Goal: Information Seeking & Learning: Learn about a topic

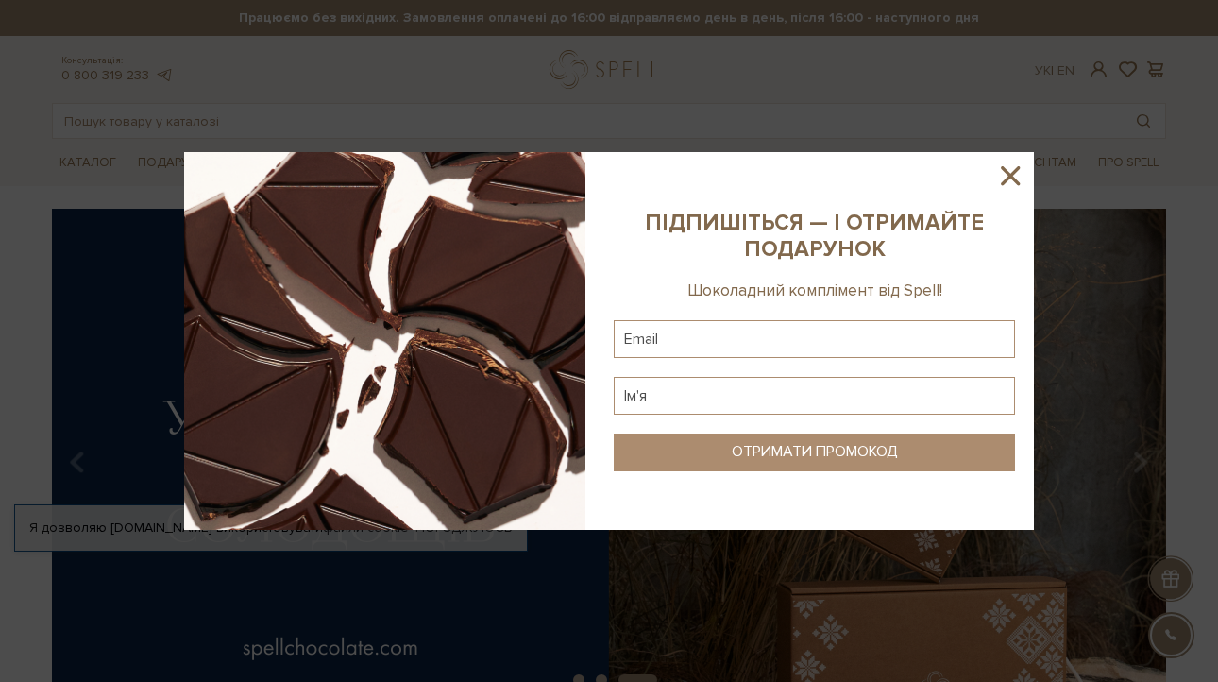
click at [1017, 170] on icon at bounding box center [1010, 175] width 19 height 19
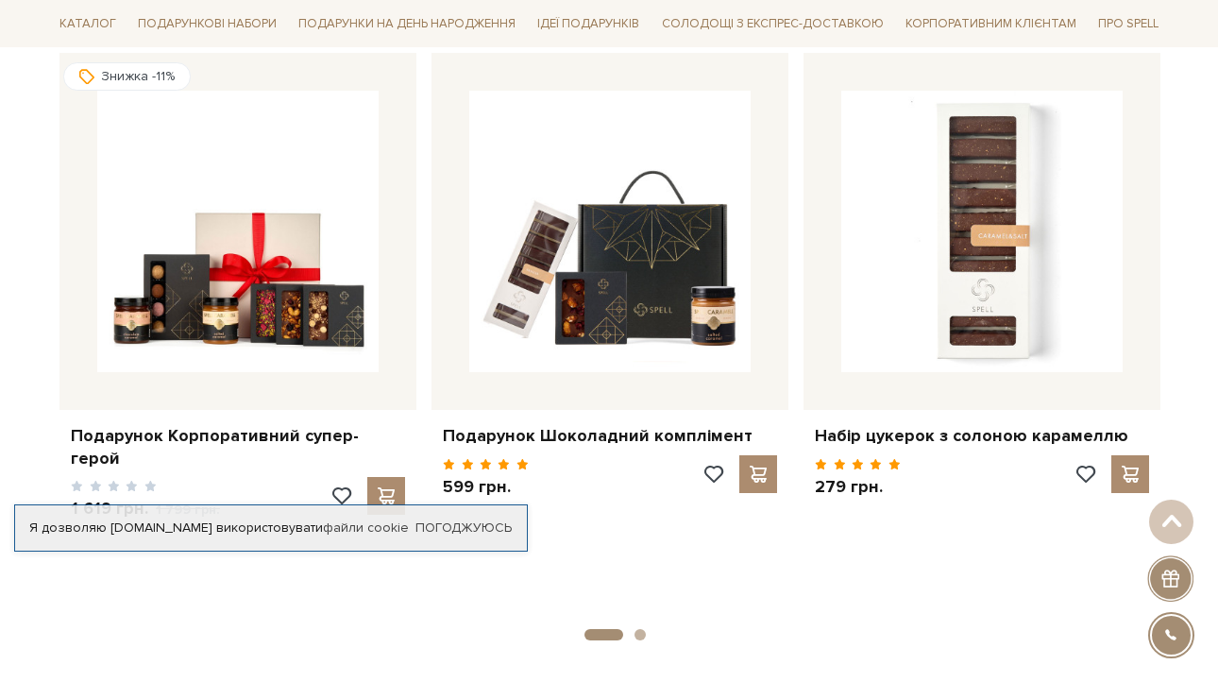
scroll to position [799, 0]
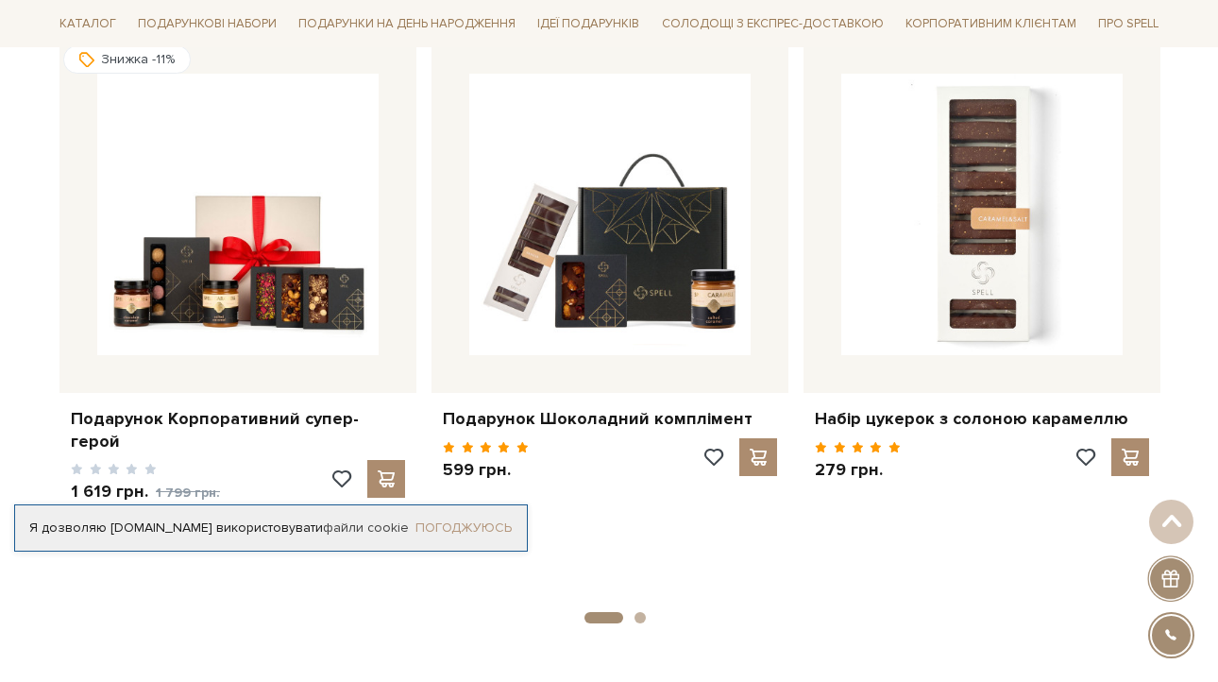
click at [503, 529] on link "Погоджуюсь" at bounding box center [464, 527] width 96 height 17
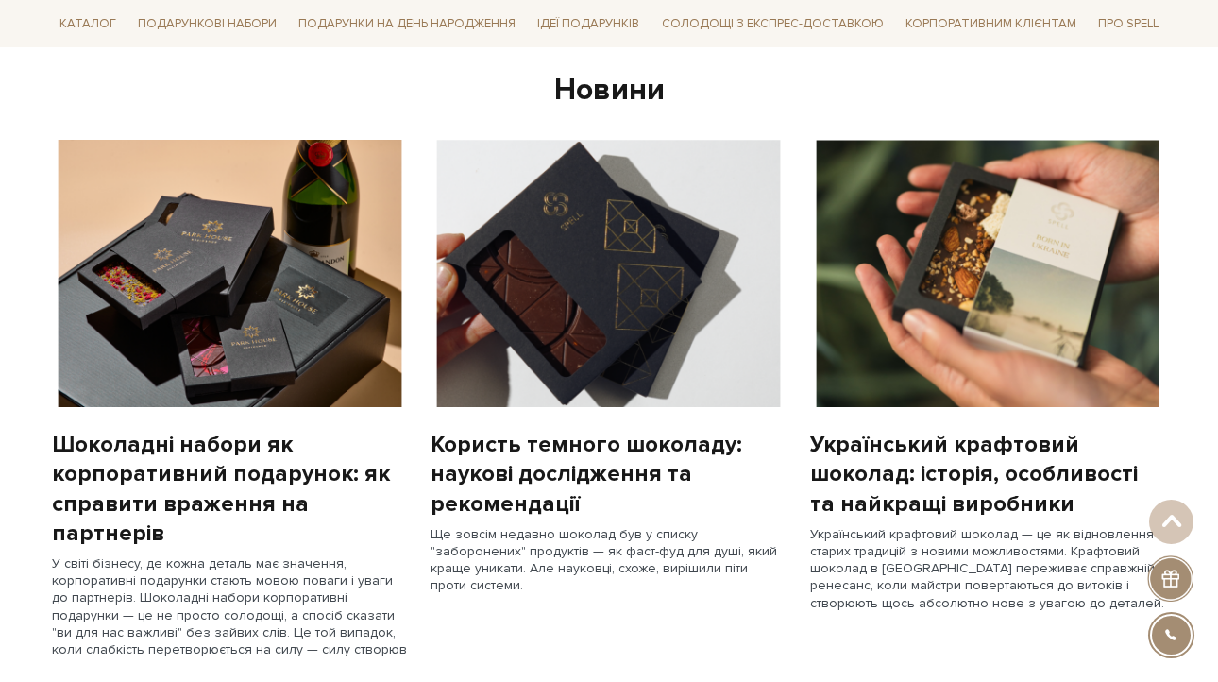
scroll to position [0, 0]
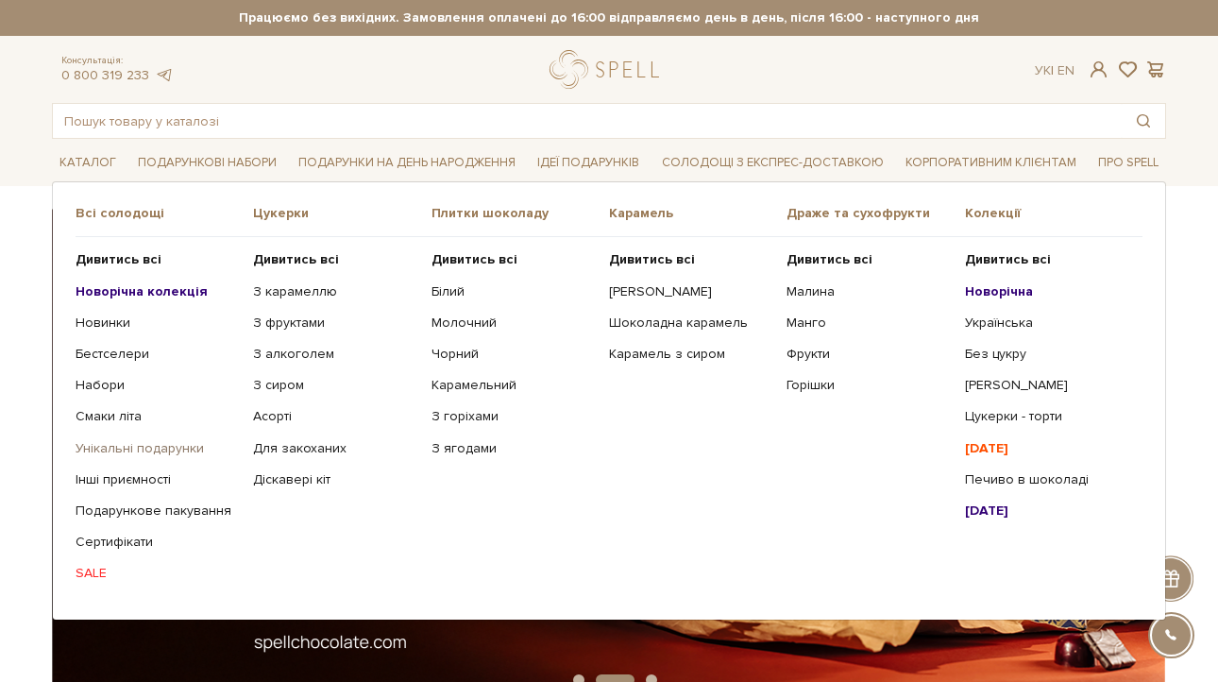
click at [110, 449] on link "Унікальні подарунки" at bounding box center [157, 448] width 163 height 17
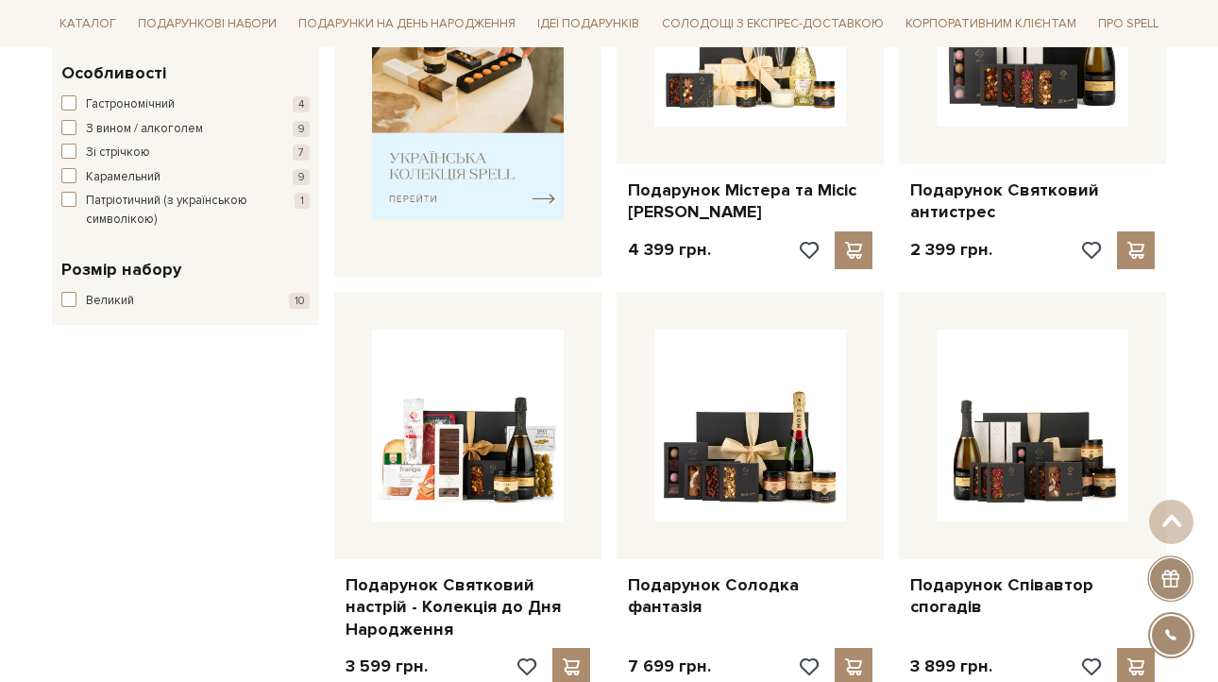
scroll to position [802, 0]
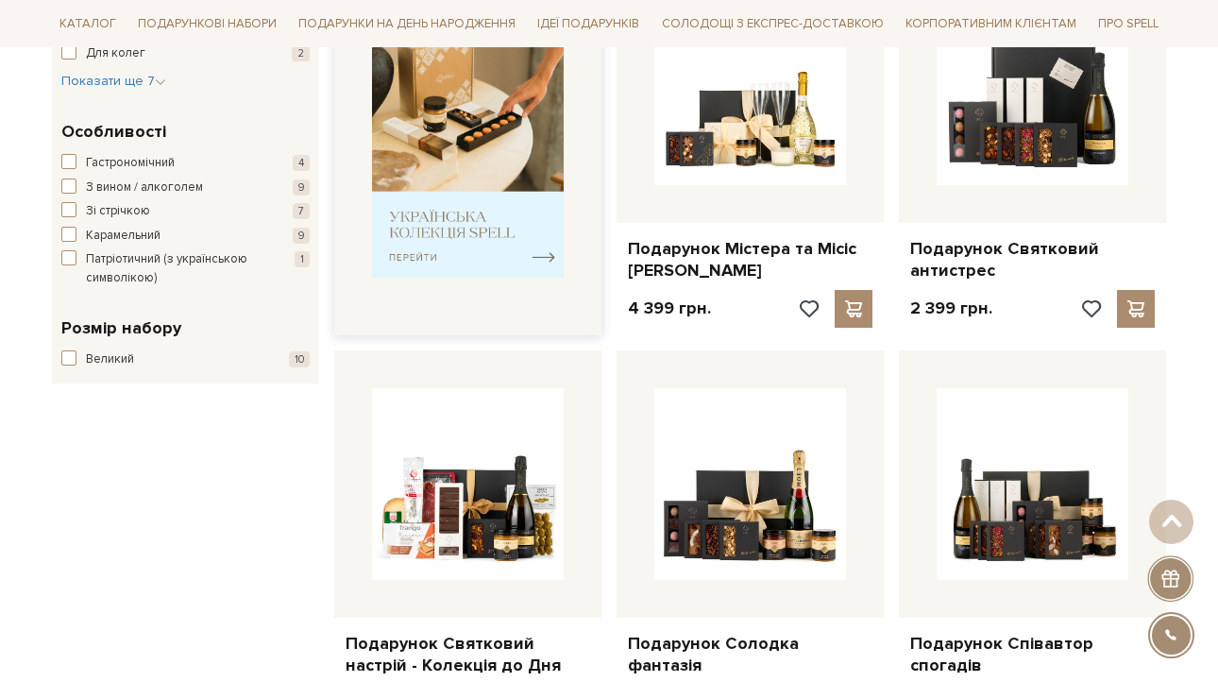
click at [443, 266] on img at bounding box center [468, 145] width 192 height 265
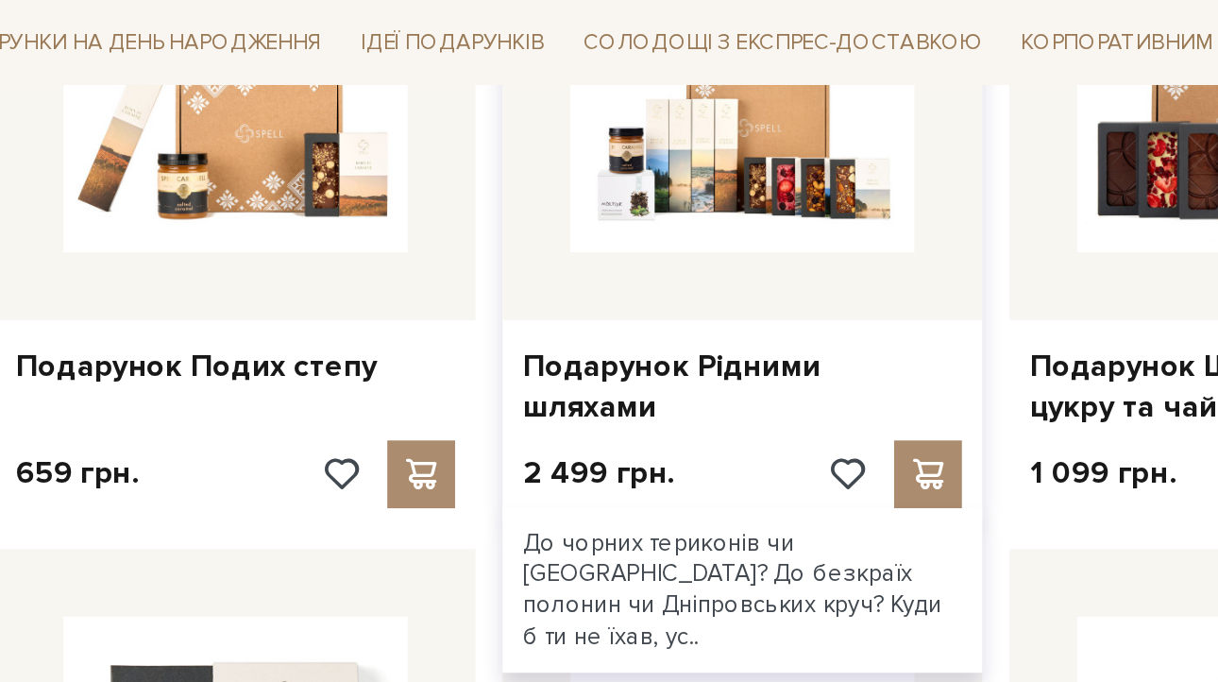
scroll to position [834, 0]
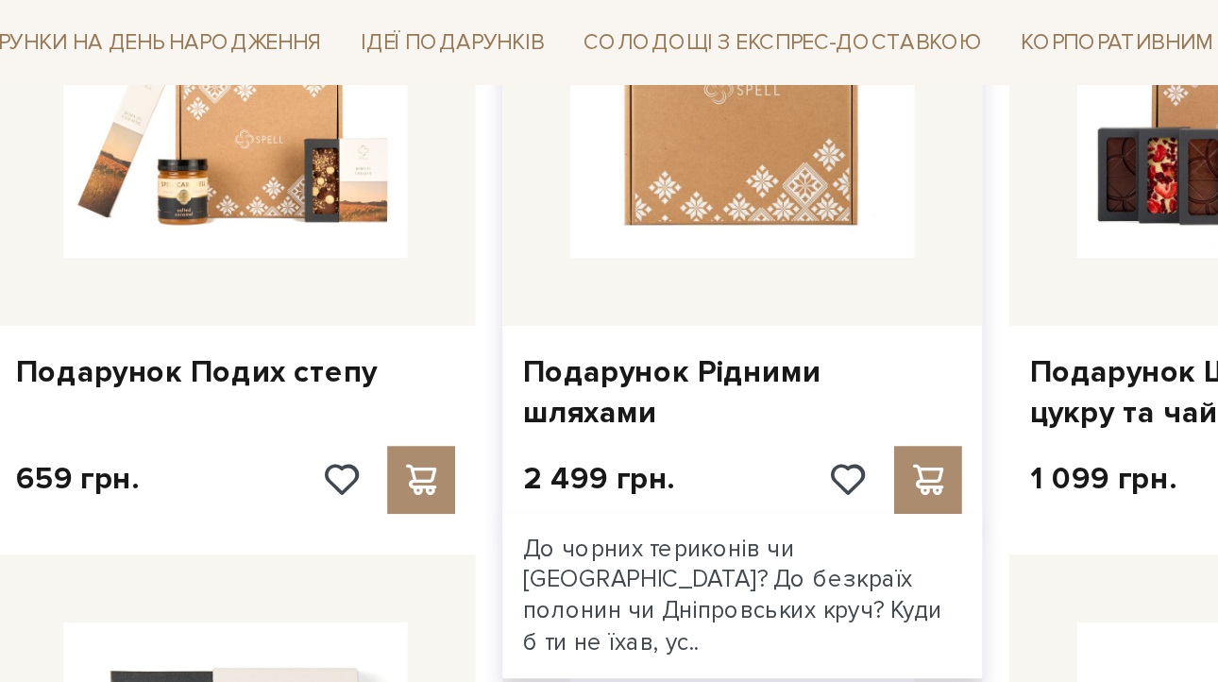
click at [754, 92] on img at bounding box center [750, 48] width 192 height 192
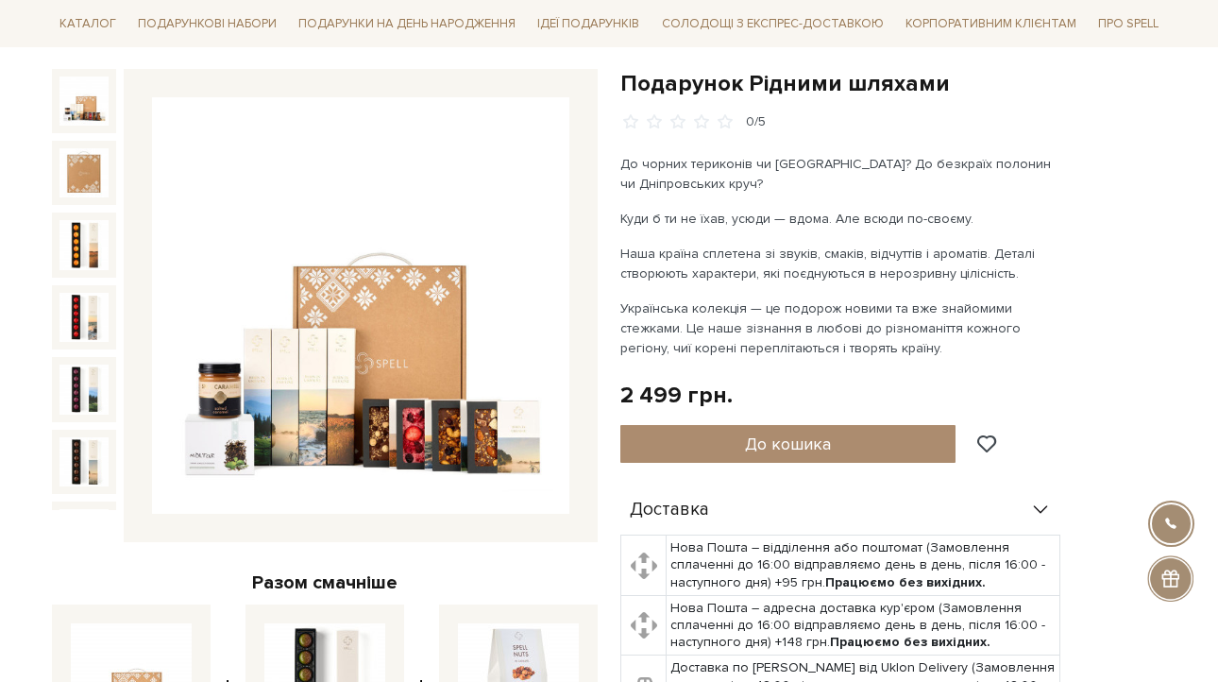
scroll to position [253, 0]
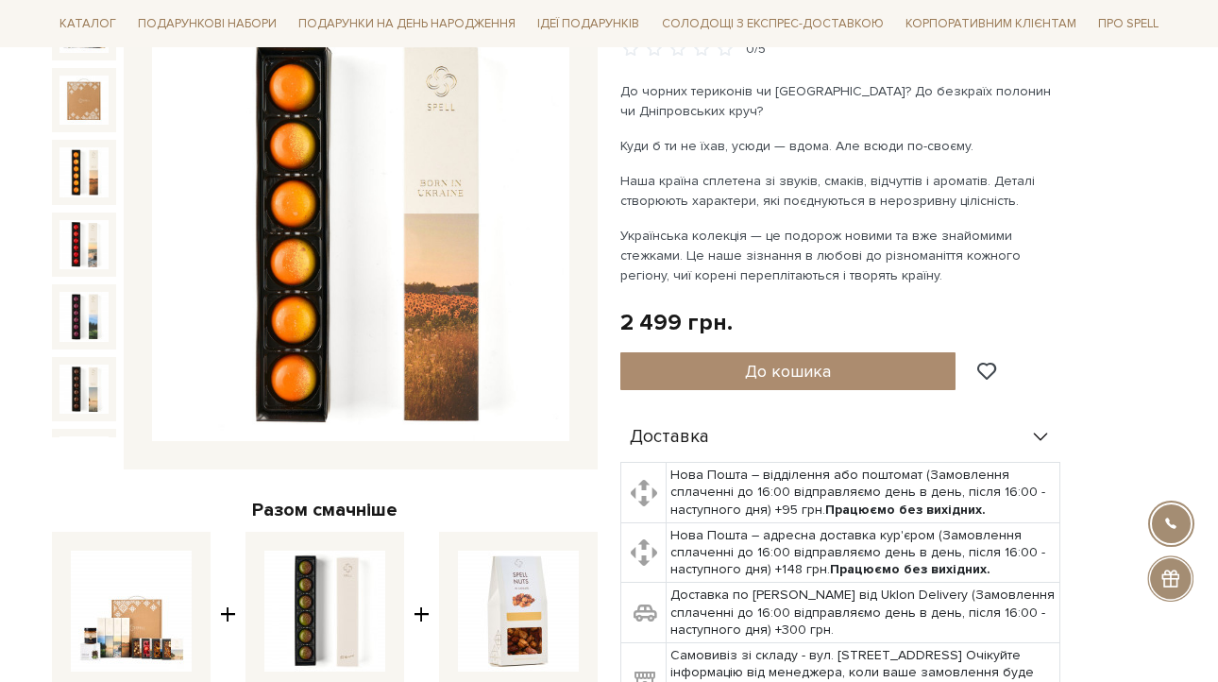
click at [81, 167] on img at bounding box center [83, 171] width 49 height 49
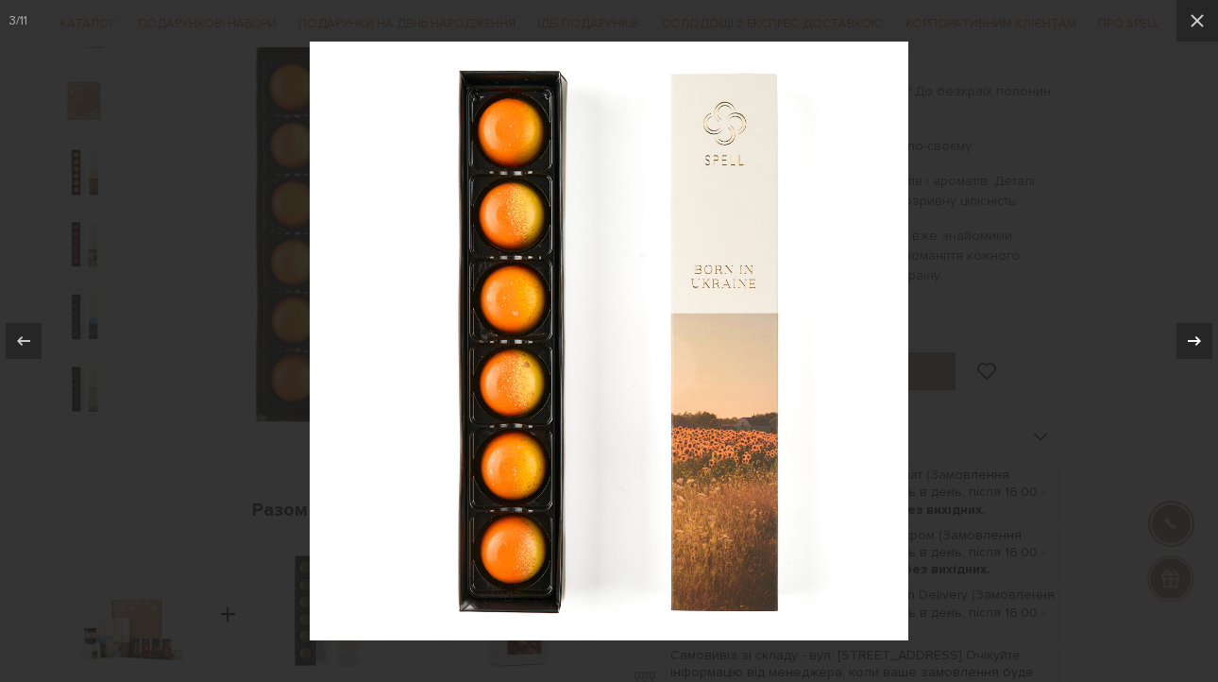
click at [1186, 341] on icon at bounding box center [1194, 341] width 23 height 23
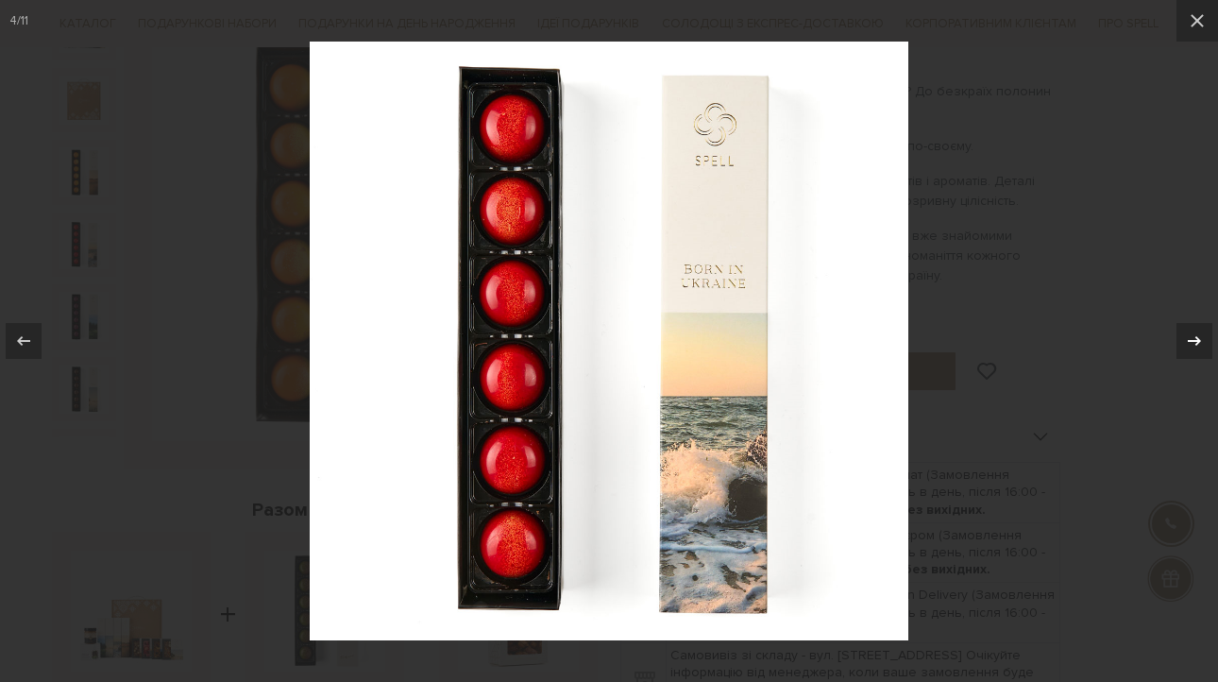
click at [1186, 341] on icon at bounding box center [1194, 341] width 23 height 23
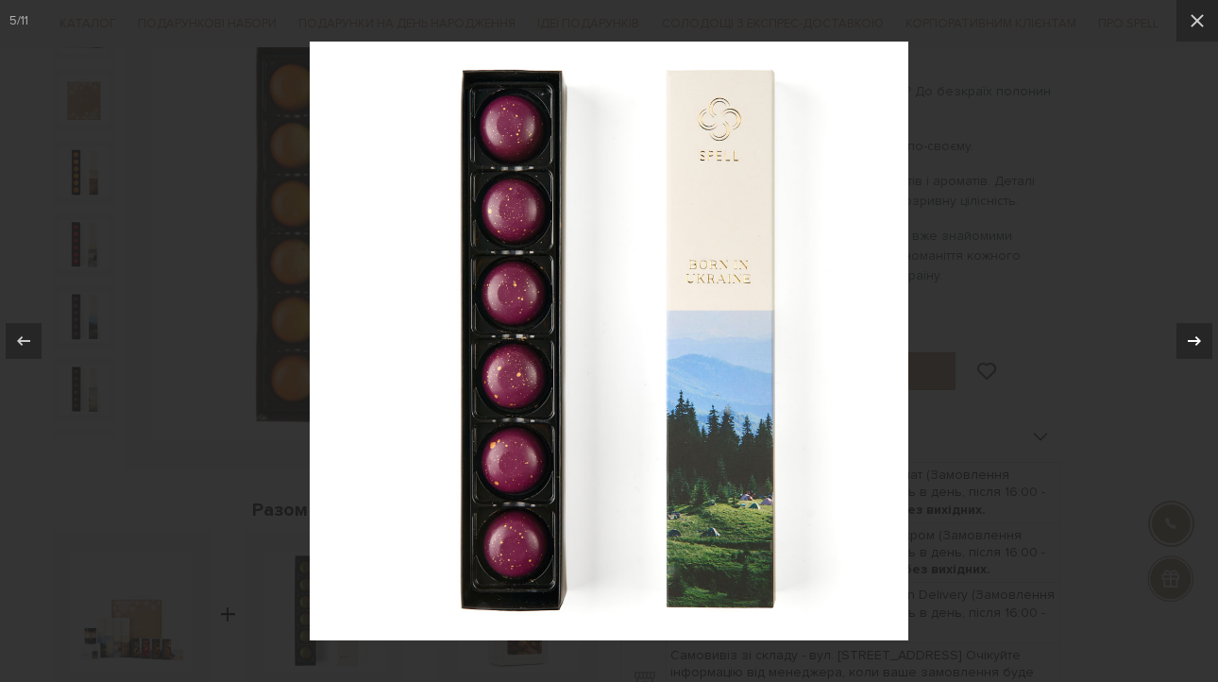
click at [1186, 341] on icon at bounding box center [1194, 341] width 23 height 23
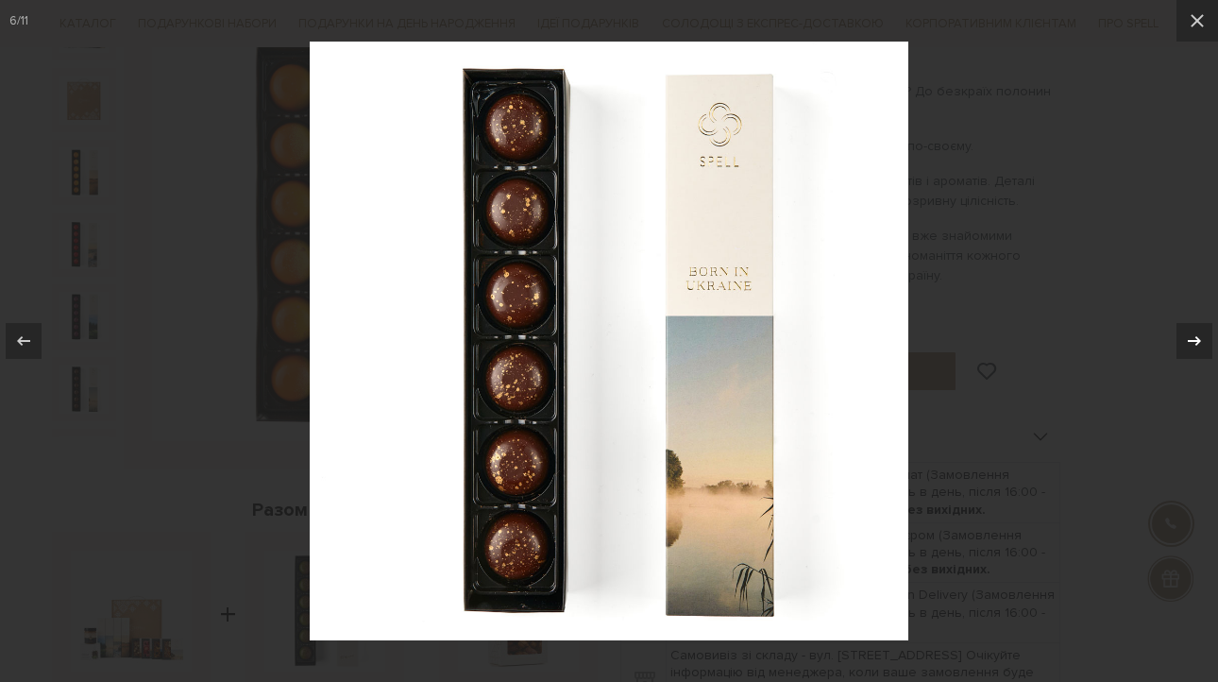
click at [1186, 341] on icon at bounding box center [1194, 341] width 23 height 23
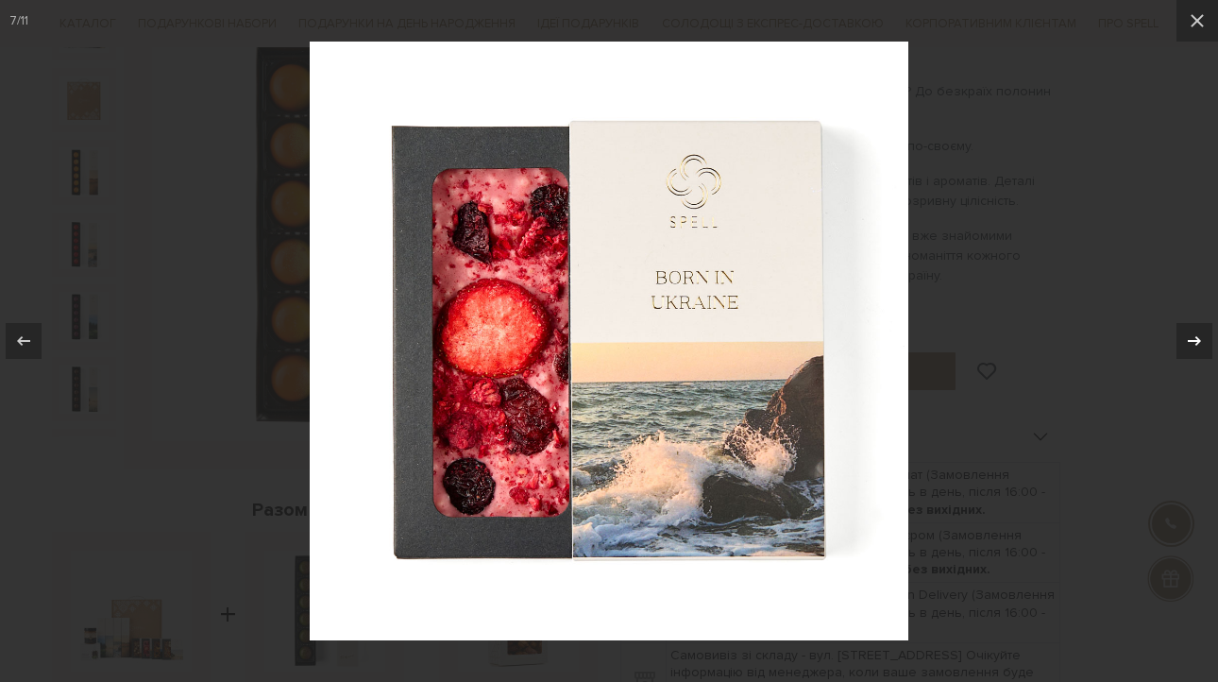
click at [1186, 341] on icon at bounding box center [1194, 341] width 23 height 23
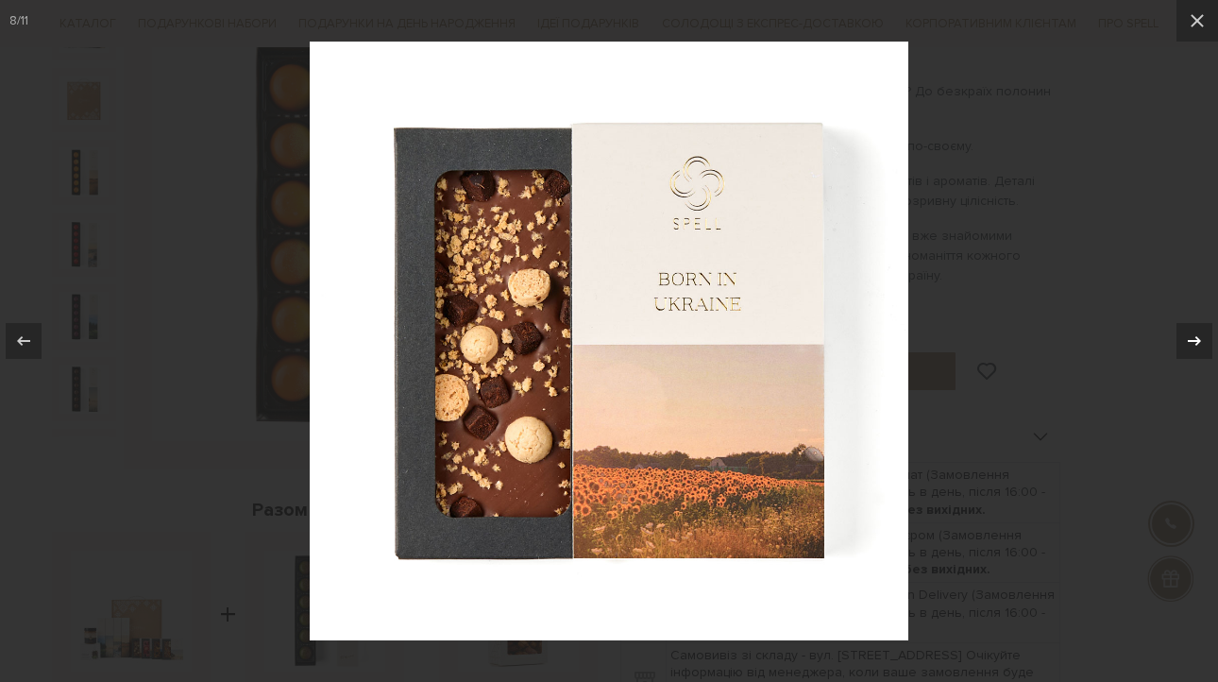
click at [1186, 341] on icon at bounding box center [1194, 341] width 23 height 23
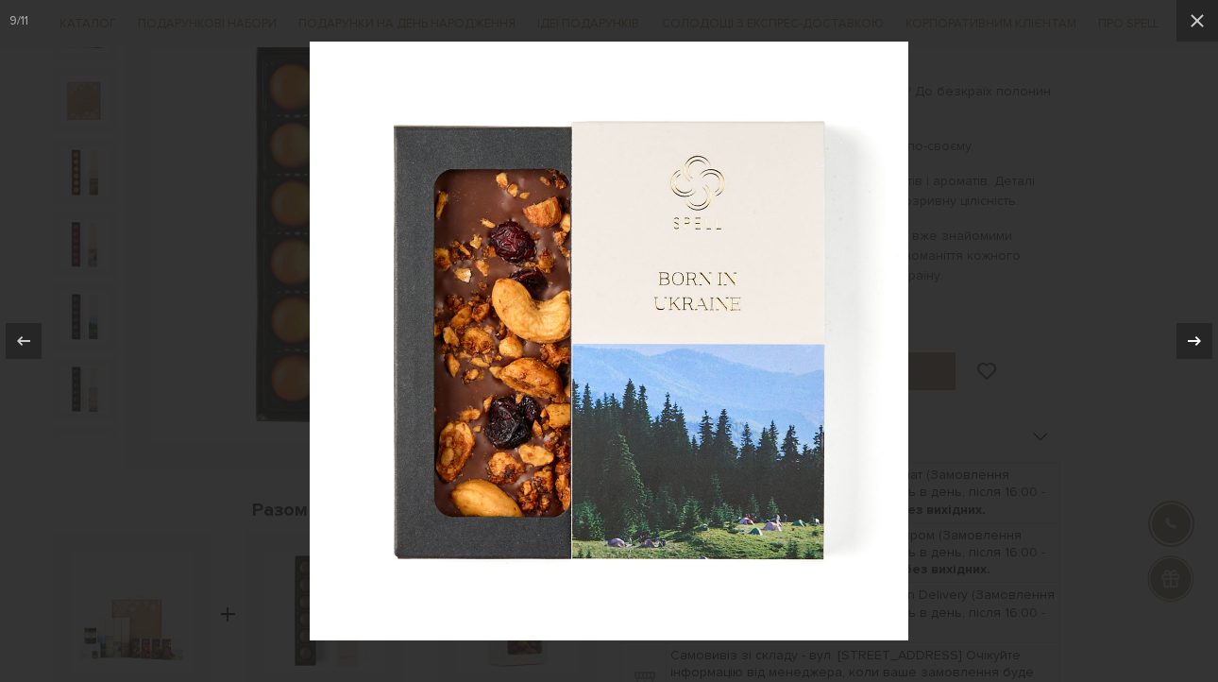
click at [1186, 341] on icon at bounding box center [1194, 341] width 23 height 23
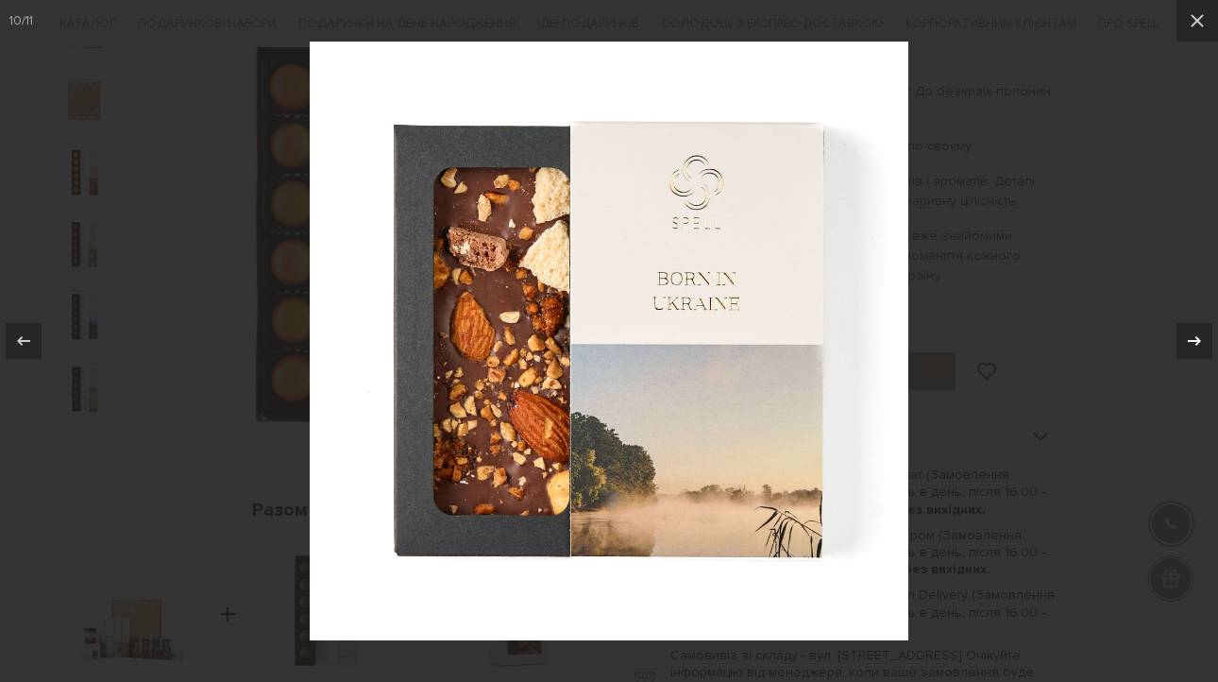
click at [1186, 341] on icon at bounding box center [1194, 341] width 23 height 23
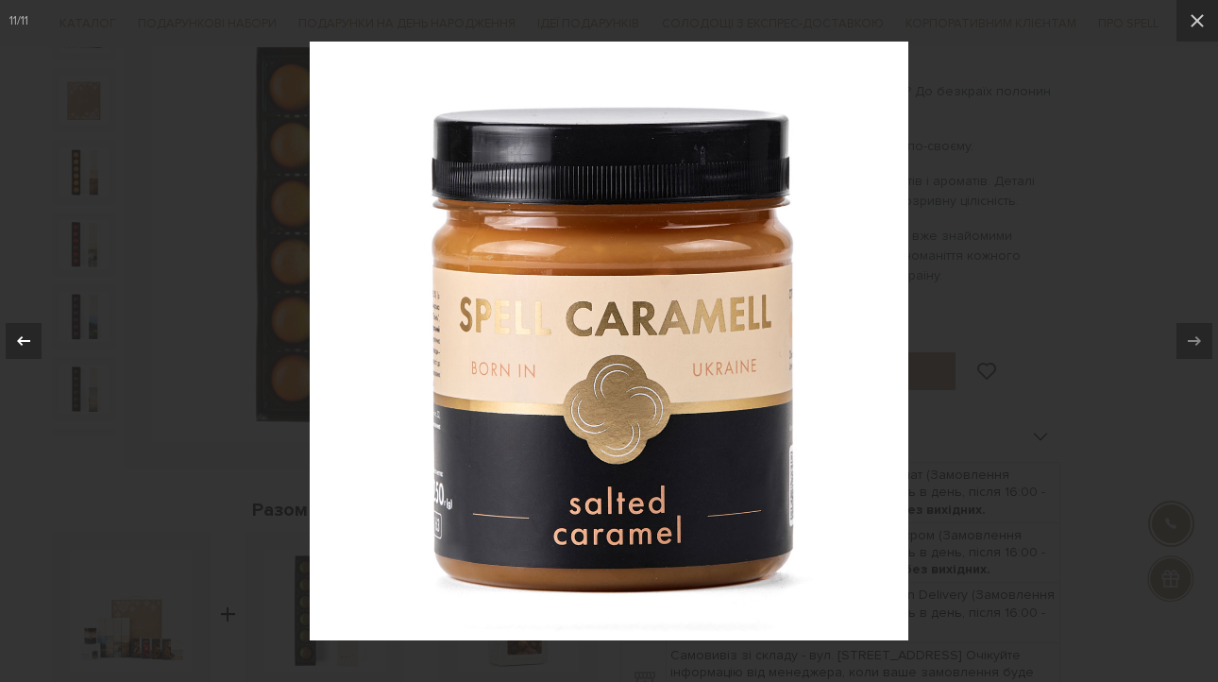
click at [19, 344] on icon at bounding box center [23, 341] width 23 height 23
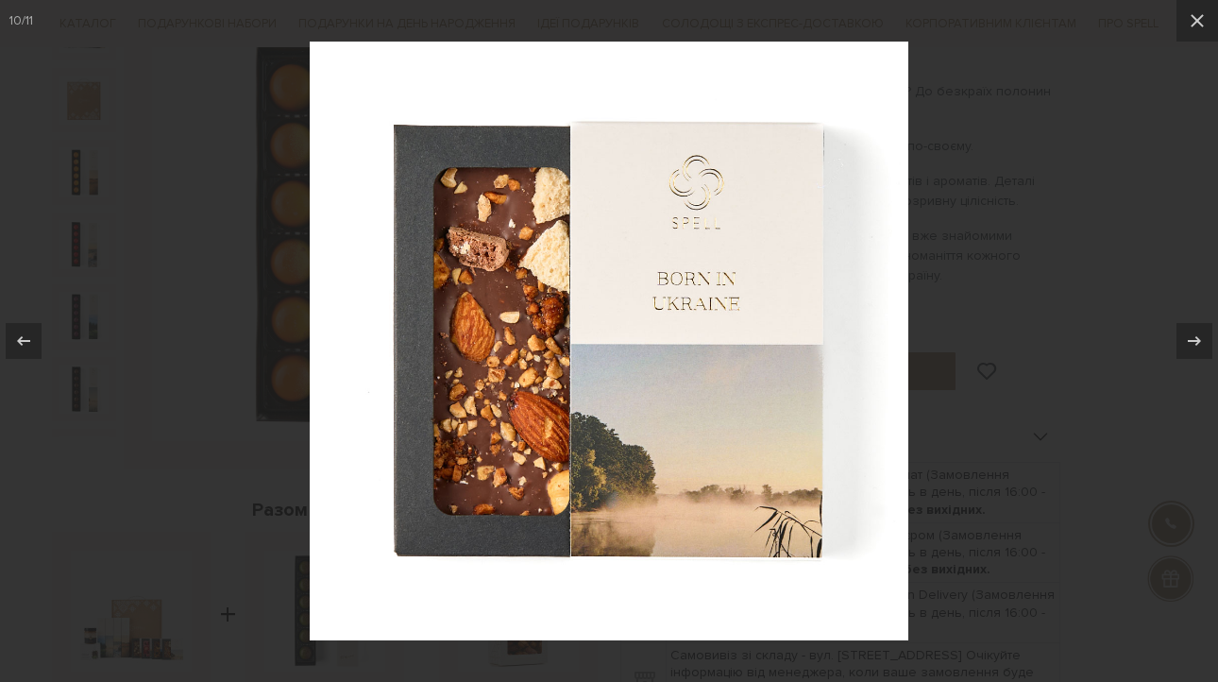
click at [1067, 227] on div at bounding box center [609, 341] width 1218 height 682
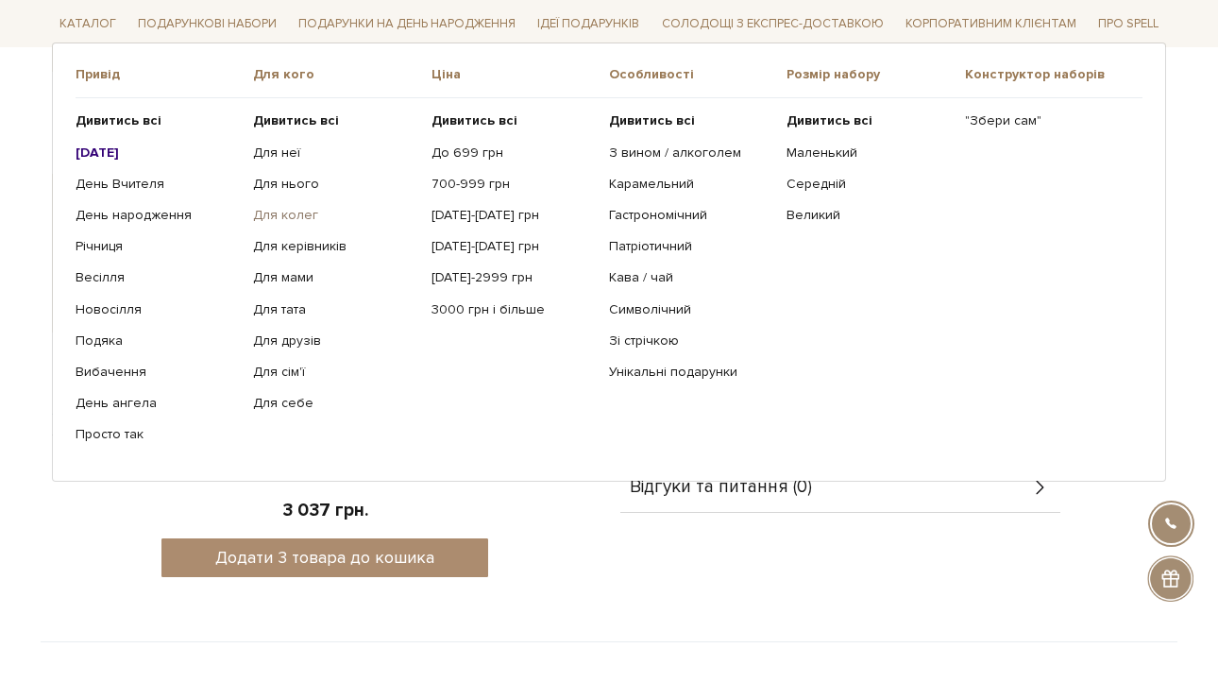
scroll to position [647, 0]
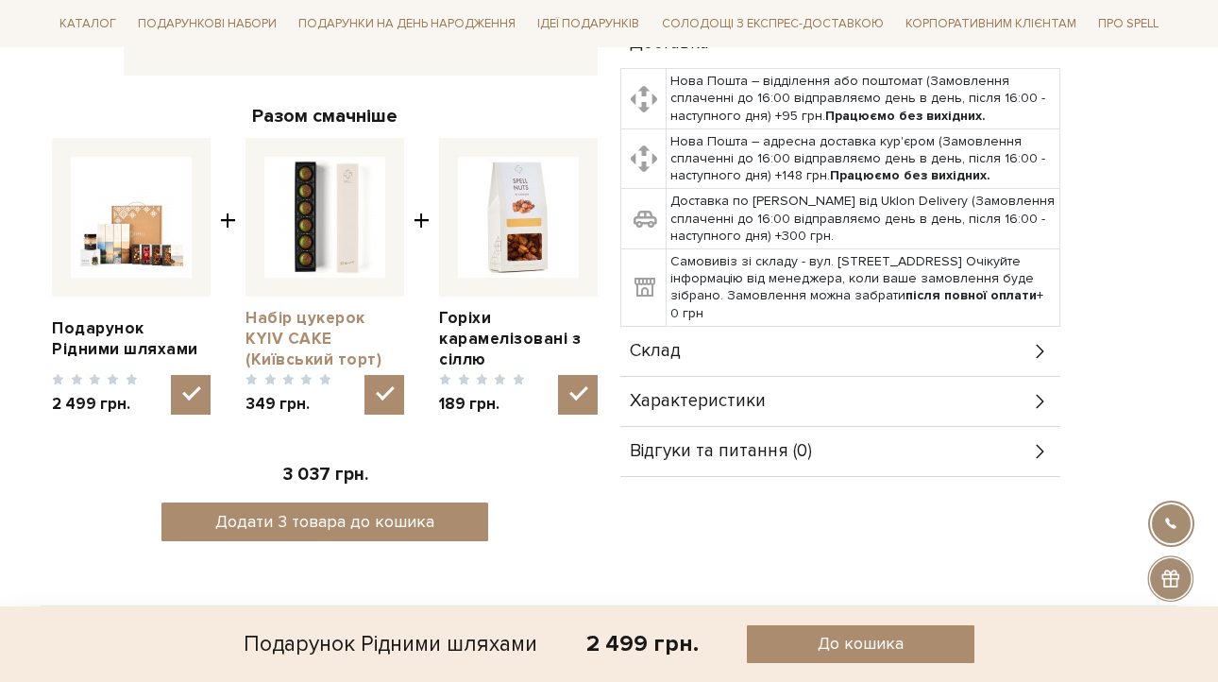
click at [332, 319] on link "Набір цукерок KYIV CAKE (Київський торт)" at bounding box center [325, 339] width 159 height 62
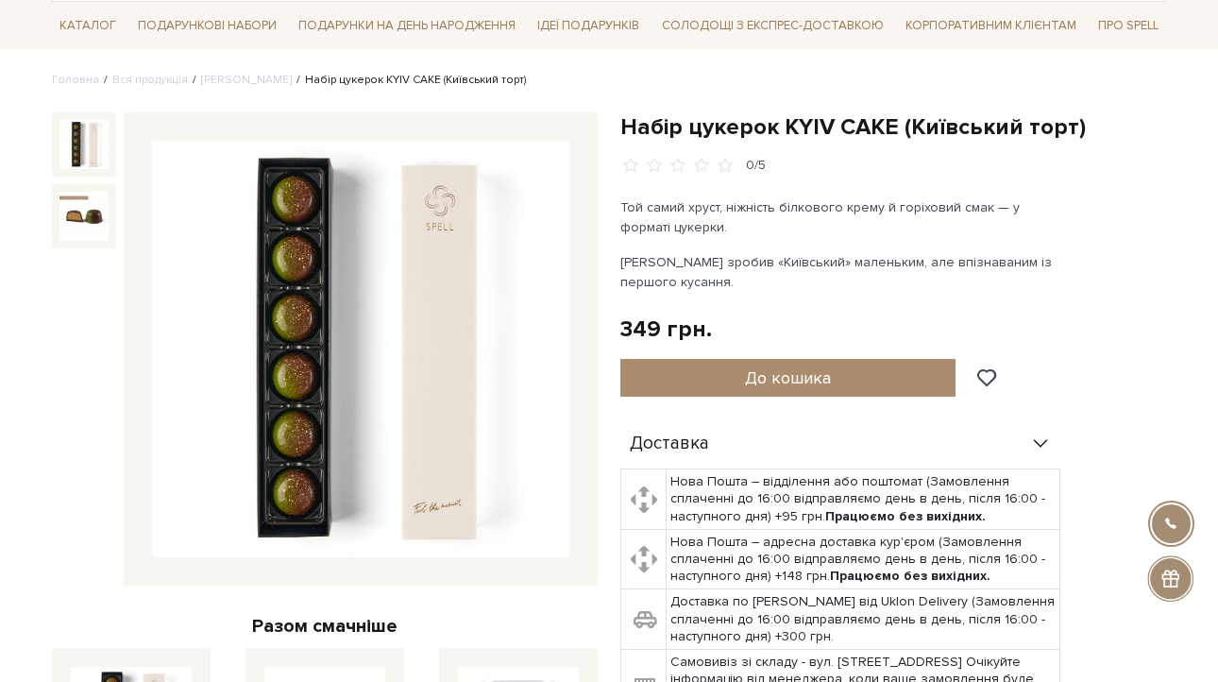
scroll to position [143, 0]
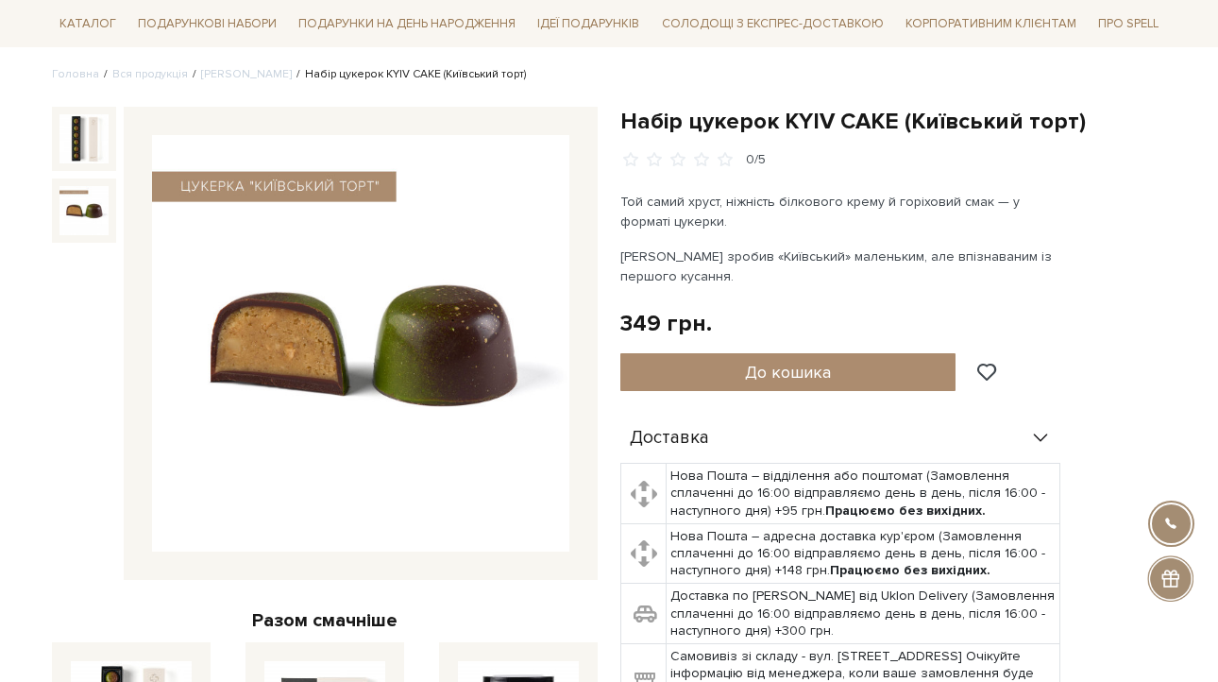
click at [74, 212] on img at bounding box center [83, 210] width 49 height 49
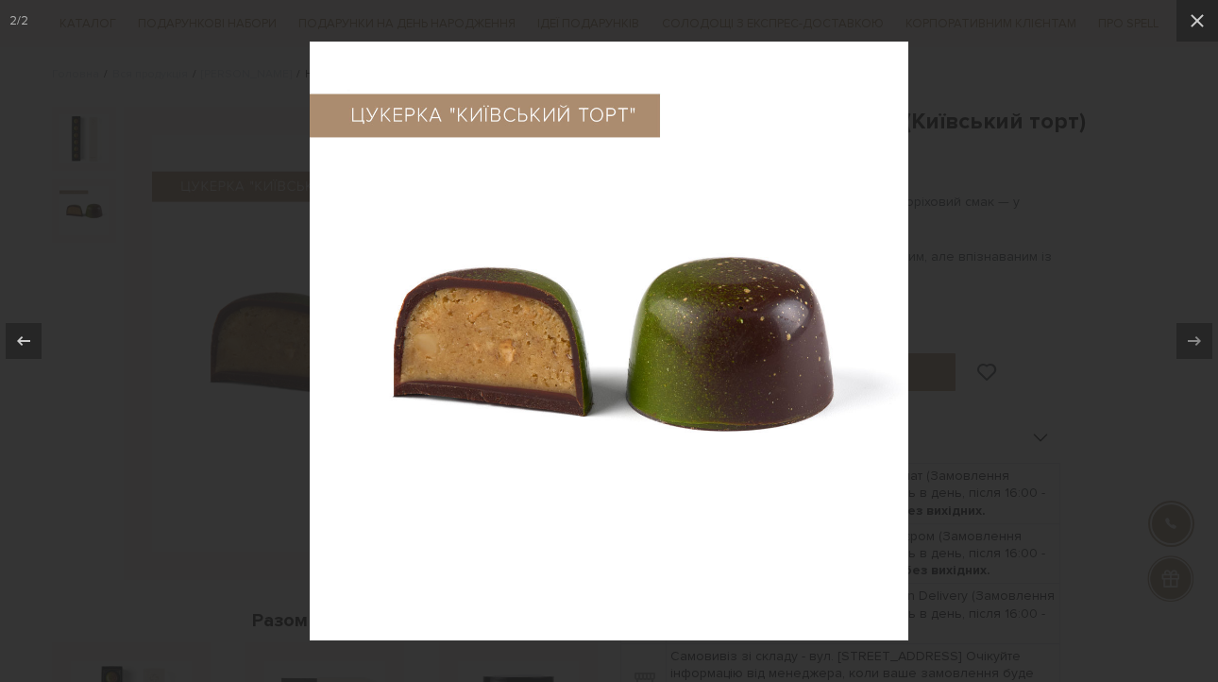
click at [945, 282] on div at bounding box center [609, 341] width 1218 height 682
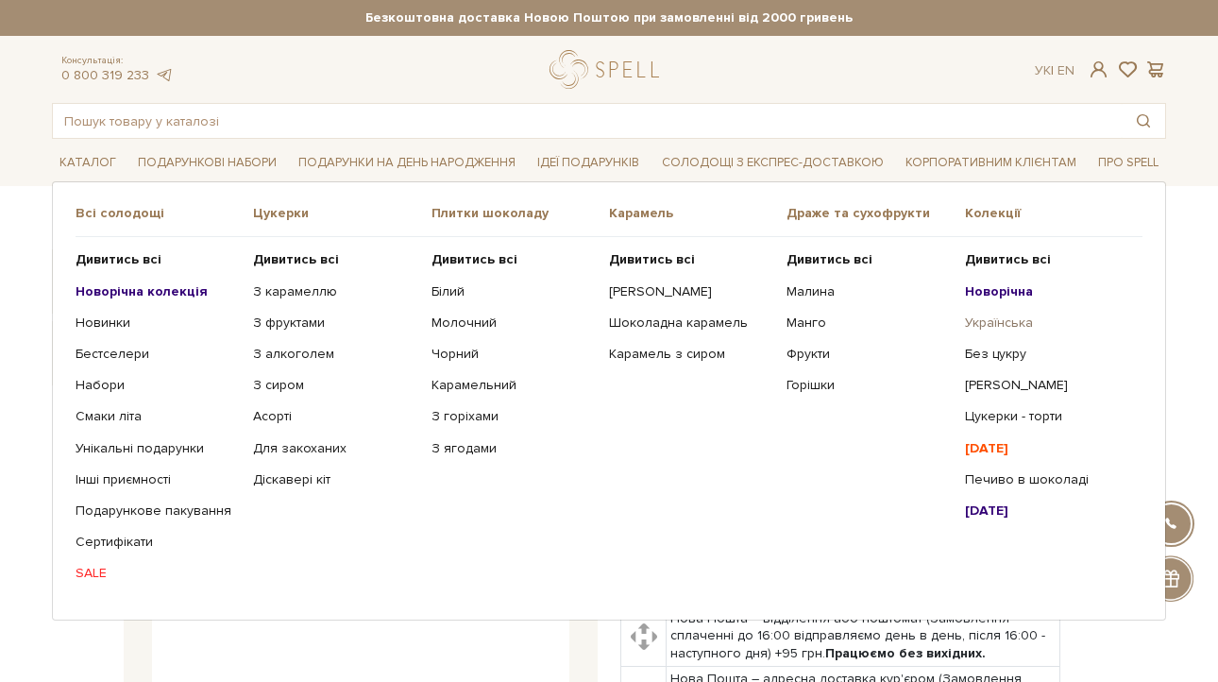
click at [1006, 321] on link "Українська" at bounding box center [1046, 322] width 163 height 17
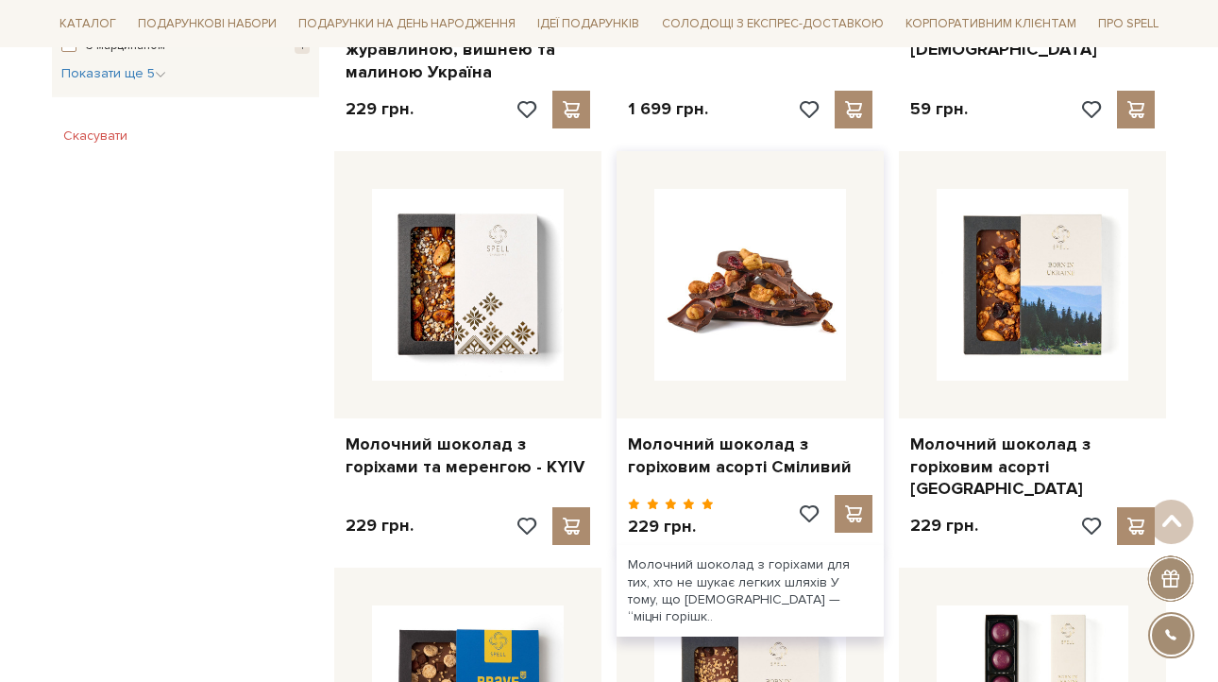
scroll to position [1413, 0]
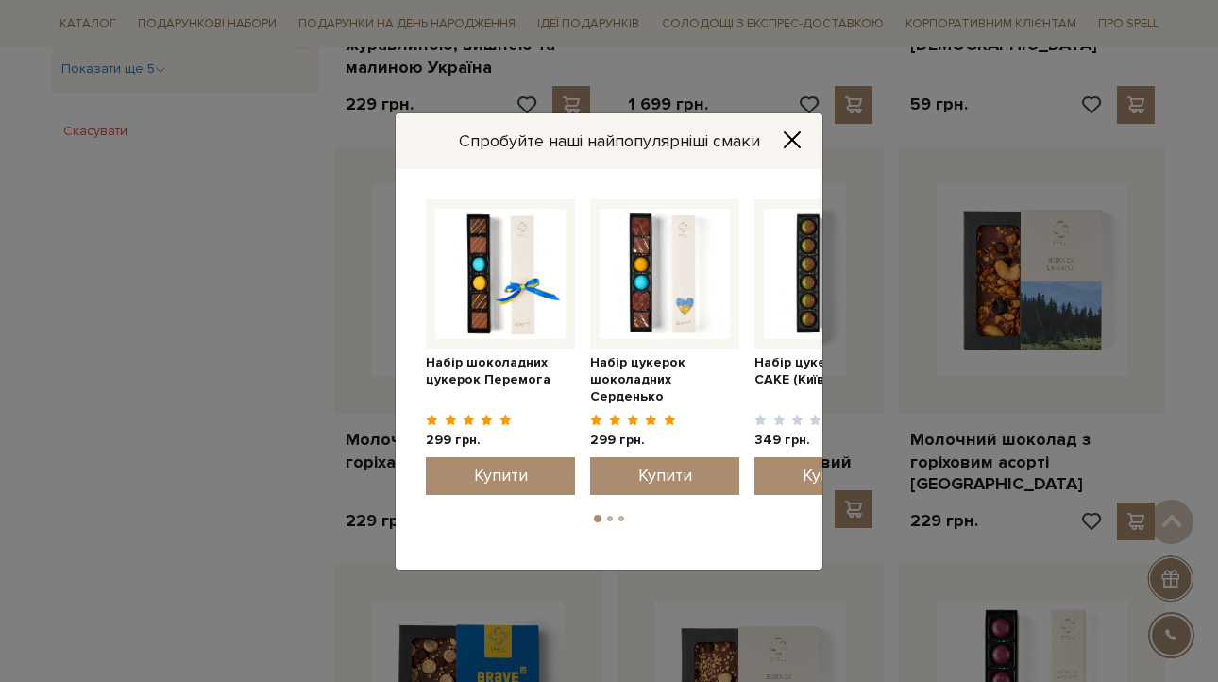
click at [787, 144] on icon "Close" at bounding box center [792, 138] width 15 height 15
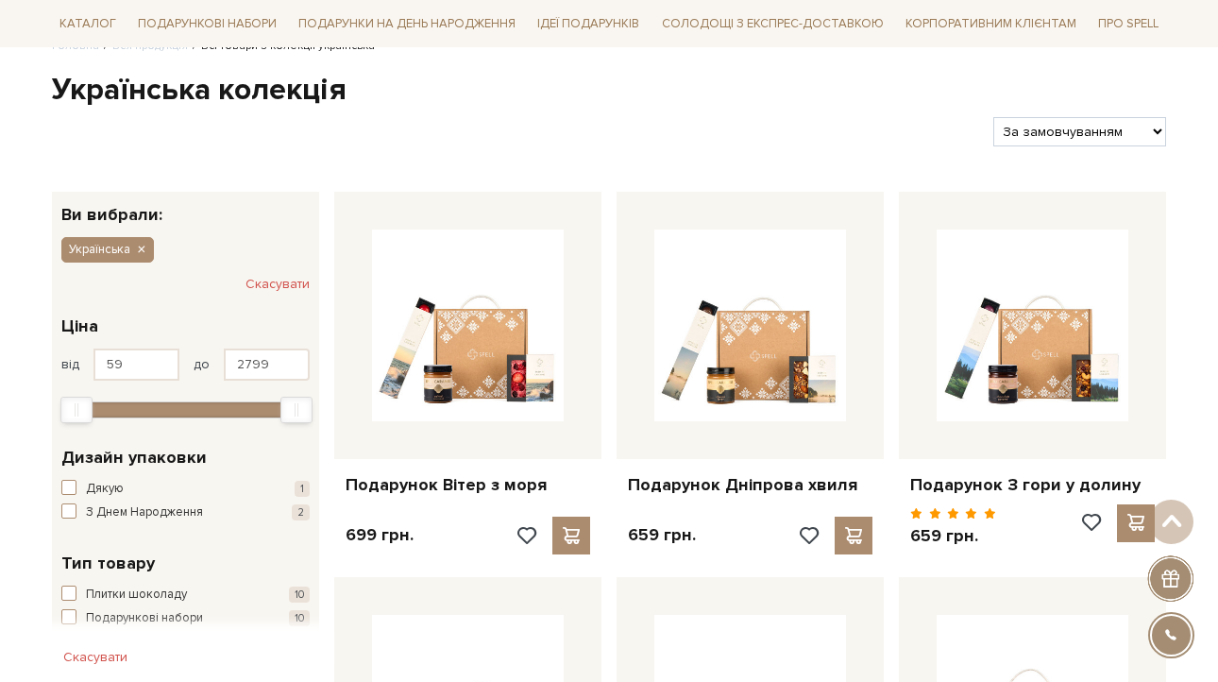
scroll to position [0, 0]
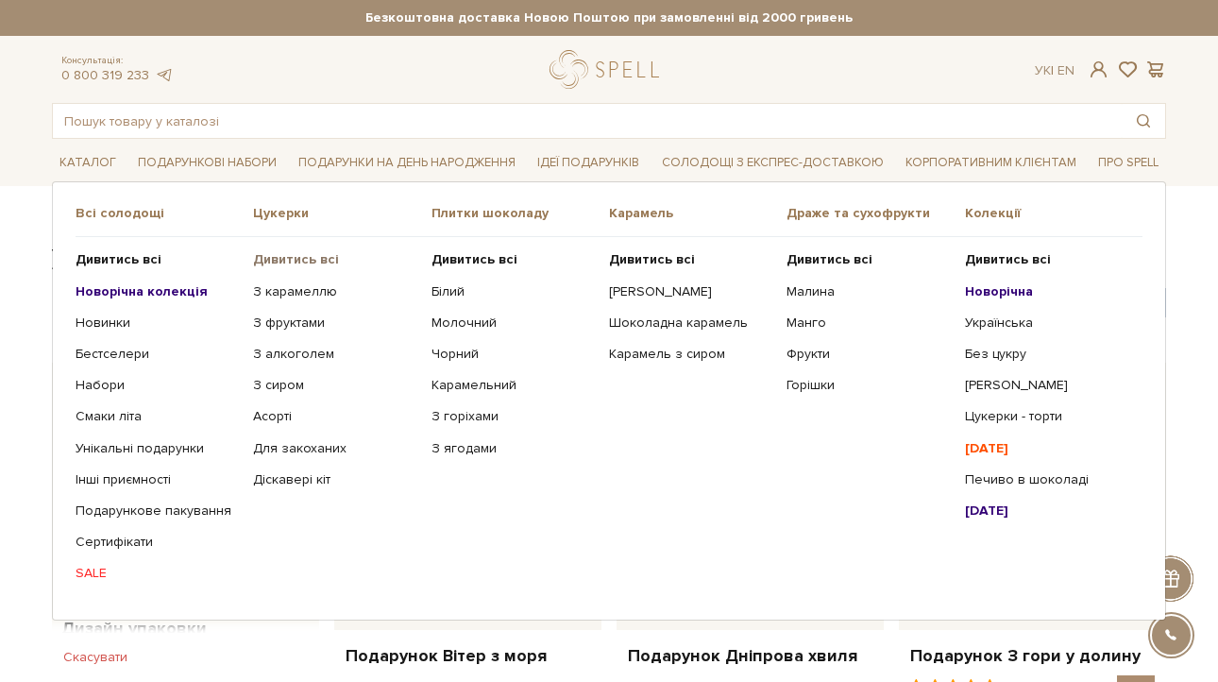
click at [301, 261] on b "Дивитись всі" at bounding box center [296, 259] width 86 height 16
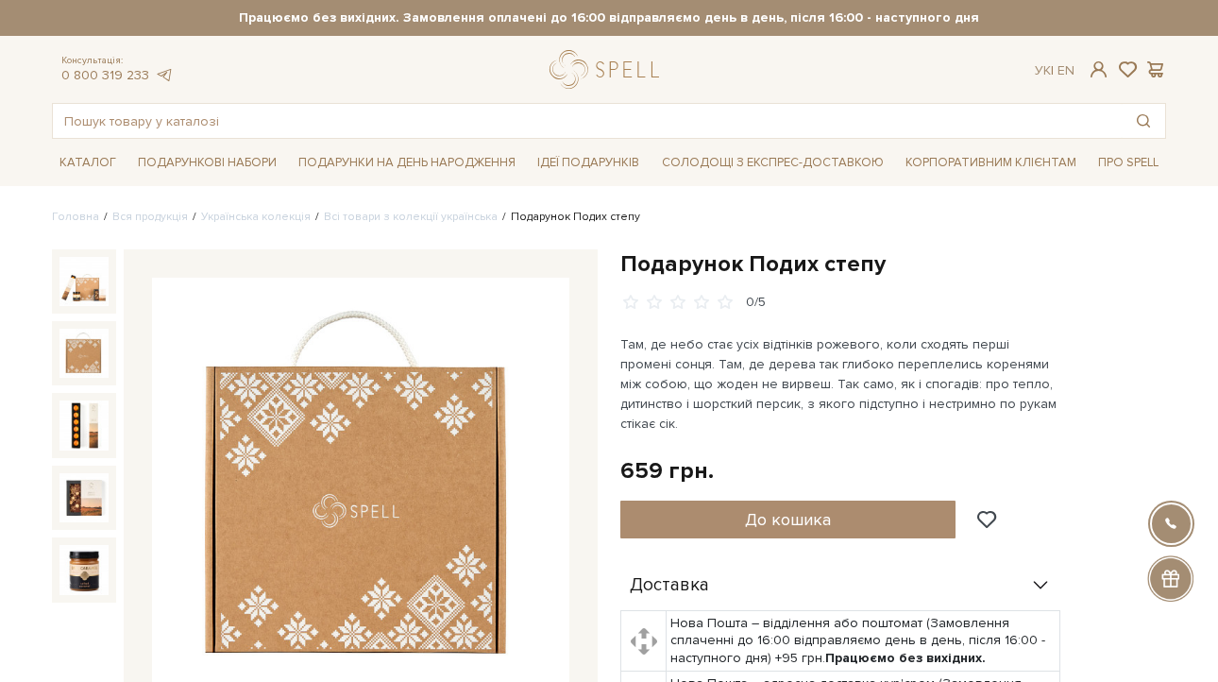
click at [91, 362] on img at bounding box center [83, 353] width 49 height 49
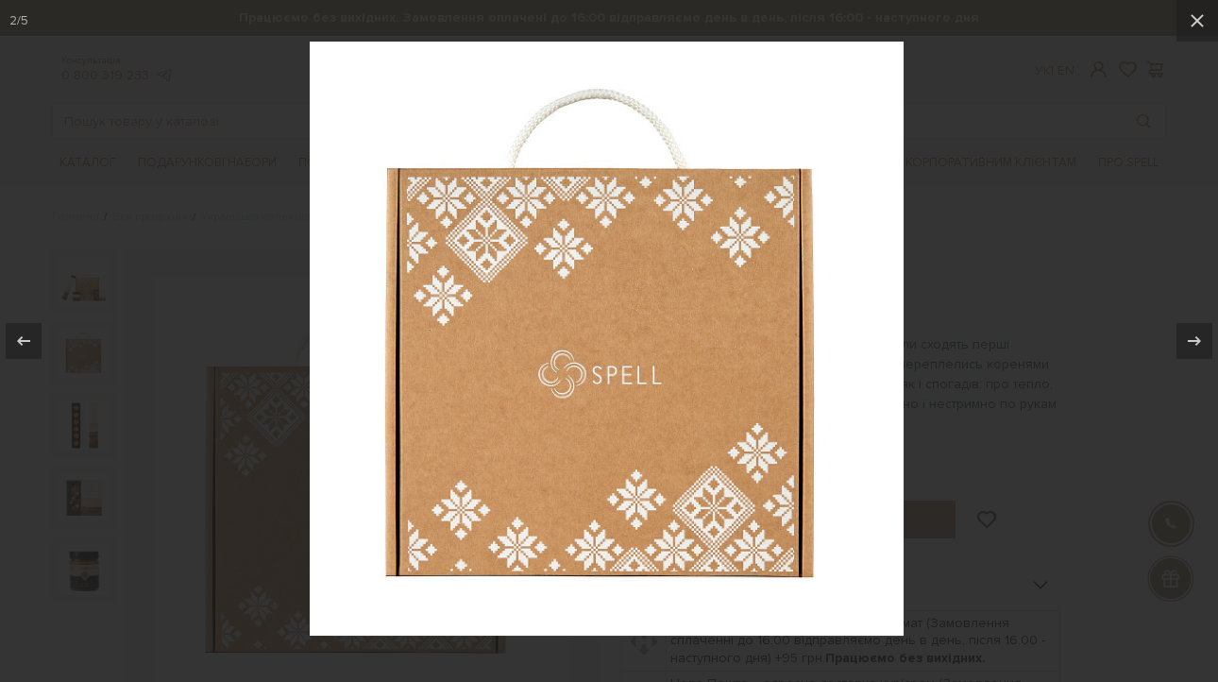
click at [91, 433] on div at bounding box center [609, 341] width 1218 height 682
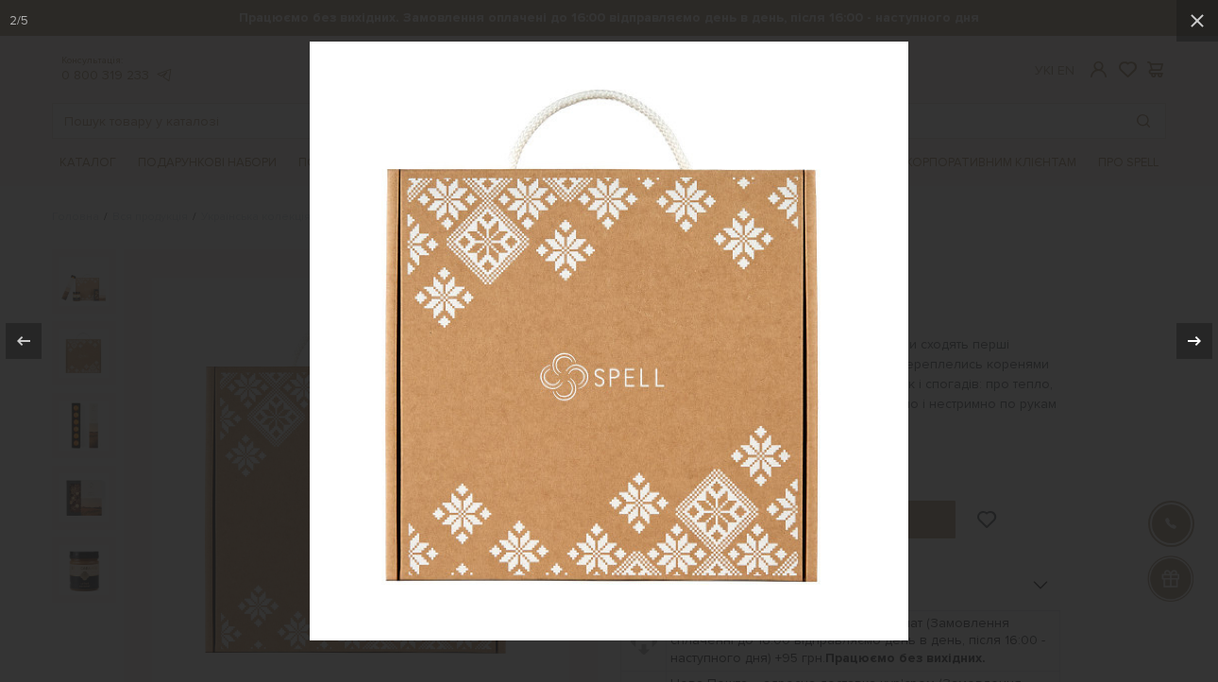
click at [1187, 333] on icon at bounding box center [1194, 341] width 23 height 23
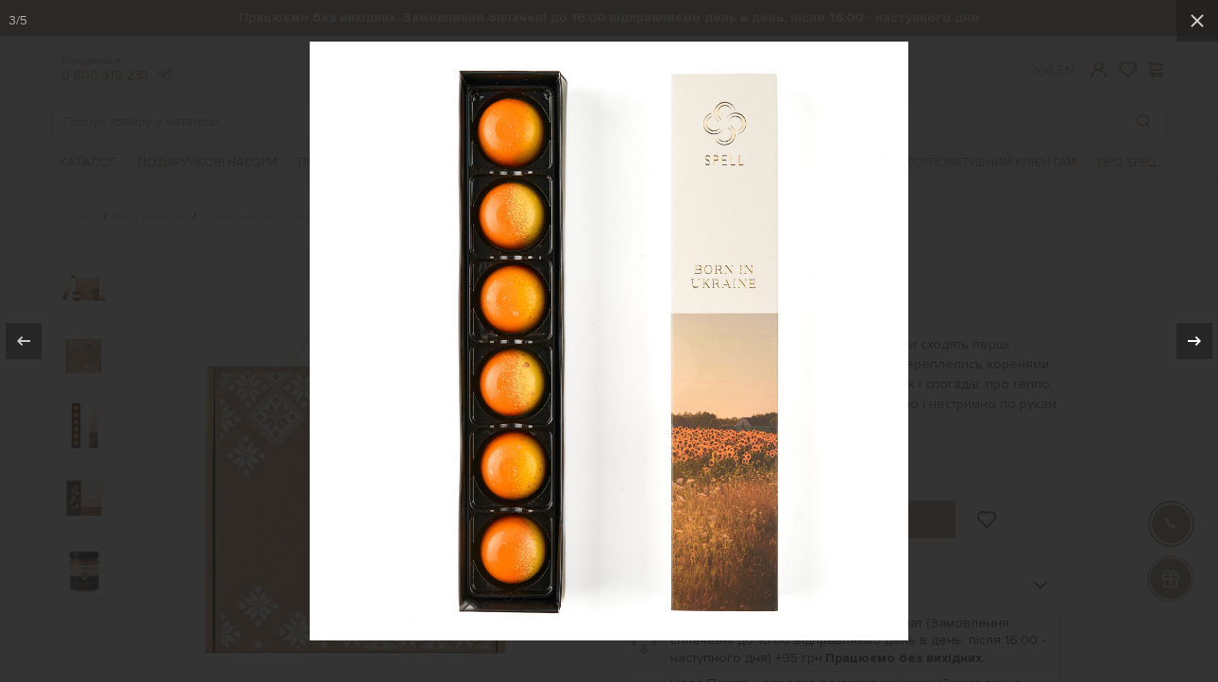
click at [1187, 333] on icon at bounding box center [1194, 341] width 23 height 23
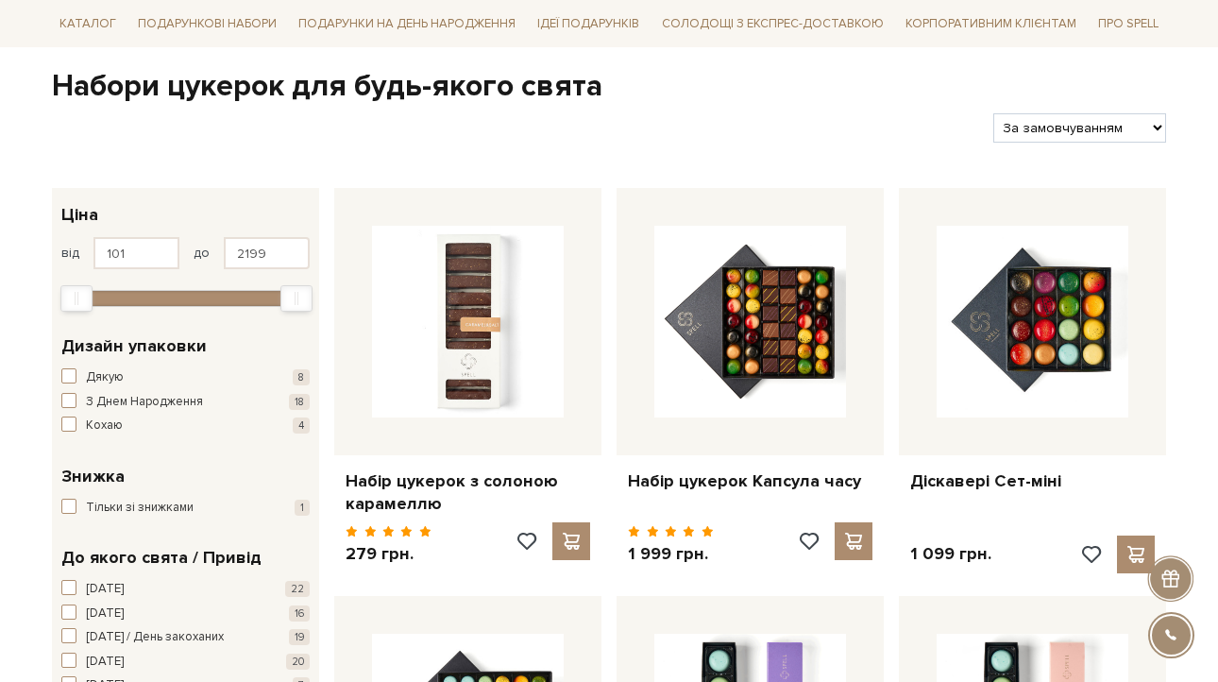
scroll to position [184, 0]
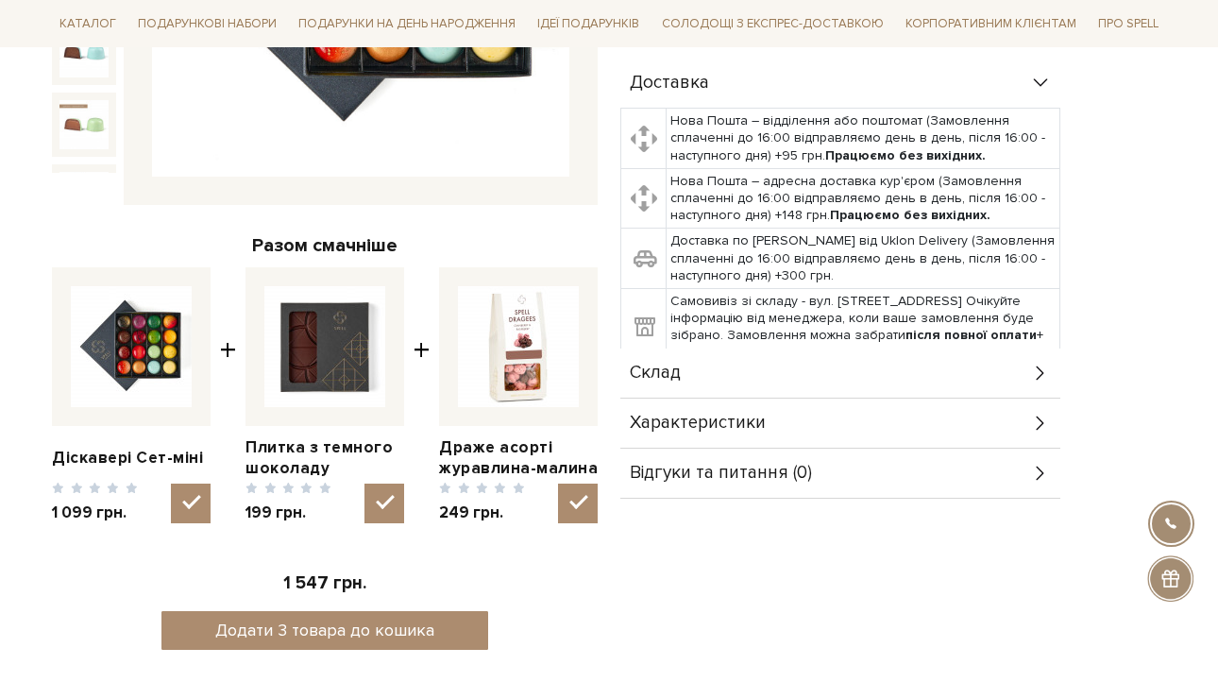
scroll to position [539, 0]
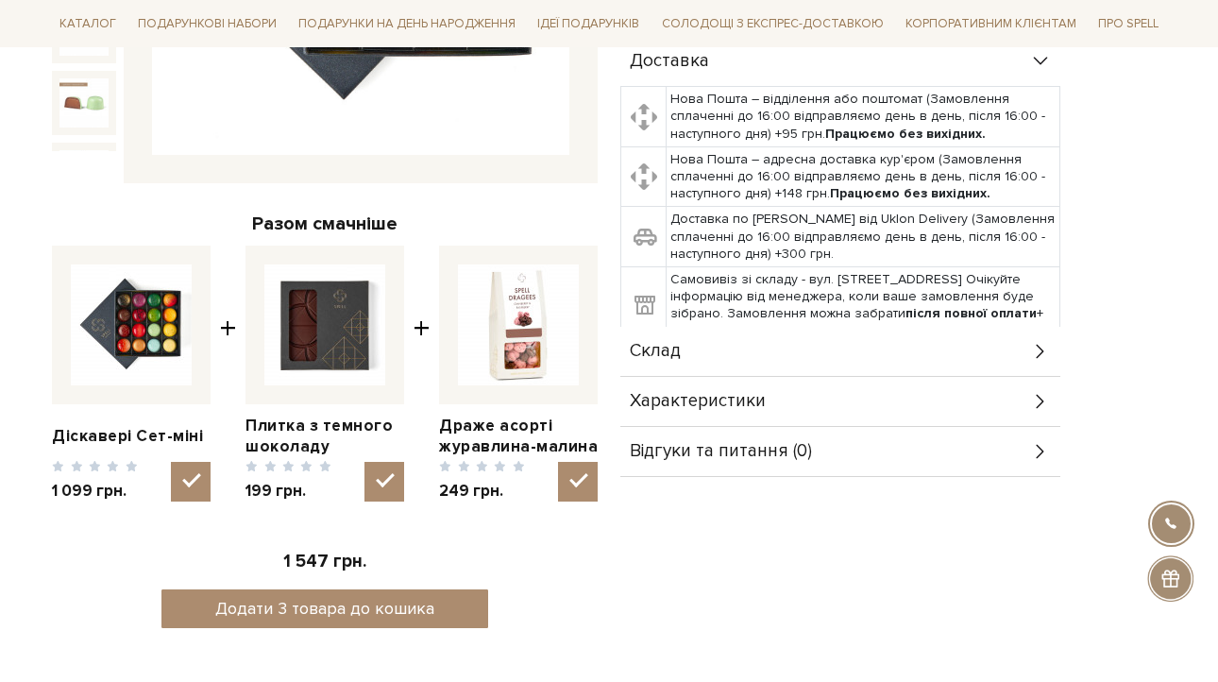
click at [764, 389] on div "Характеристики" at bounding box center [840, 401] width 440 height 49
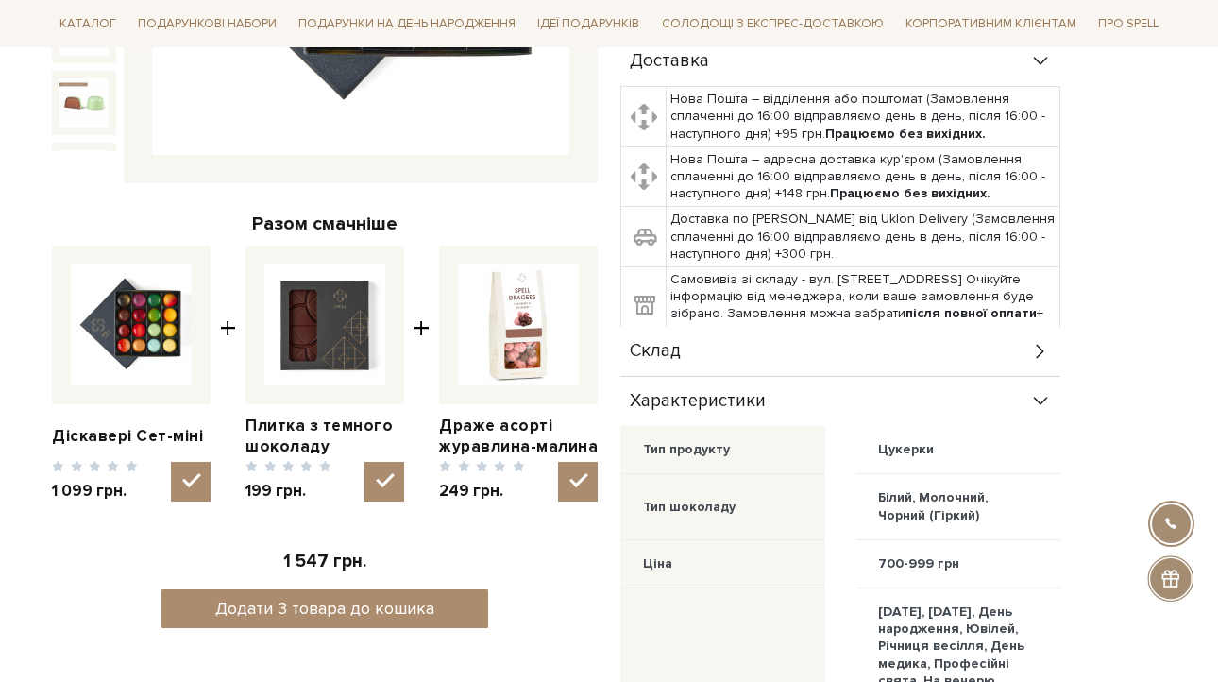
click at [759, 352] on div "Склад" at bounding box center [840, 351] width 440 height 49
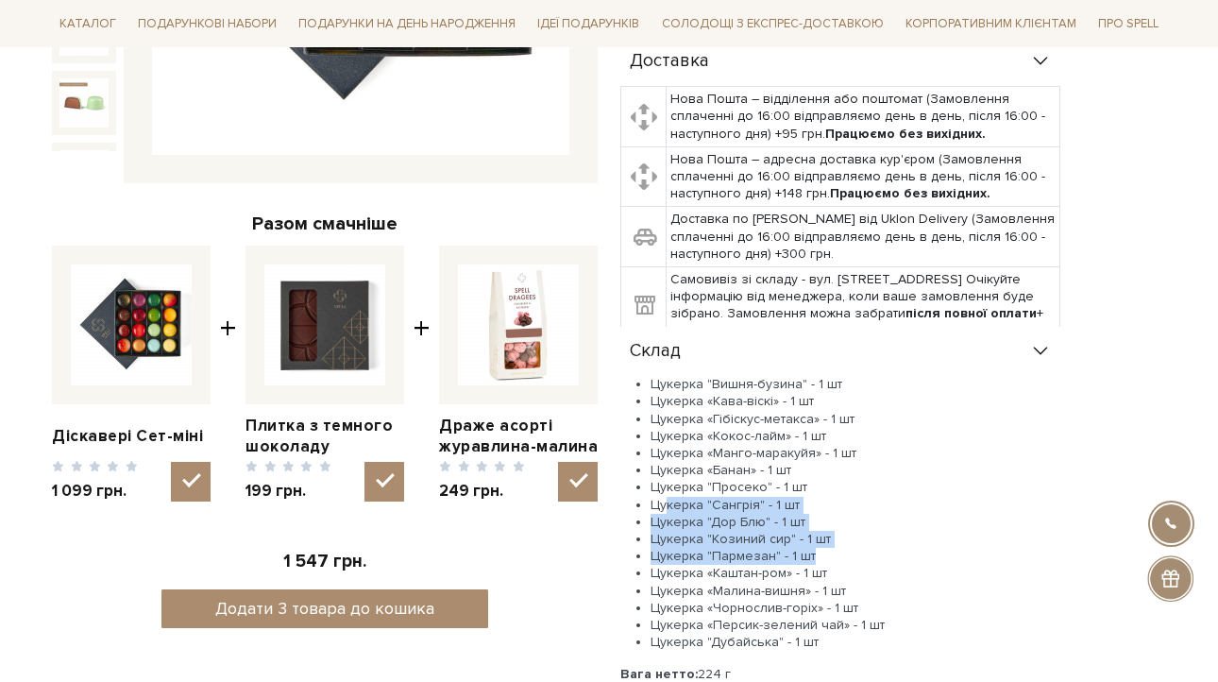
drag, startPoint x: 658, startPoint y: 509, endPoint x: 871, endPoint y: 561, distance: 218.8
click at [871, 561] on ul "Цукерка "Вишня-бузина" - 1 шт Цукерка «Кава-віскі» - 1 шт Цукерка «Гібіскус-мет…" at bounding box center [840, 513] width 440 height 275
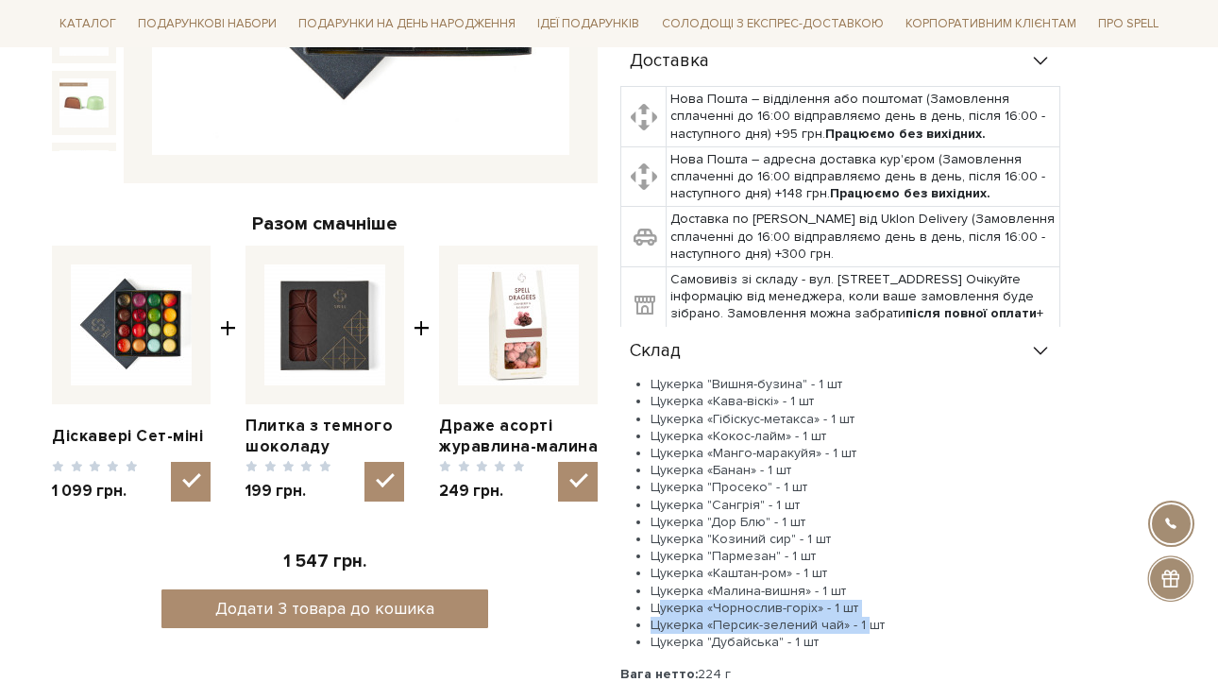
drag, startPoint x: 658, startPoint y: 603, endPoint x: 859, endPoint y: 618, distance: 201.7
click at [859, 618] on ul "Цукерка "Вишня-бузина" - 1 шт Цукерка «Кава-віскі» - 1 шт Цукерка «Гібіскус-мет…" at bounding box center [840, 513] width 440 height 275
click at [944, 553] on li "Цукерка "Пармезан" - 1 шт" at bounding box center [856, 556] width 410 height 17
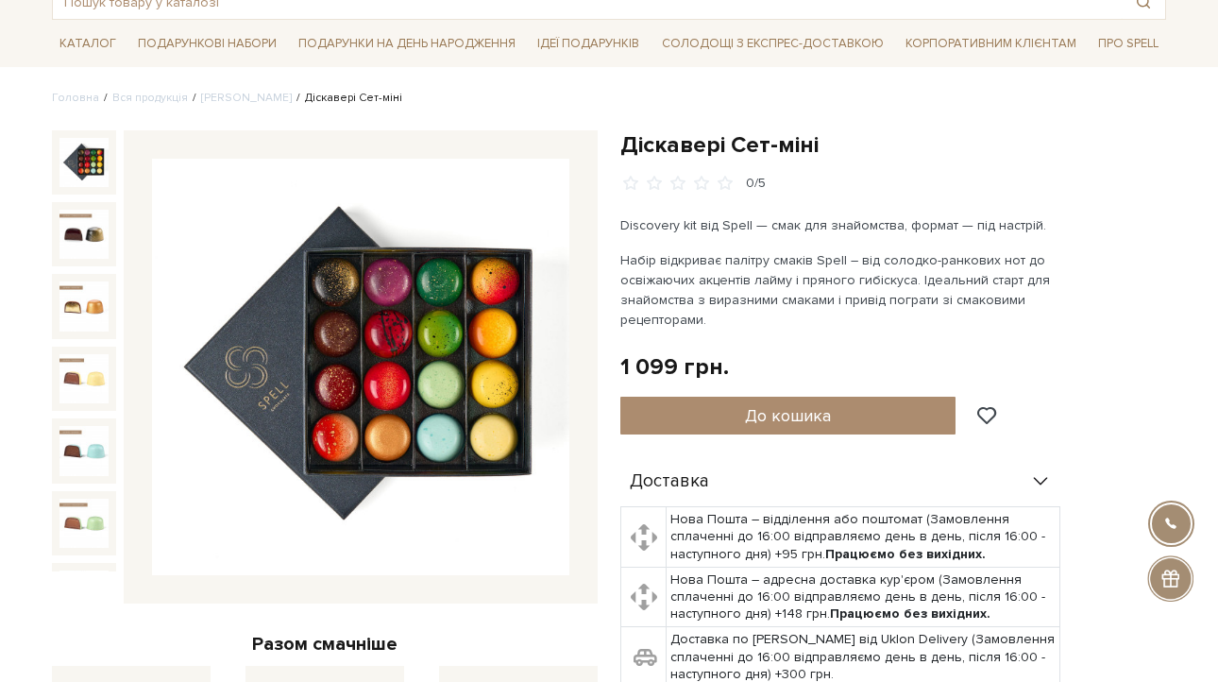
scroll to position [0, 0]
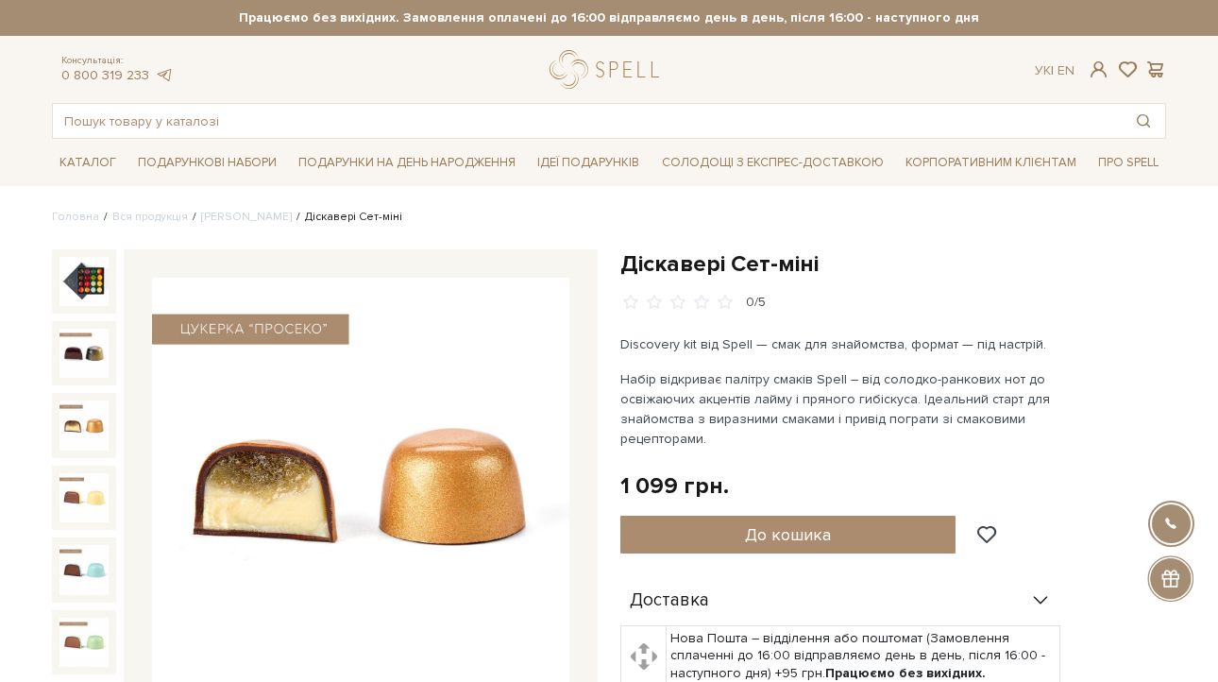
click at [99, 427] on img at bounding box center [83, 424] width 49 height 49
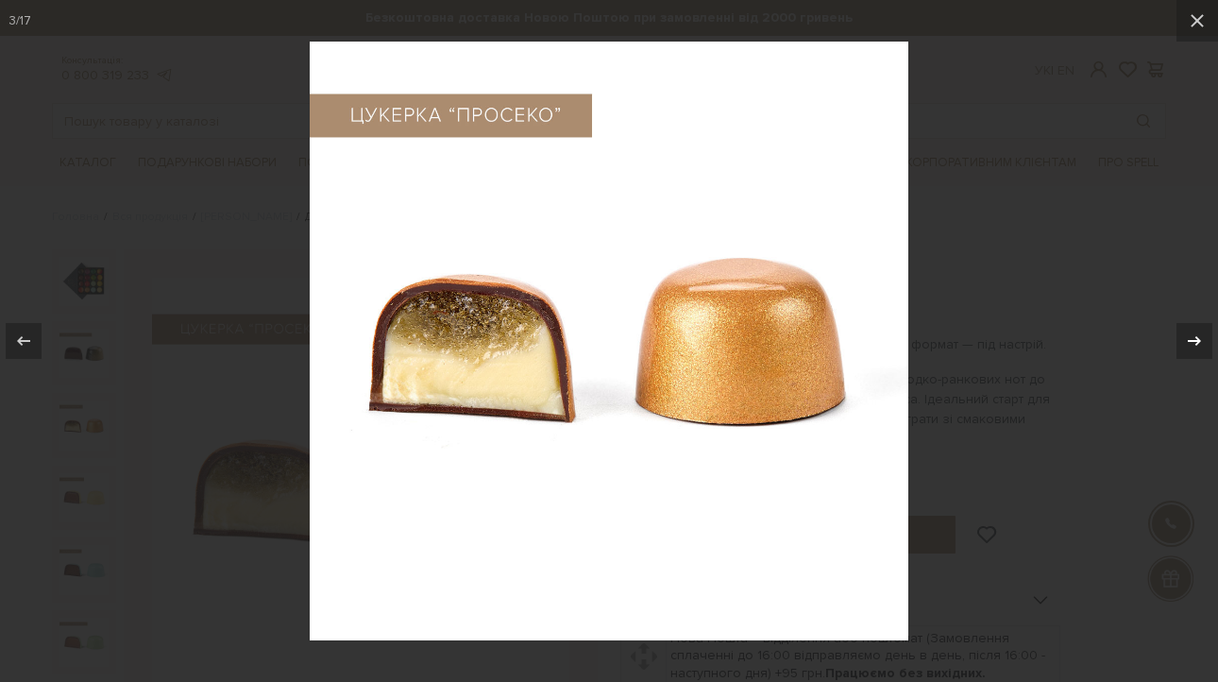
click at [1194, 331] on icon at bounding box center [1194, 341] width 23 height 23
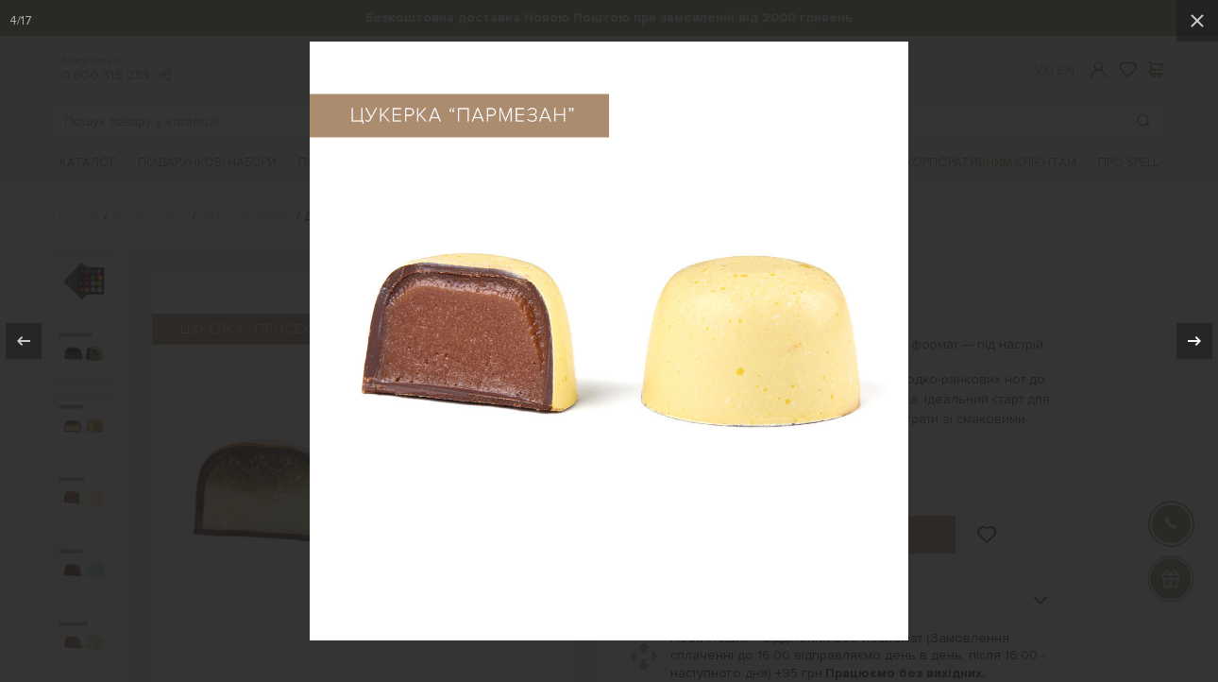
click at [1194, 333] on icon at bounding box center [1194, 341] width 23 height 23
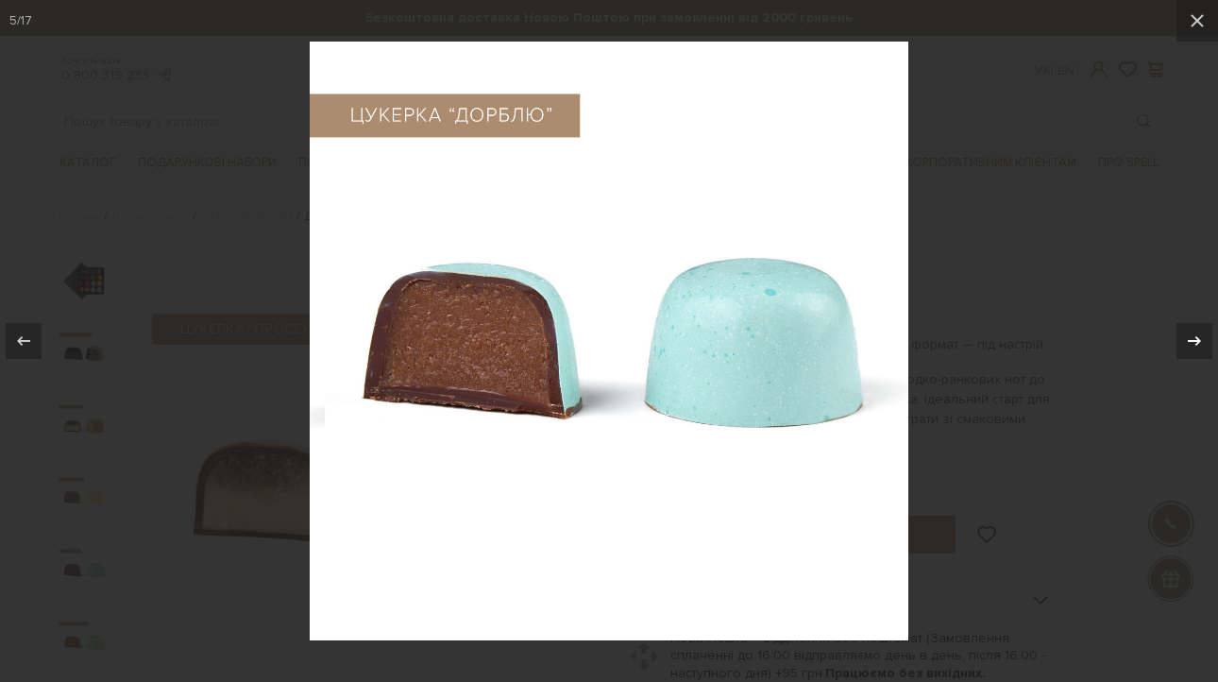
click at [1194, 333] on icon at bounding box center [1194, 341] width 23 height 23
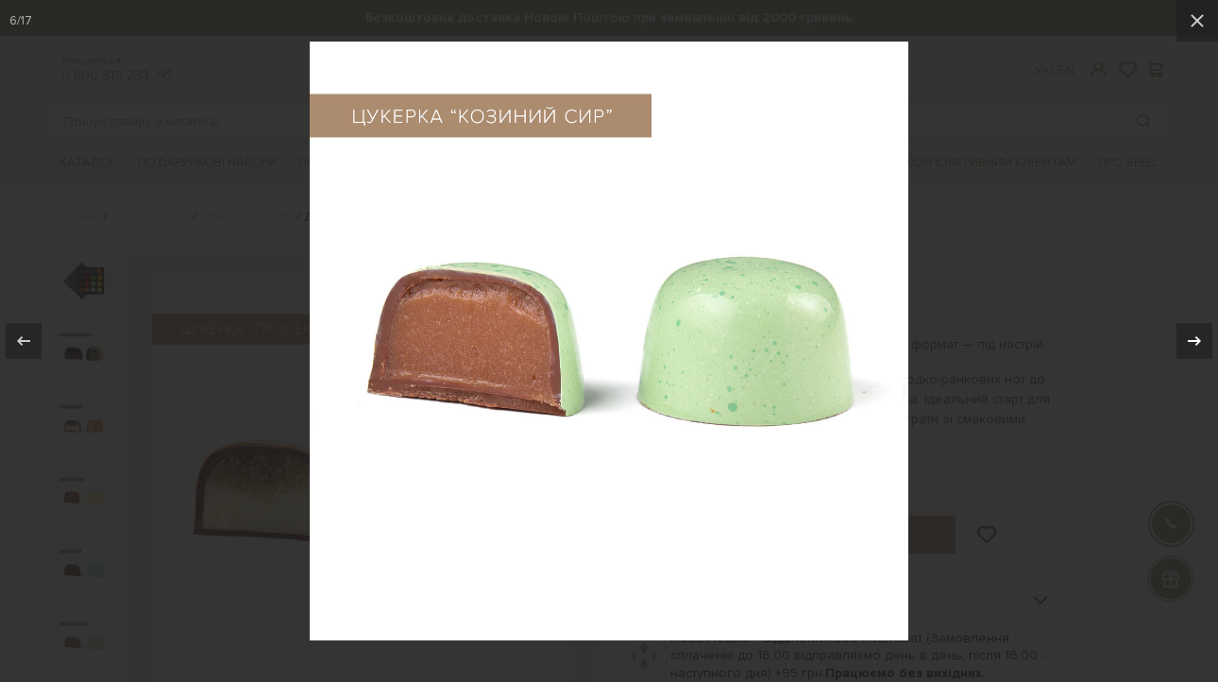
click at [1194, 333] on icon at bounding box center [1194, 341] width 23 height 23
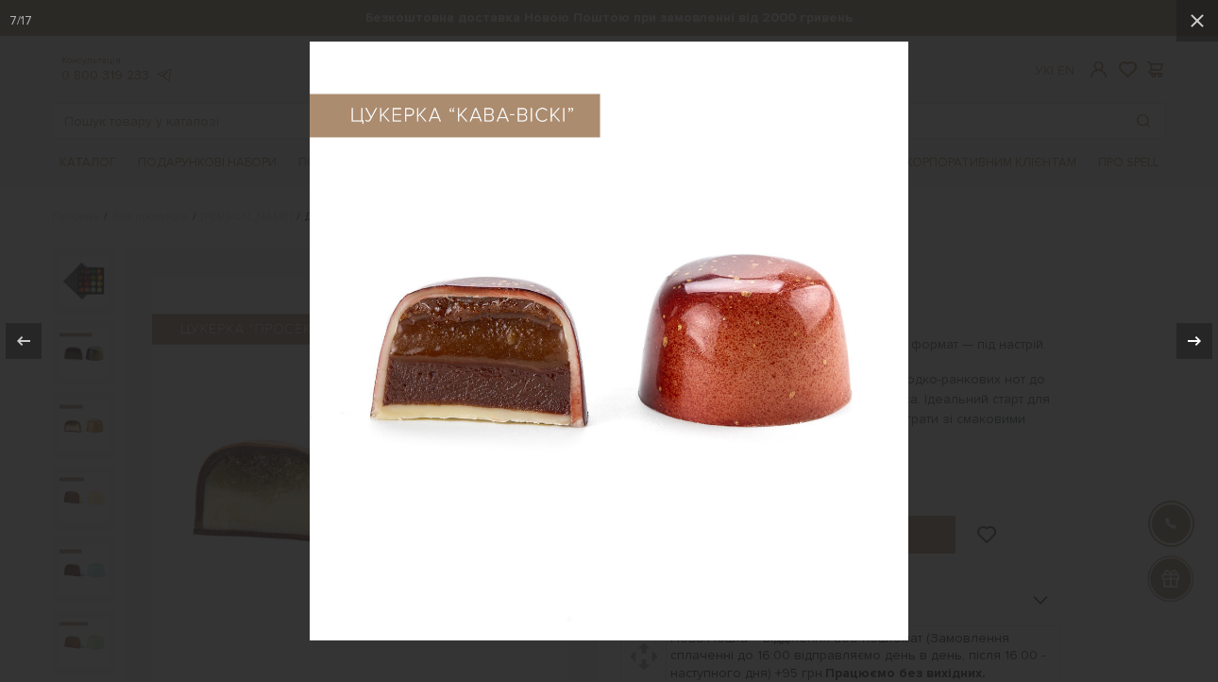
click at [1194, 333] on icon at bounding box center [1194, 341] width 23 height 23
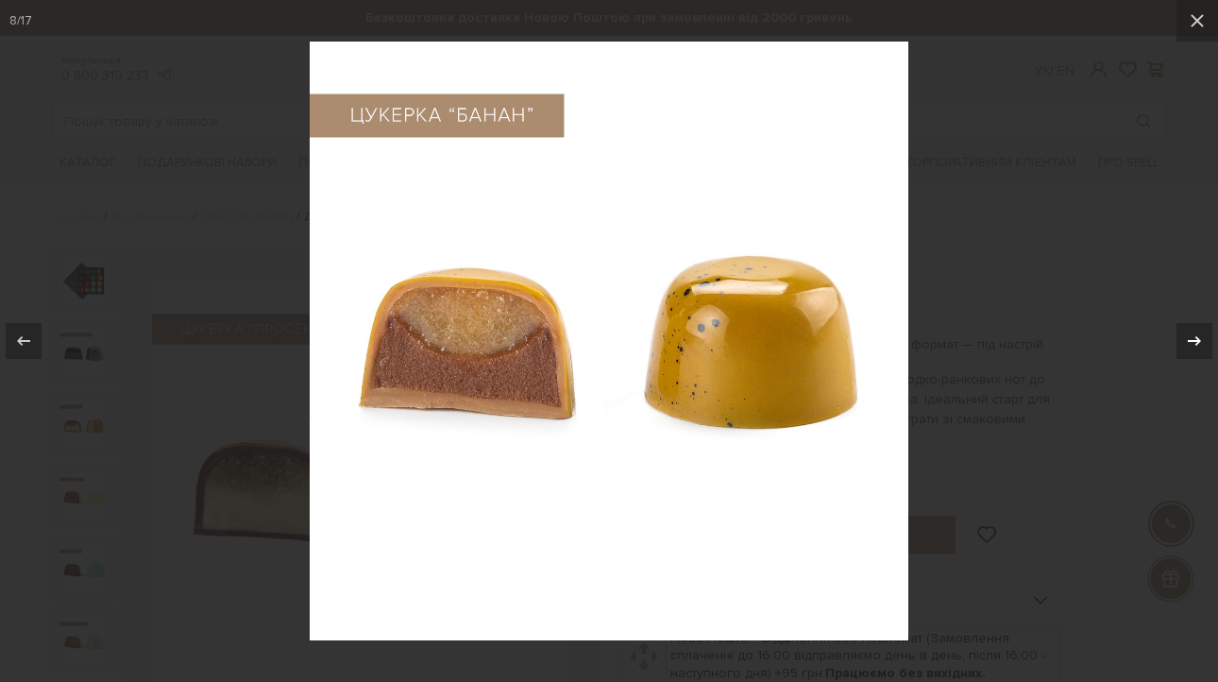
click at [1194, 333] on icon at bounding box center [1194, 341] width 23 height 23
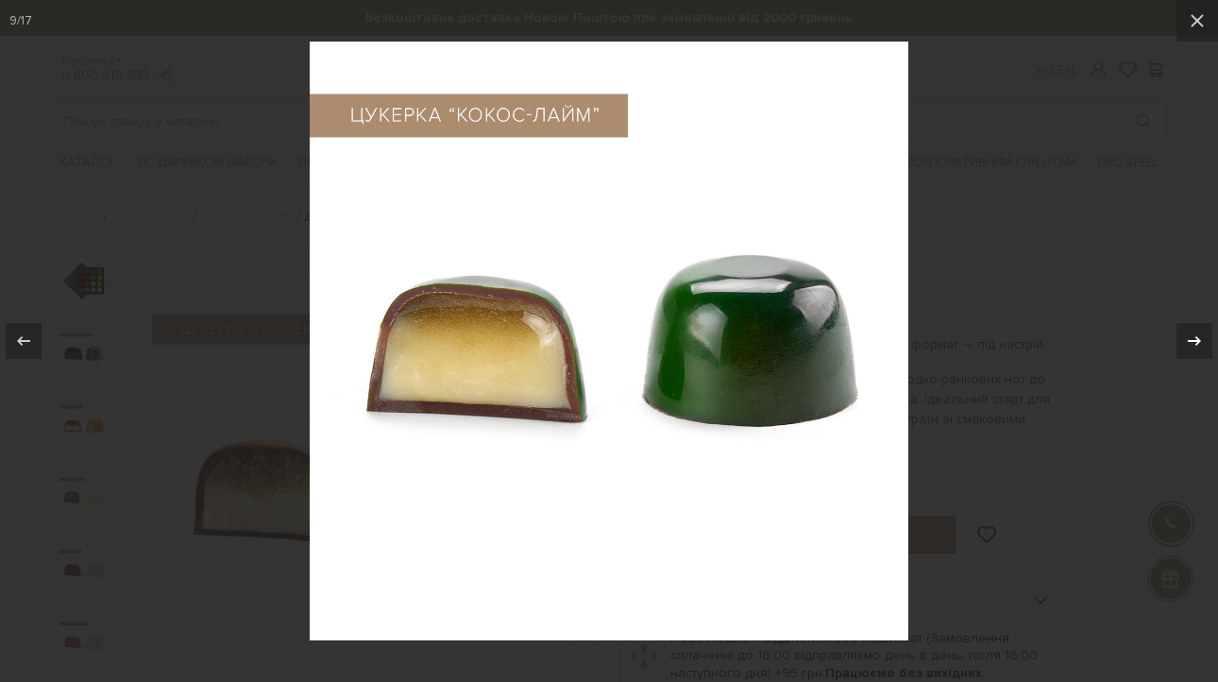
click at [1194, 333] on icon at bounding box center [1194, 341] width 23 height 23
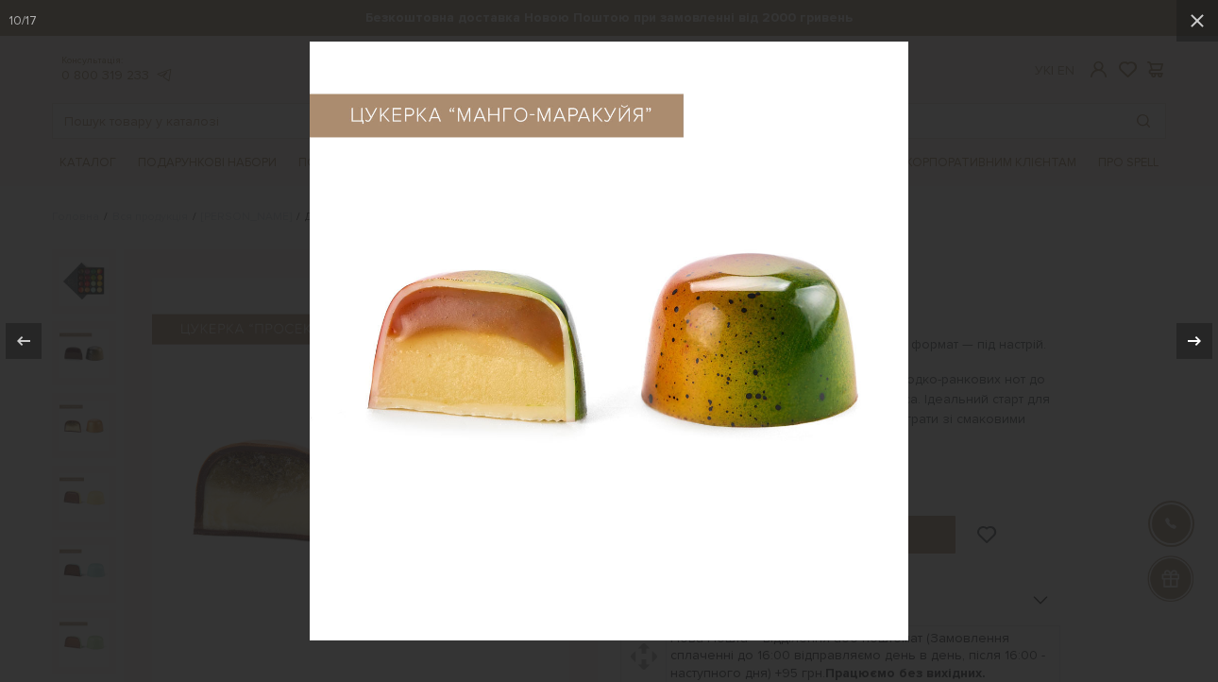
click at [1194, 333] on icon at bounding box center [1194, 341] width 23 height 23
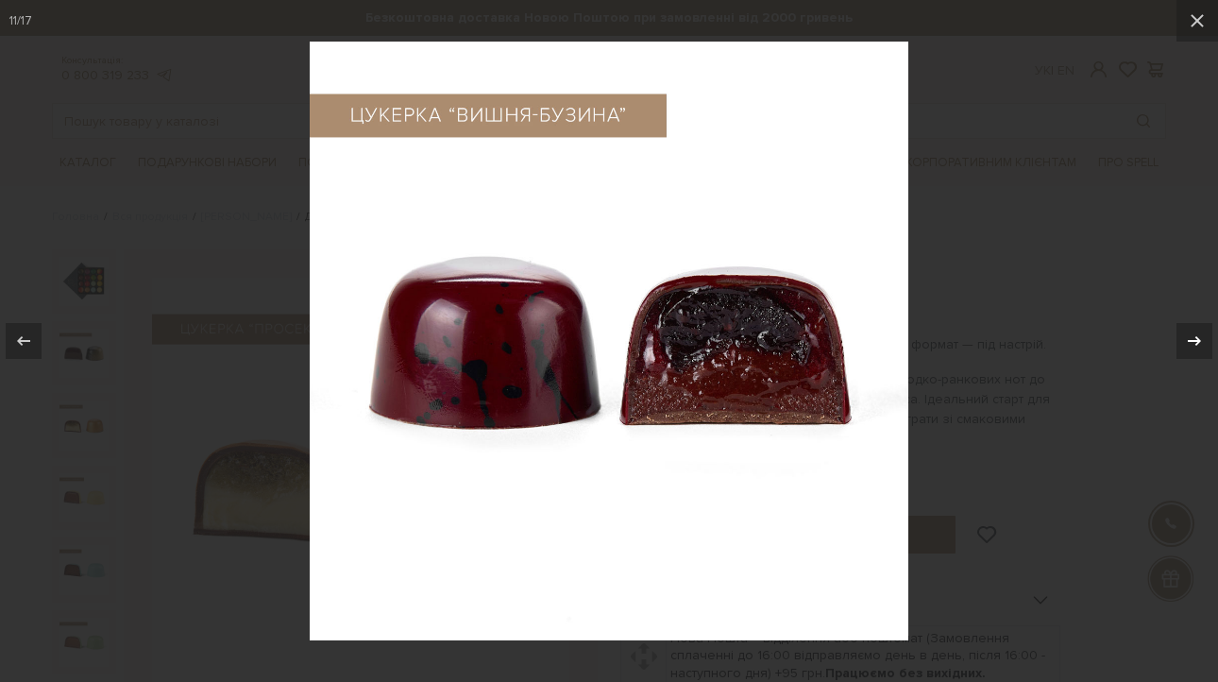
click at [1194, 333] on icon at bounding box center [1194, 341] width 23 height 23
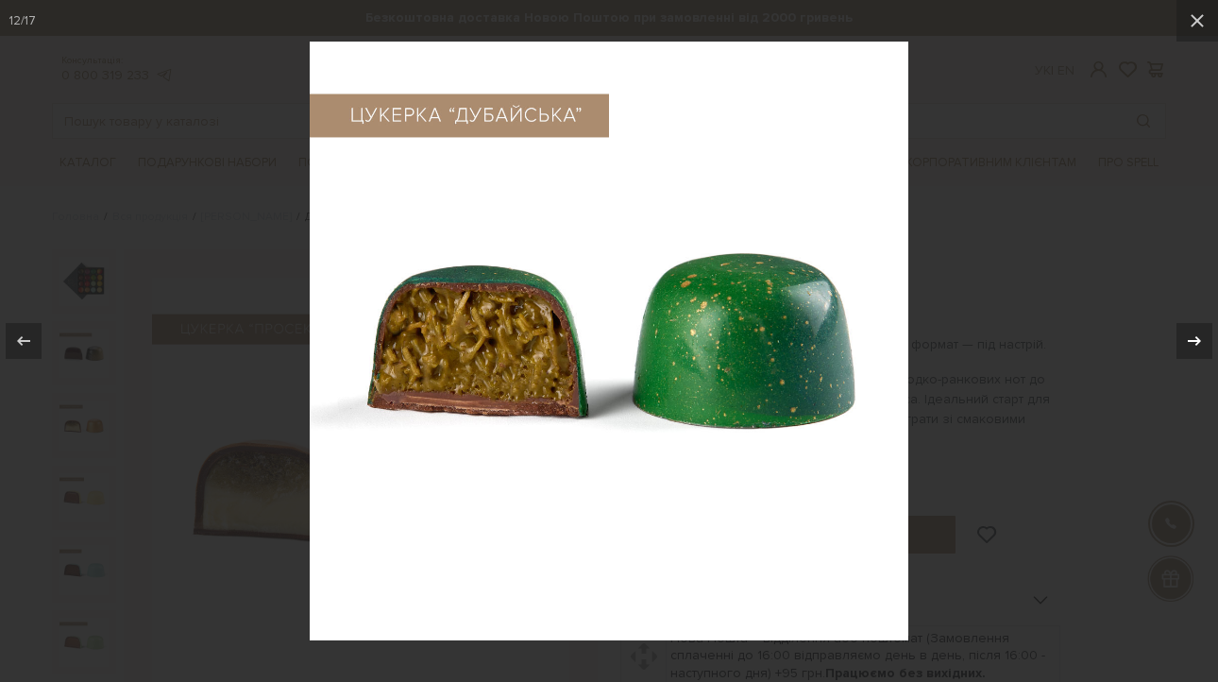
click at [1194, 333] on icon at bounding box center [1194, 341] width 23 height 23
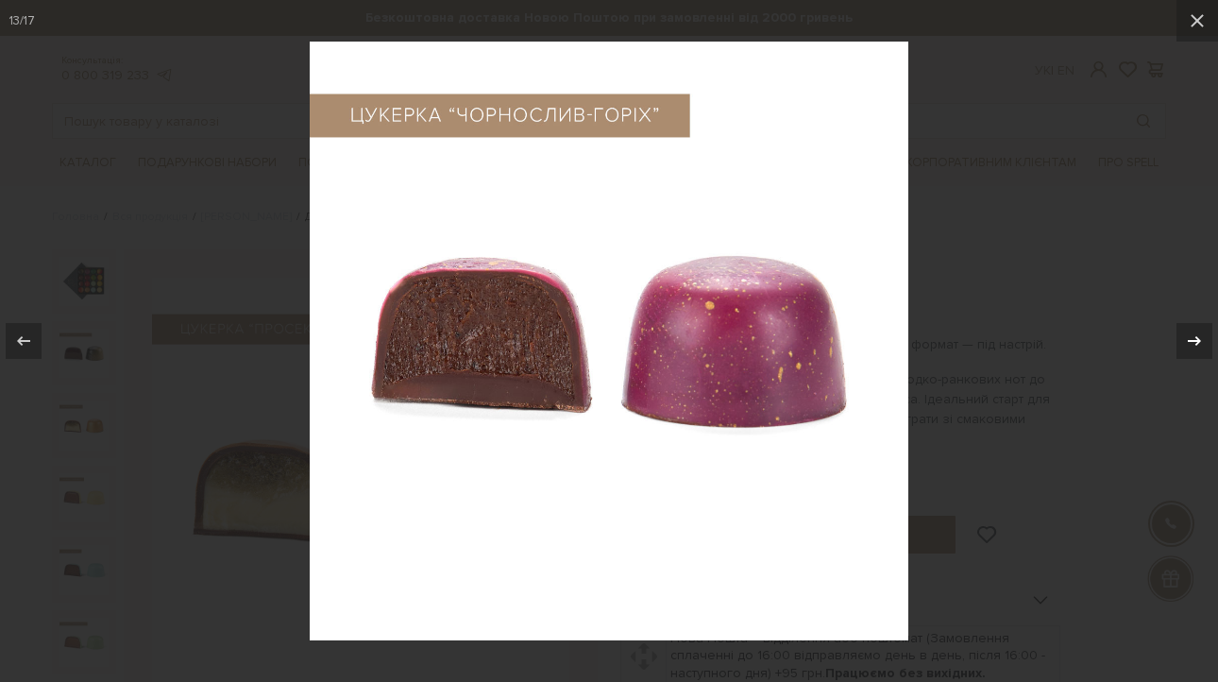
click at [1194, 333] on icon at bounding box center [1194, 341] width 23 height 23
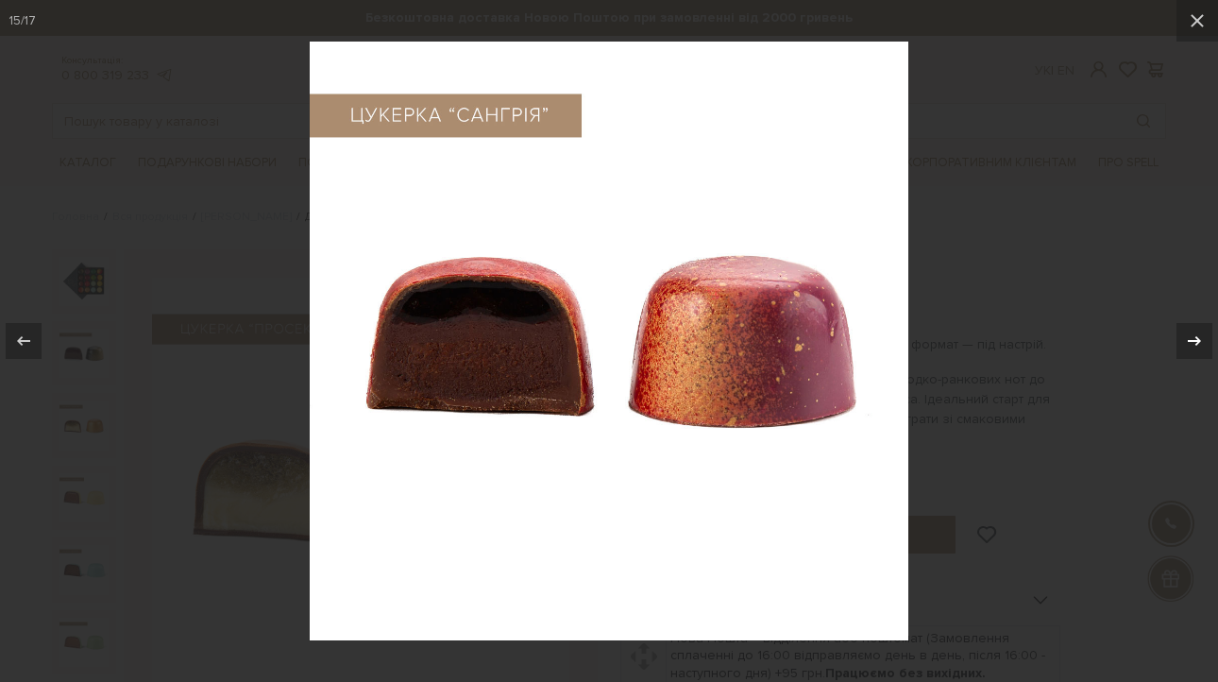
click at [1194, 333] on icon at bounding box center [1194, 341] width 23 height 23
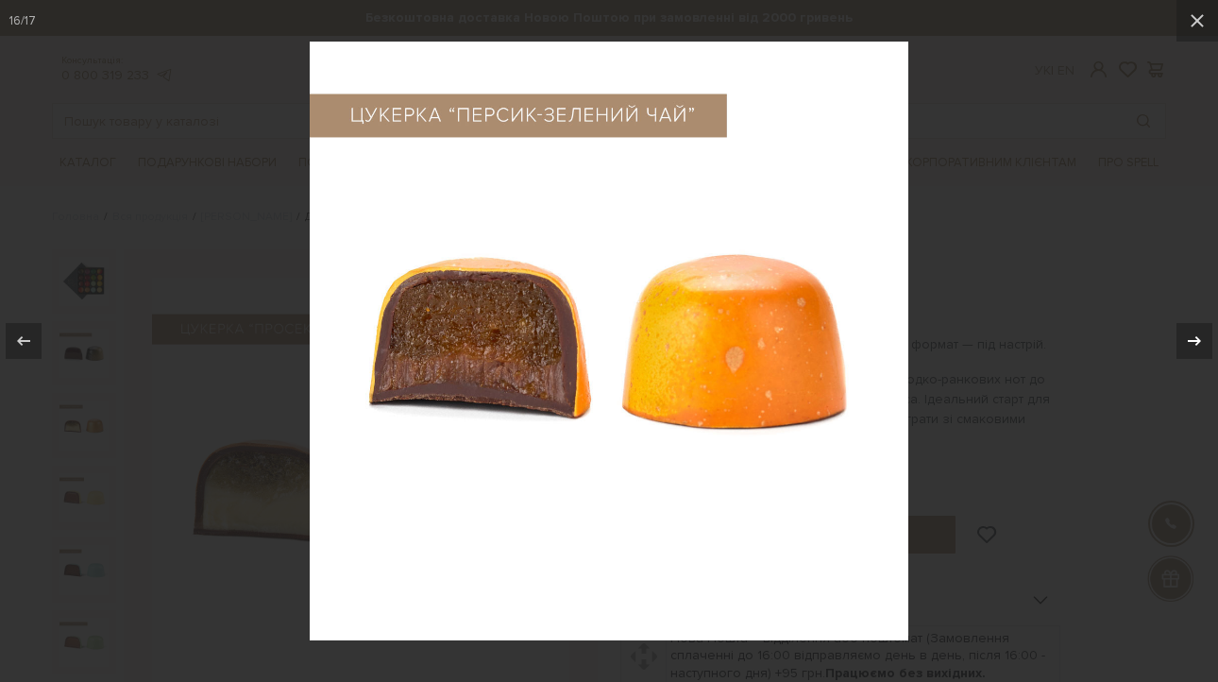
click at [1194, 333] on icon at bounding box center [1194, 341] width 23 height 23
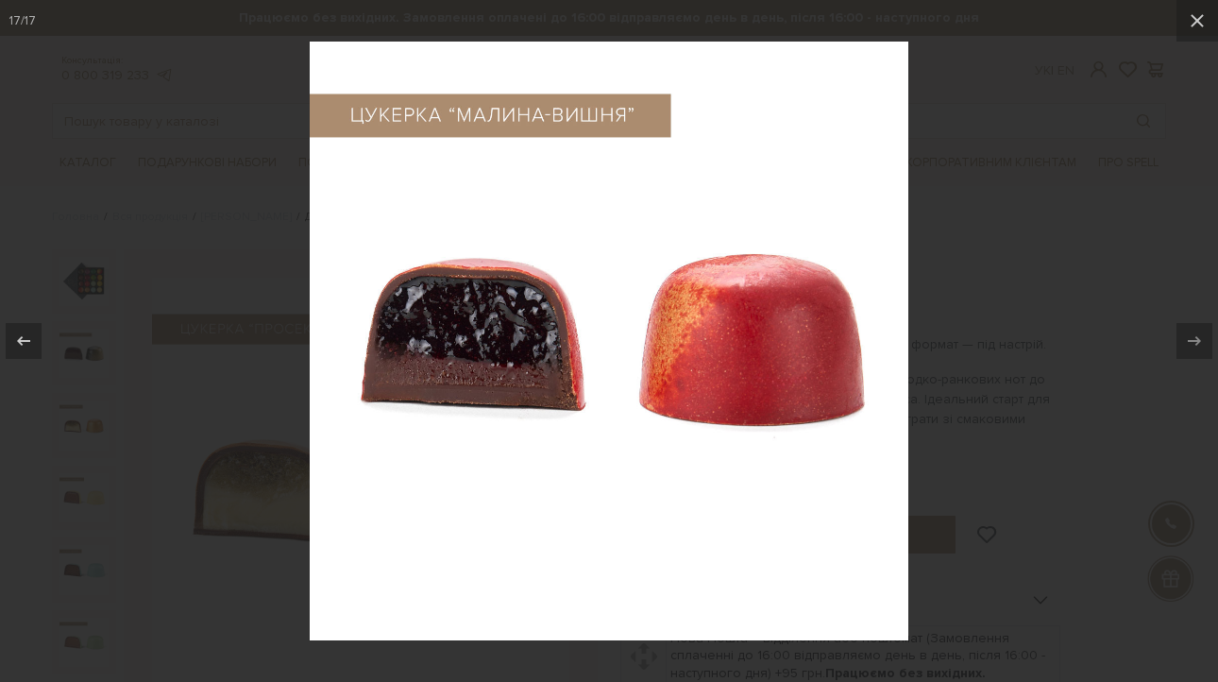
click at [1084, 262] on div at bounding box center [609, 341] width 1218 height 682
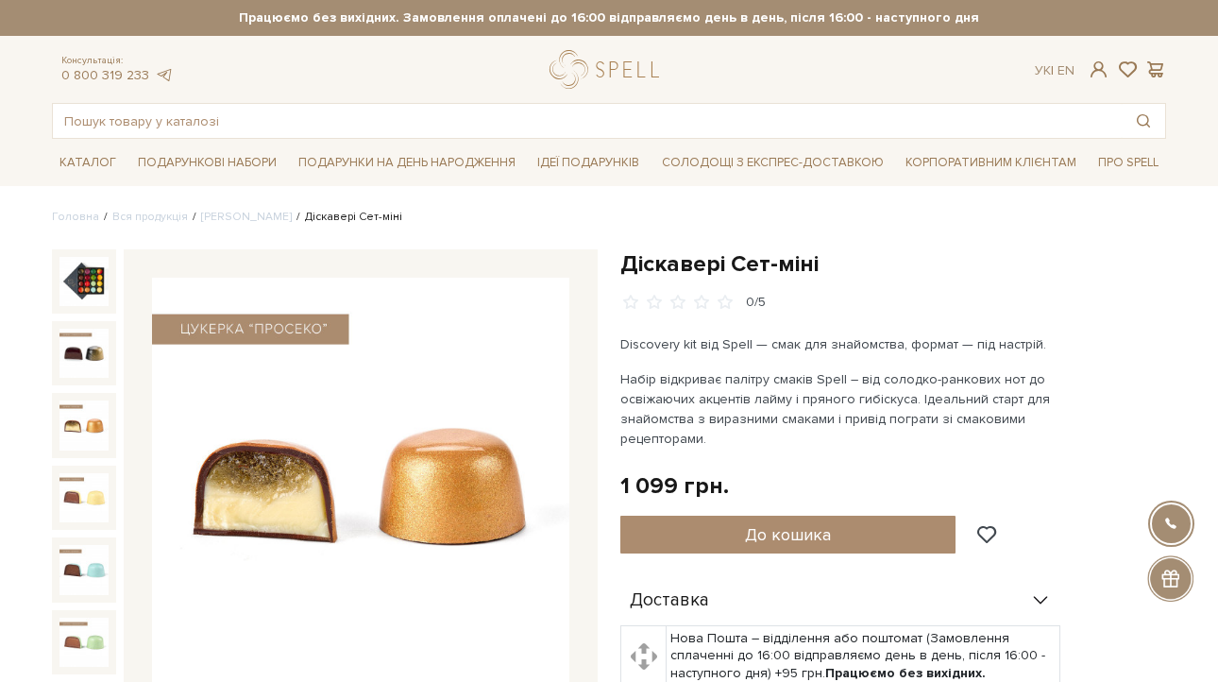
scroll to position [786, 0]
click at [106, 288] on img at bounding box center [83, 288] width 49 height 49
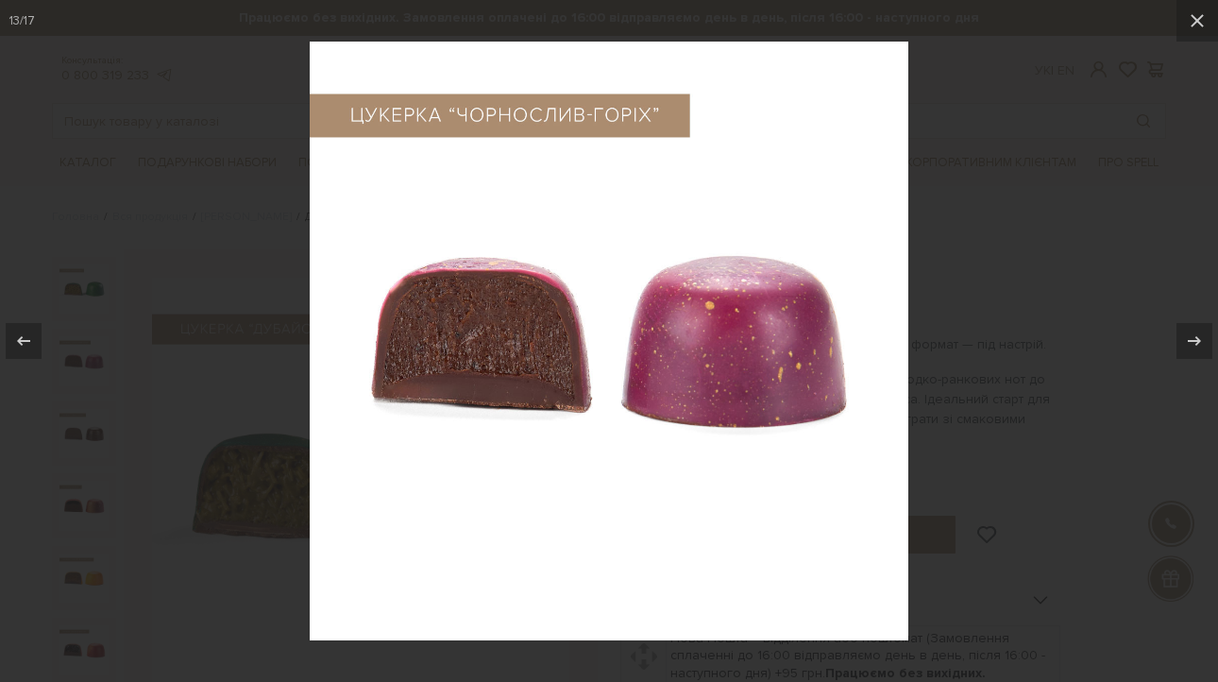
click at [171, 314] on div at bounding box center [609, 341] width 1218 height 682
click at [68, 331] on div at bounding box center [609, 341] width 1218 height 682
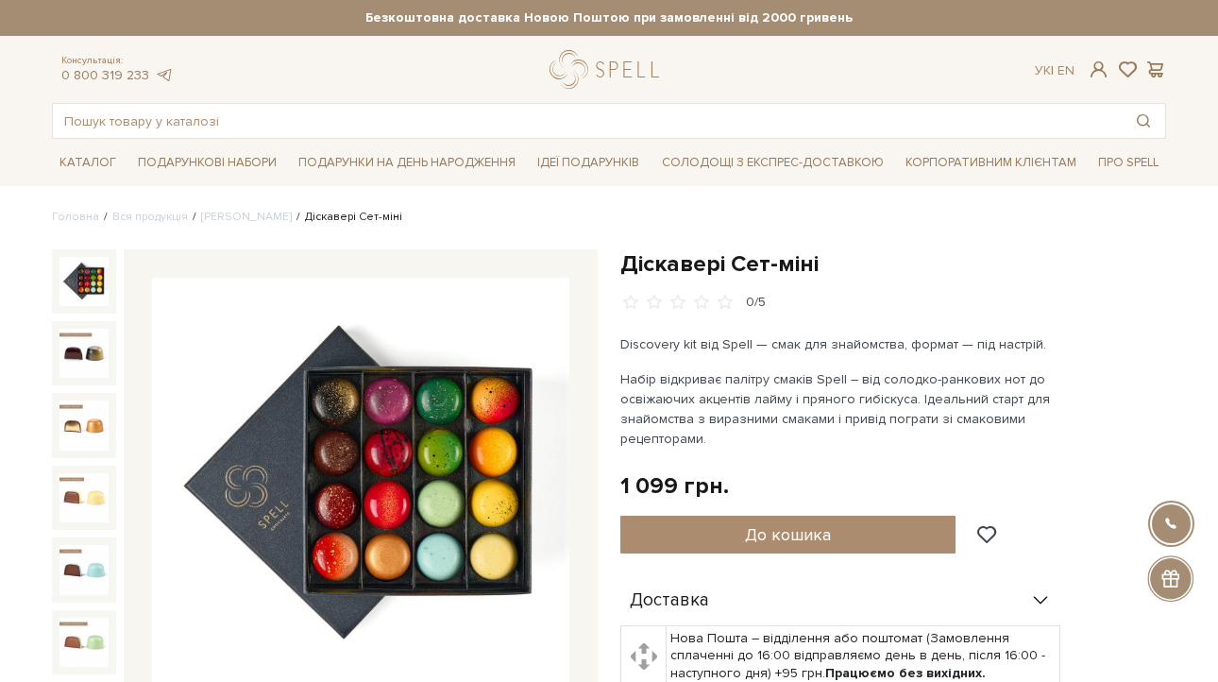
click at [64, 273] on img at bounding box center [83, 281] width 49 height 49
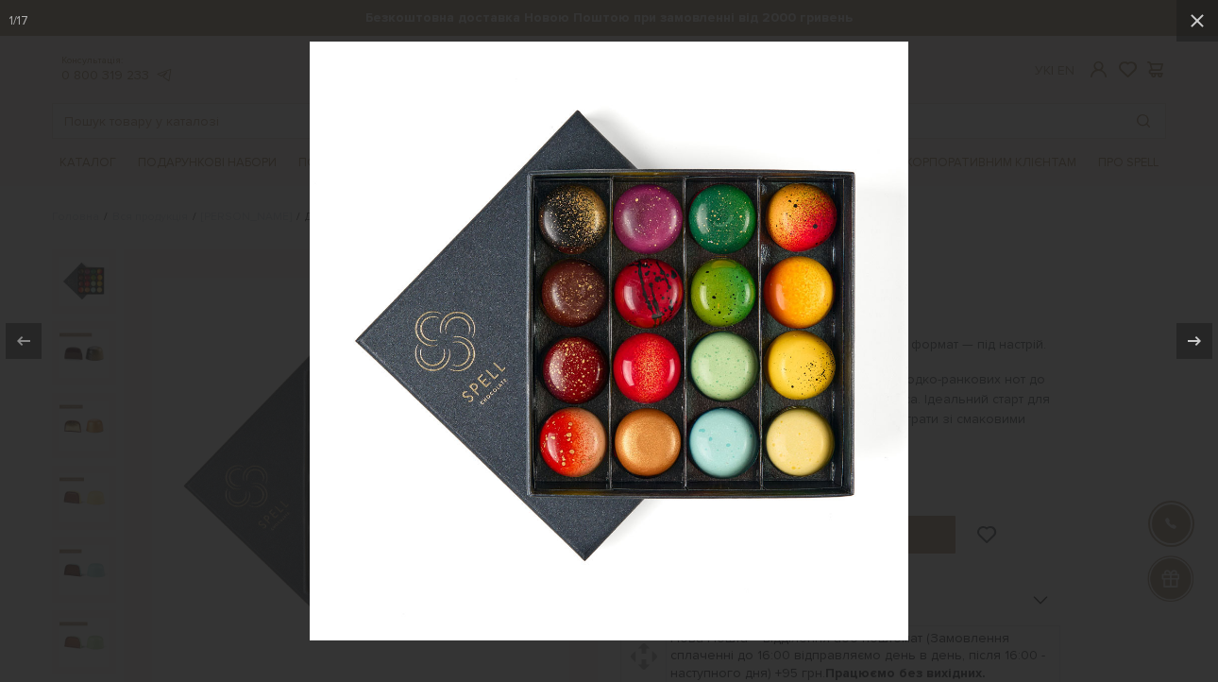
click at [1025, 218] on div at bounding box center [609, 341] width 1218 height 682
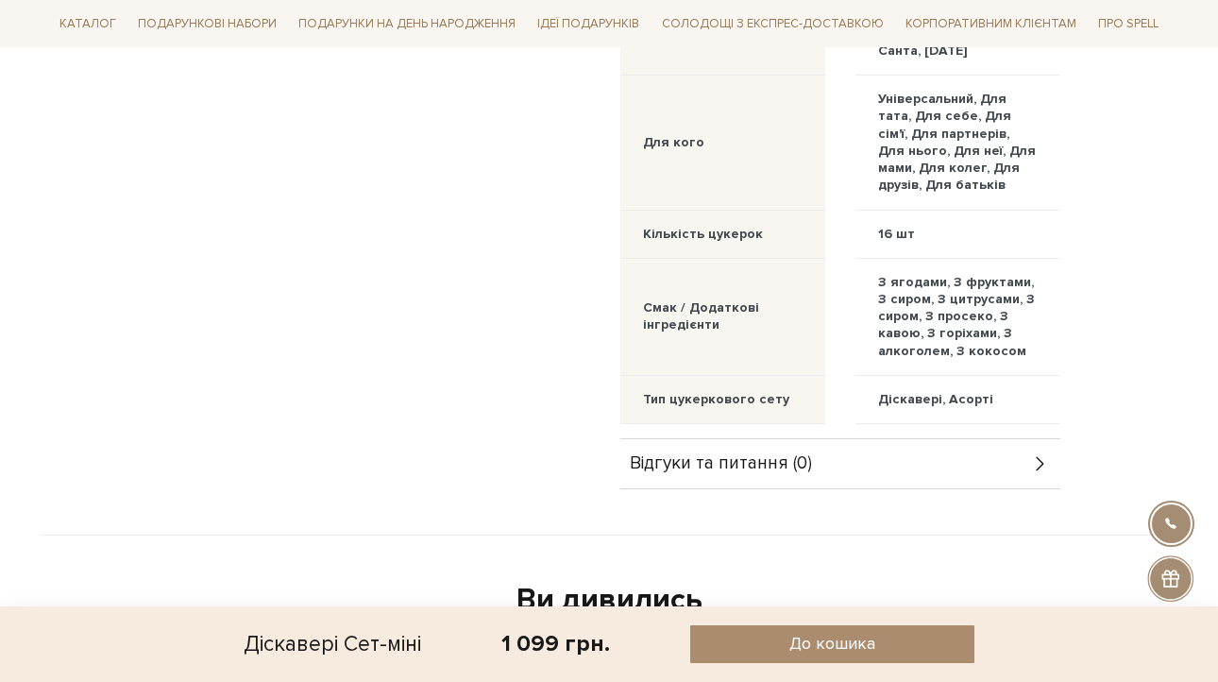
scroll to position [1754, 0]
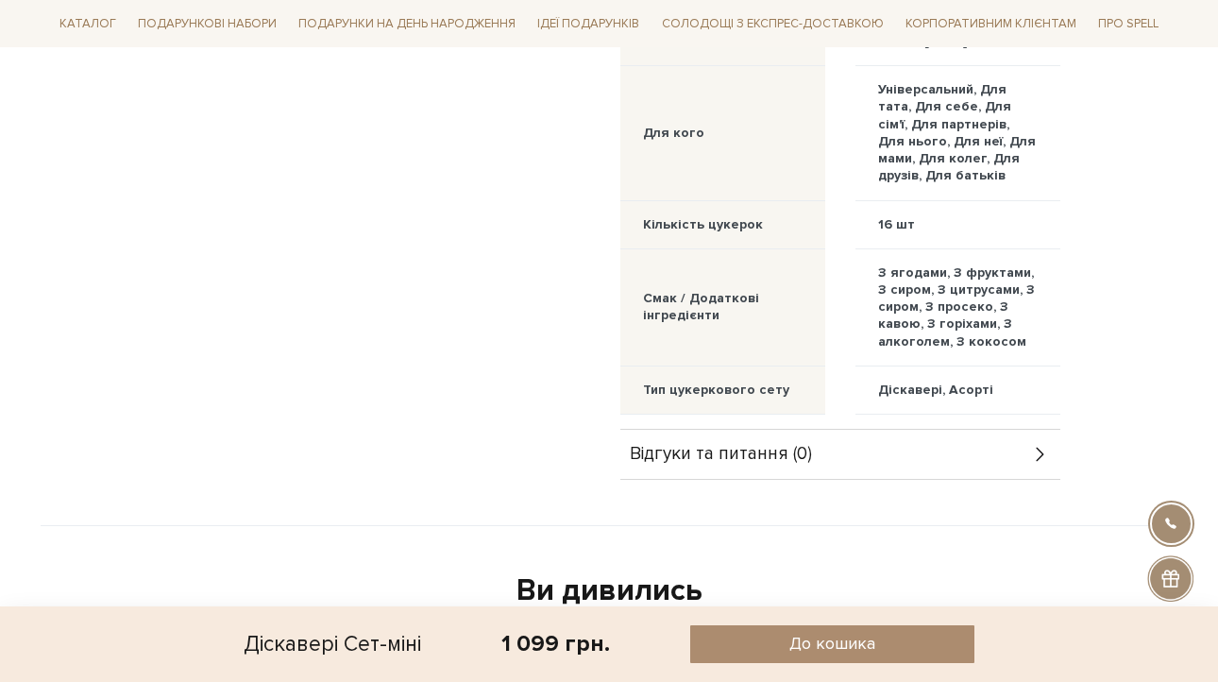
click at [710, 463] on span "Відгуки та питання (0)" at bounding box center [721, 454] width 182 height 17
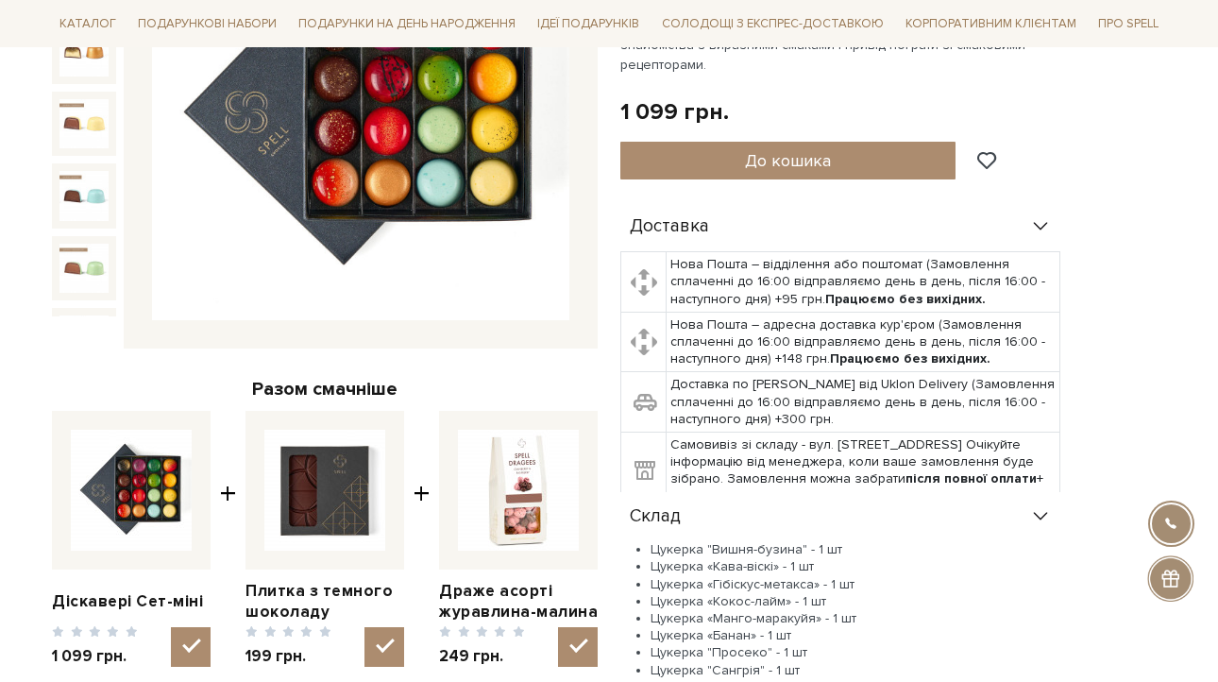
scroll to position [376, 0]
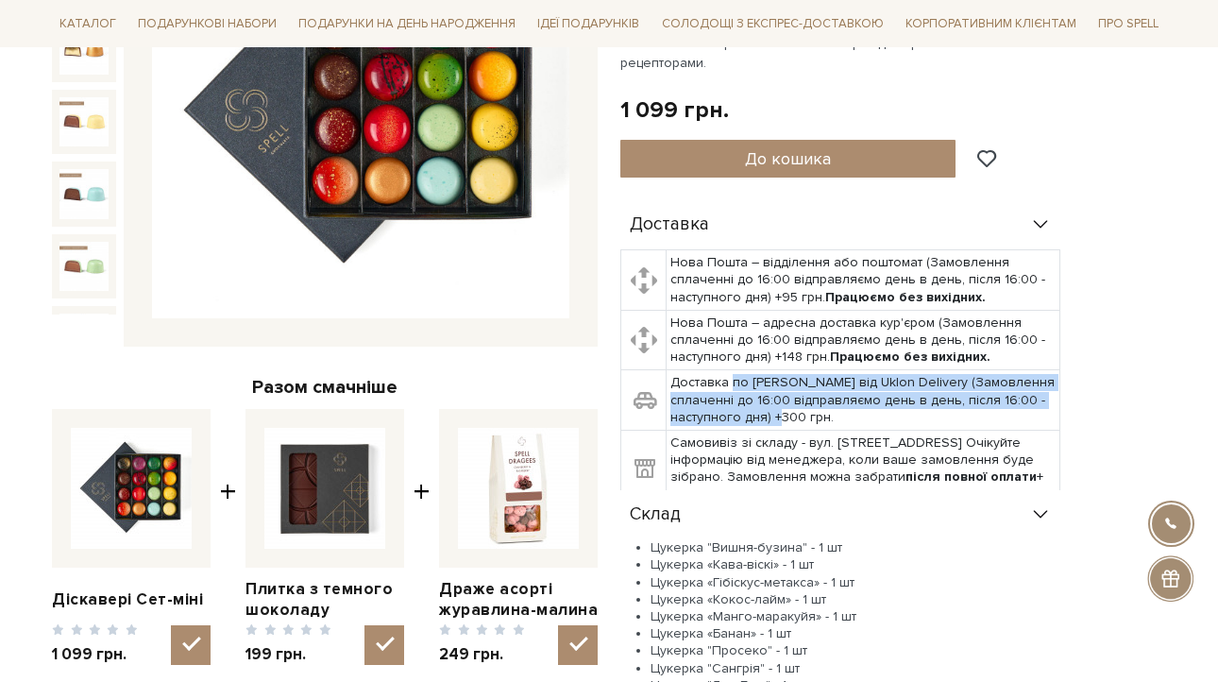
drag, startPoint x: 734, startPoint y: 382, endPoint x: 750, endPoint y: 428, distance: 49.0
click at [750, 428] on td "Доставка по [PERSON_NAME] від Uklon Delivery (Замовлення сплаченні до 16:00 від…" at bounding box center [864, 400] width 394 height 60
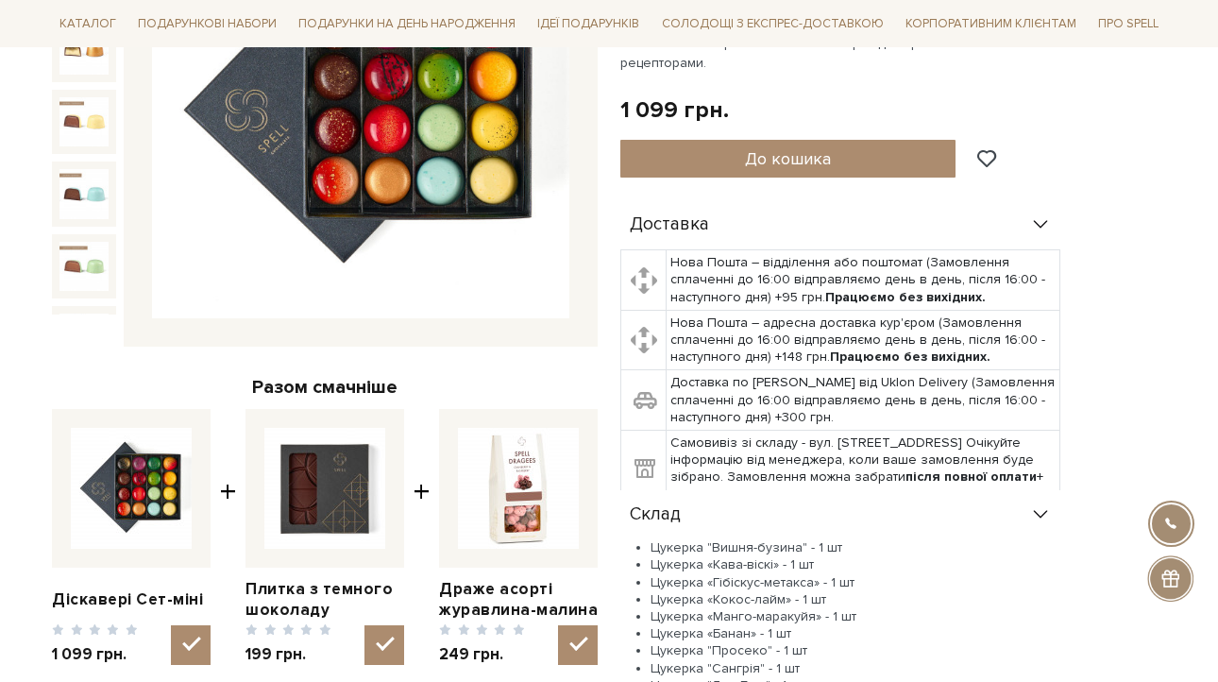
click at [724, 413] on td "Доставка по [PERSON_NAME] від Uklon Delivery (Замовлення сплаченні до 16:00 від…" at bounding box center [864, 400] width 394 height 60
drag, startPoint x: 716, startPoint y: 436, endPoint x: 763, endPoint y: 451, distance: 49.6
click at [763, 451] on td "Самовивіз зі складу - вул. Велика Кільцева, 4-А. Очікуйте інформацію від менедж…" at bounding box center [864, 469] width 394 height 77
click at [817, 470] on td "Самовивіз зі складу - вул. Велика Кільцева, 4-А. Очікуйте інформацію від менедж…" at bounding box center [864, 469] width 394 height 77
drag, startPoint x: 807, startPoint y: 440, endPoint x: 959, endPoint y: 445, distance: 151.2
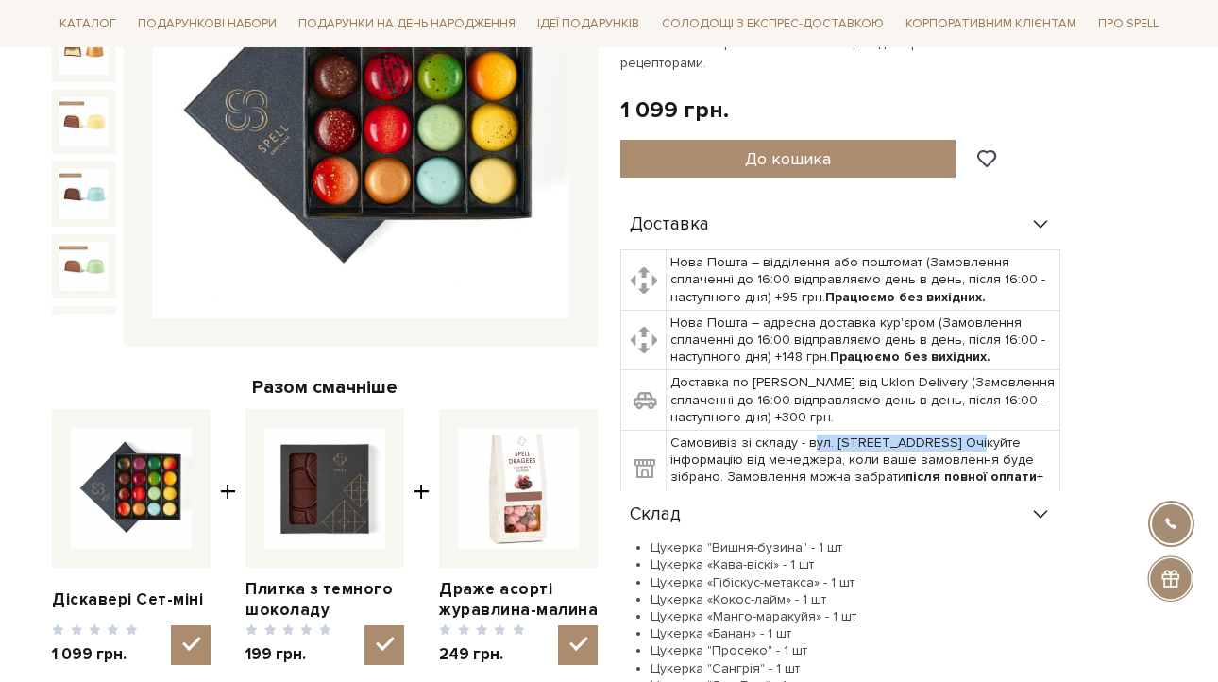
click at [959, 445] on td "Самовивіз зі складу - вул. Велика Кільцева, 4-А. Очікуйте інформацію від менедж…" at bounding box center [864, 469] width 394 height 77
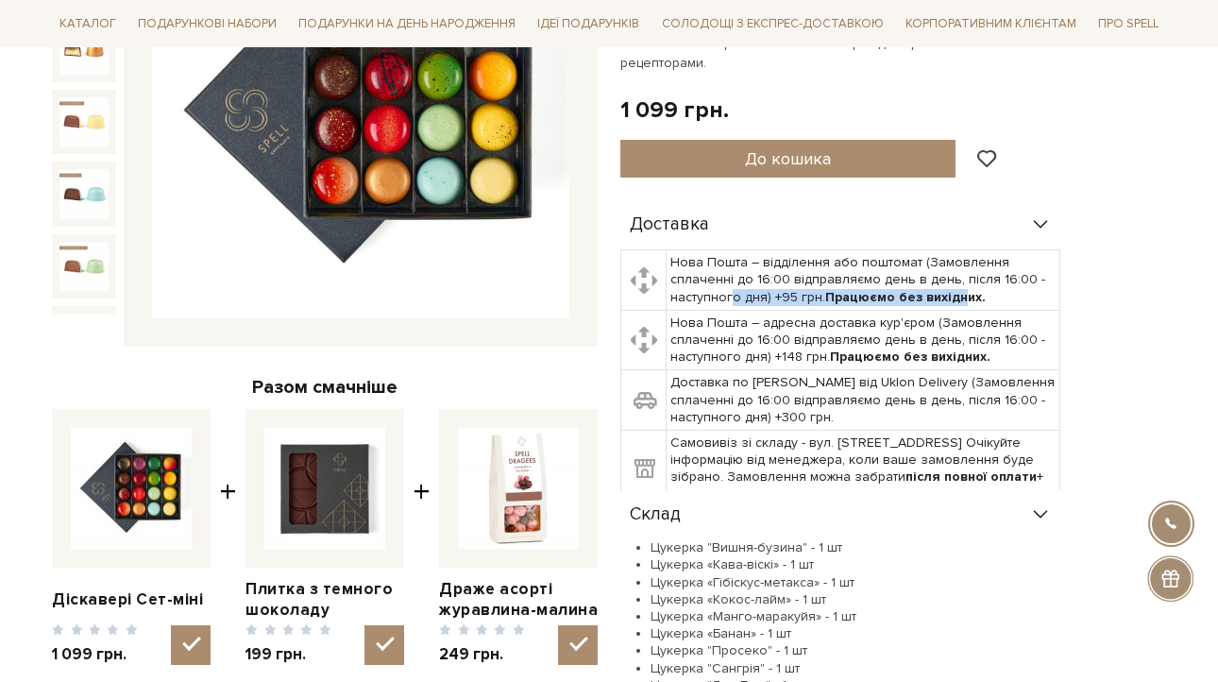
drag, startPoint x: 734, startPoint y: 288, endPoint x: 958, endPoint y: 288, distance: 223.8
click at [958, 288] on td "Нова Пошта – відділення або поштомат (Замовлення сплаченні до 16:00 відправляєм…" at bounding box center [864, 280] width 394 height 60
click at [792, 466] on td "Самовивіз зі складу - вул. Велика Кільцева, 4-А. Очікуйте інформацію від менедж…" at bounding box center [864, 469] width 394 height 77
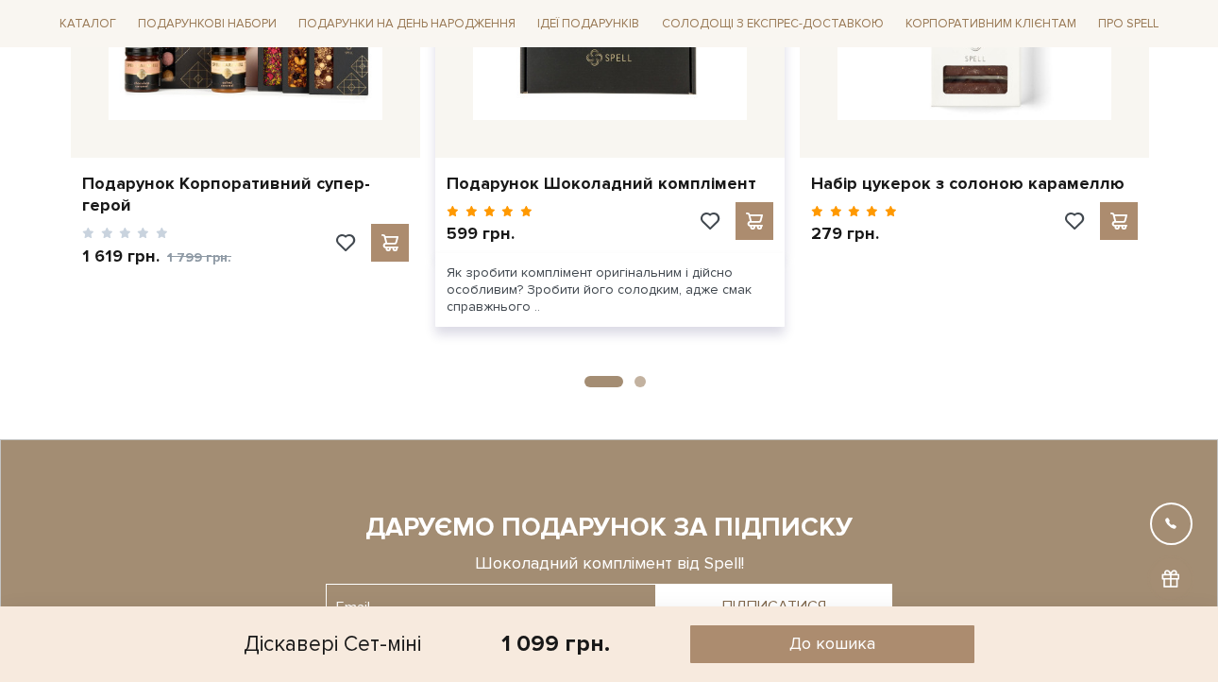
scroll to position [3751, 0]
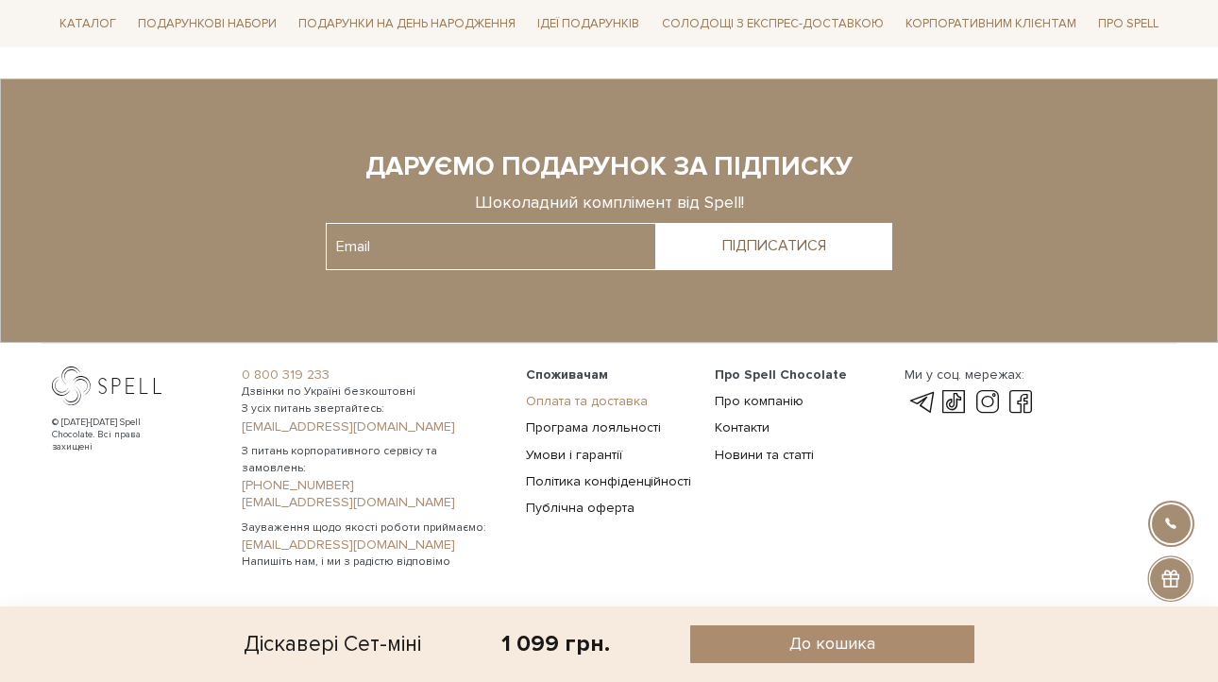
click at [580, 408] on link "Оплата та доставка" at bounding box center [587, 401] width 122 height 16
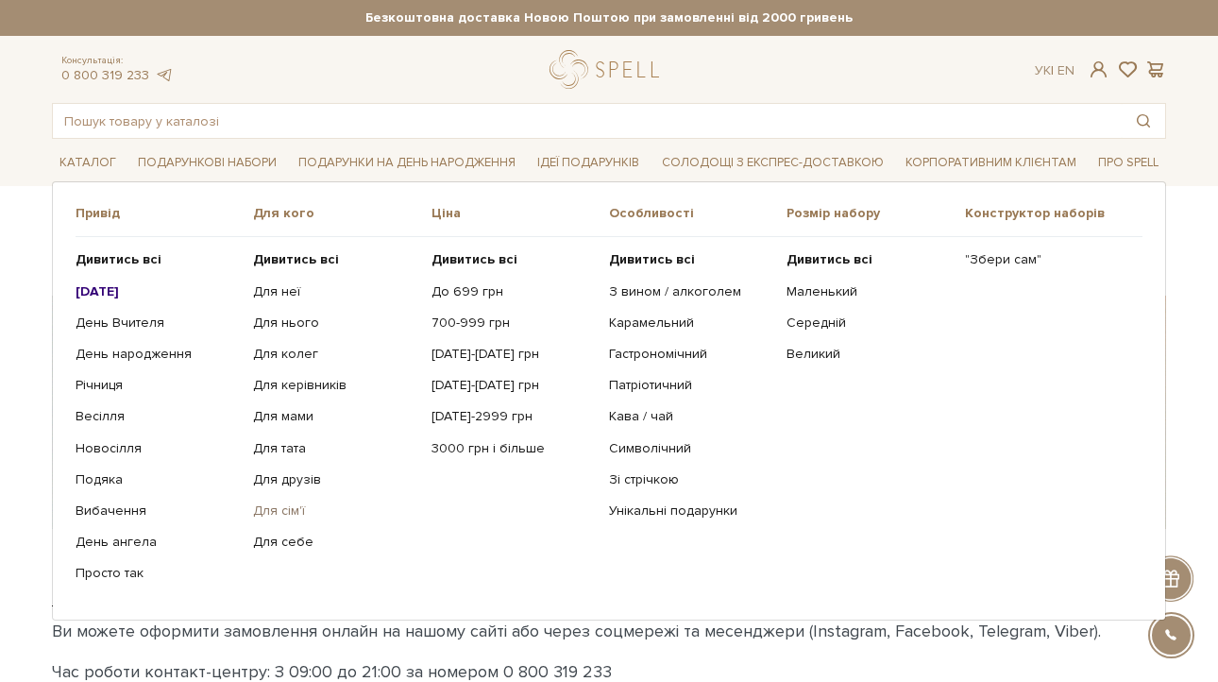
click at [265, 509] on link "Для сім'ї" at bounding box center [334, 510] width 163 height 17
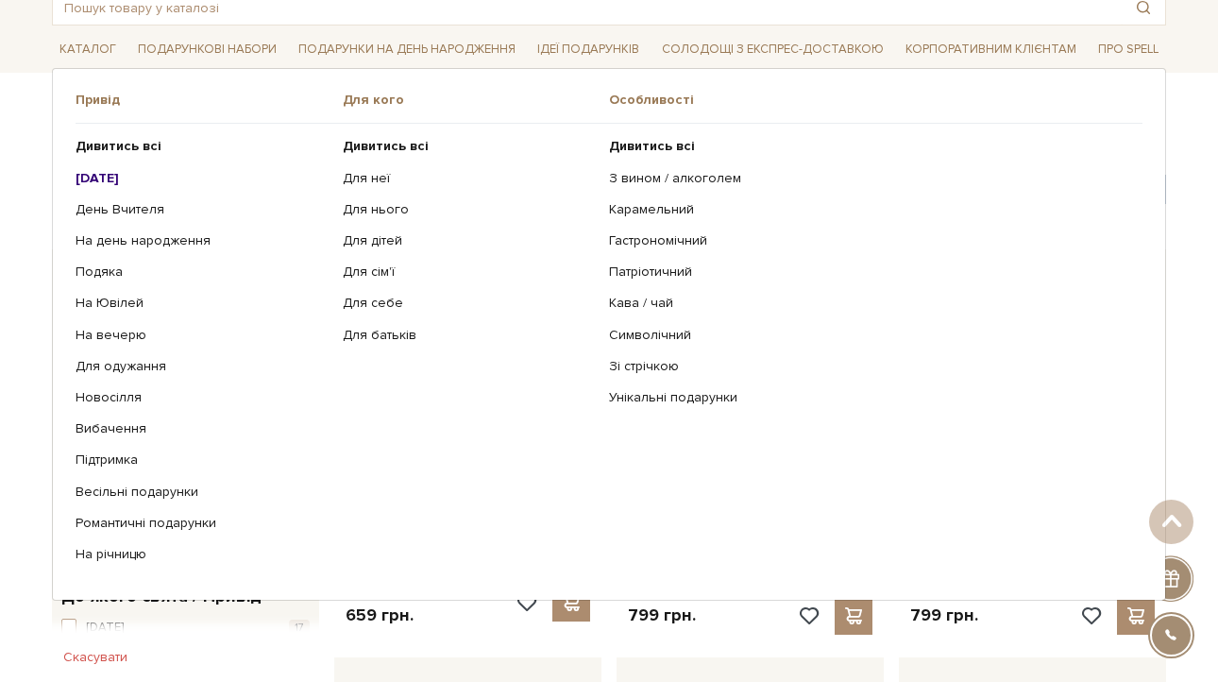
scroll to position [110, 0]
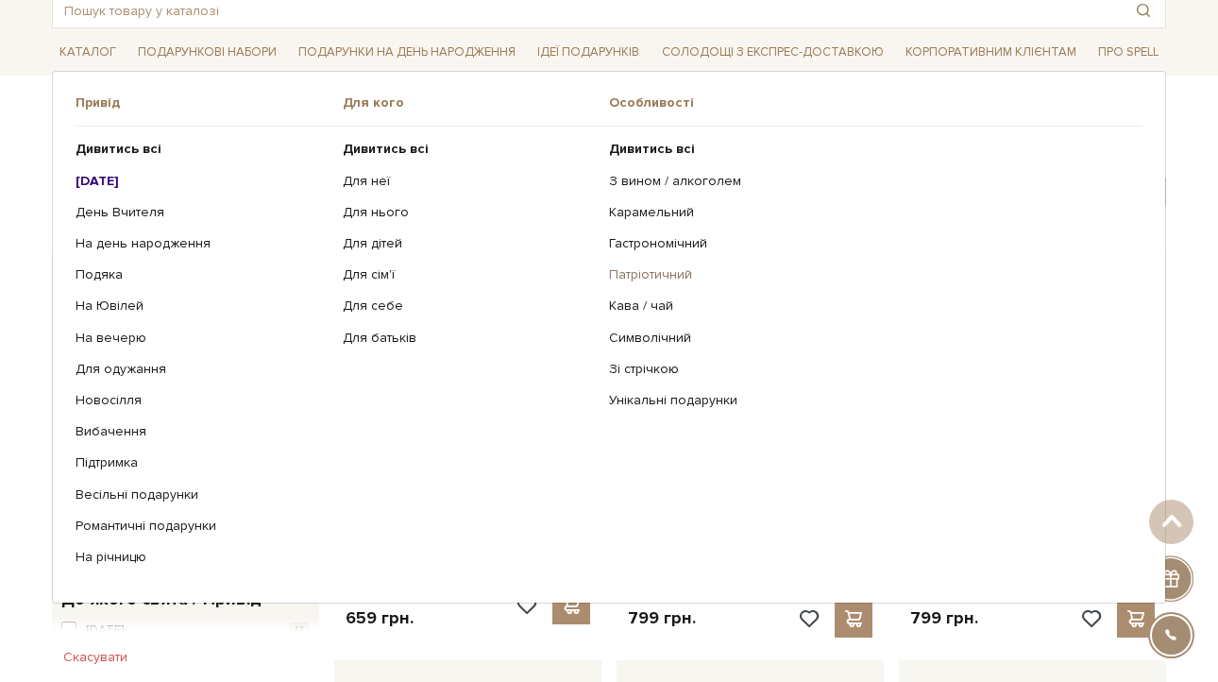
click at [656, 269] on link "Патріотичний" at bounding box center [868, 274] width 519 height 17
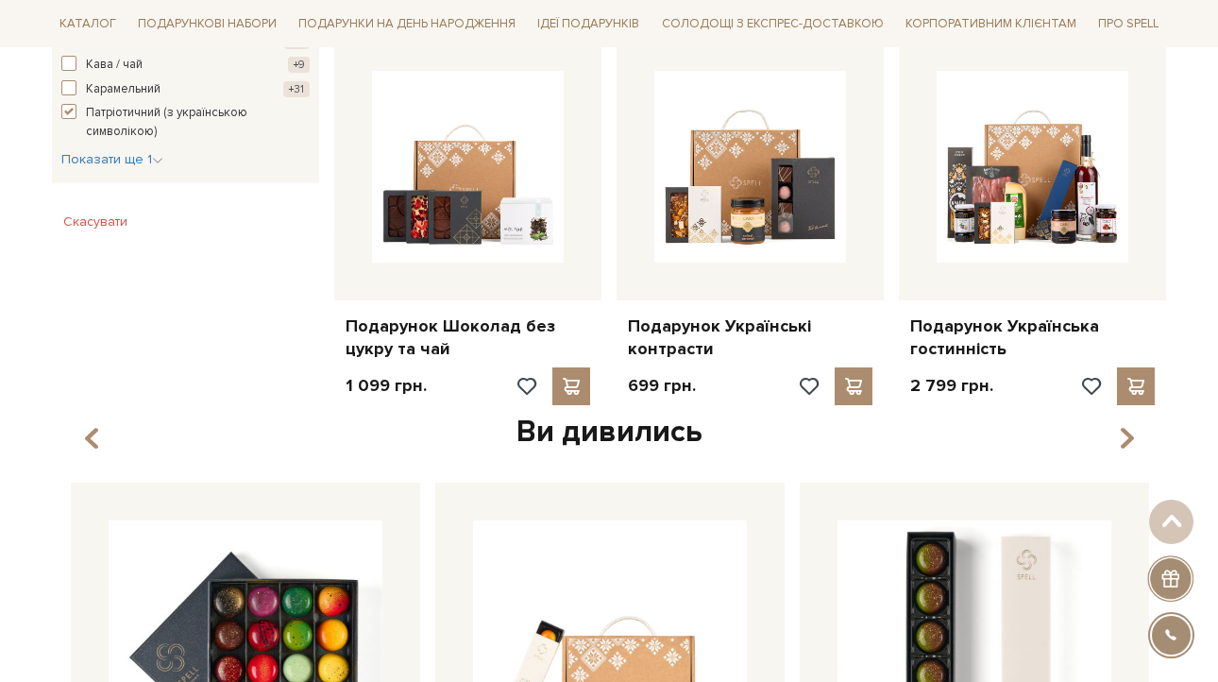
scroll to position [1102, 0]
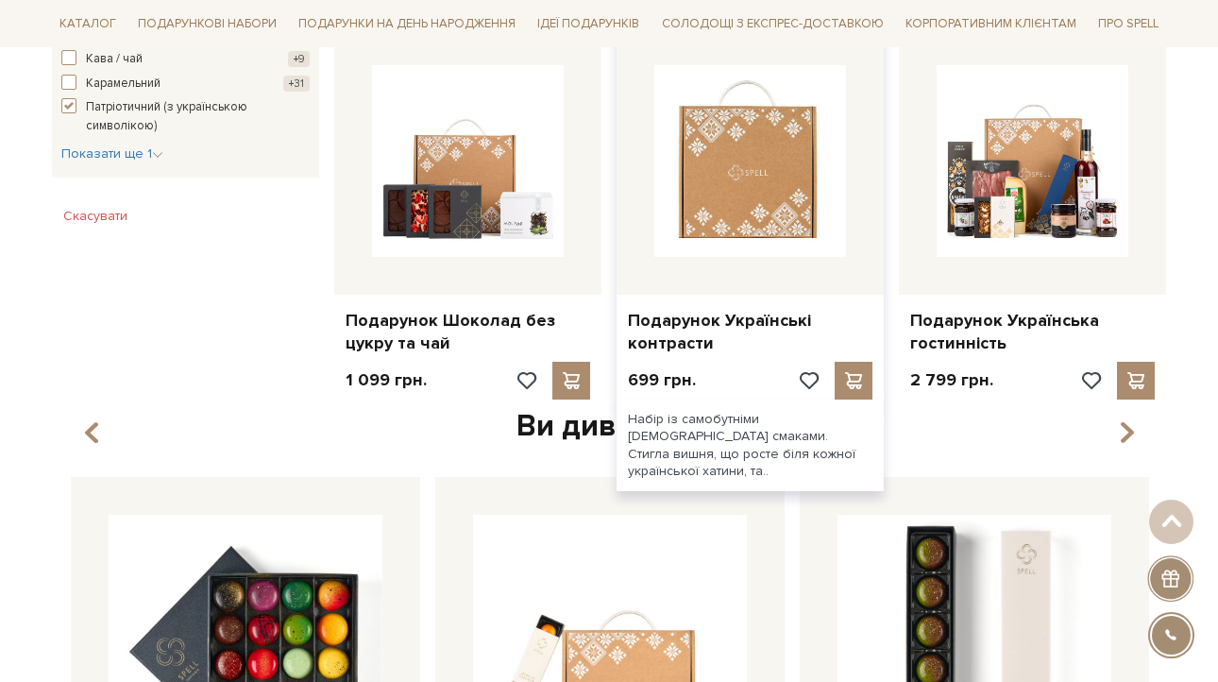
click at [802, 163] on img at bounding box center [750, 161] width 192 height 192
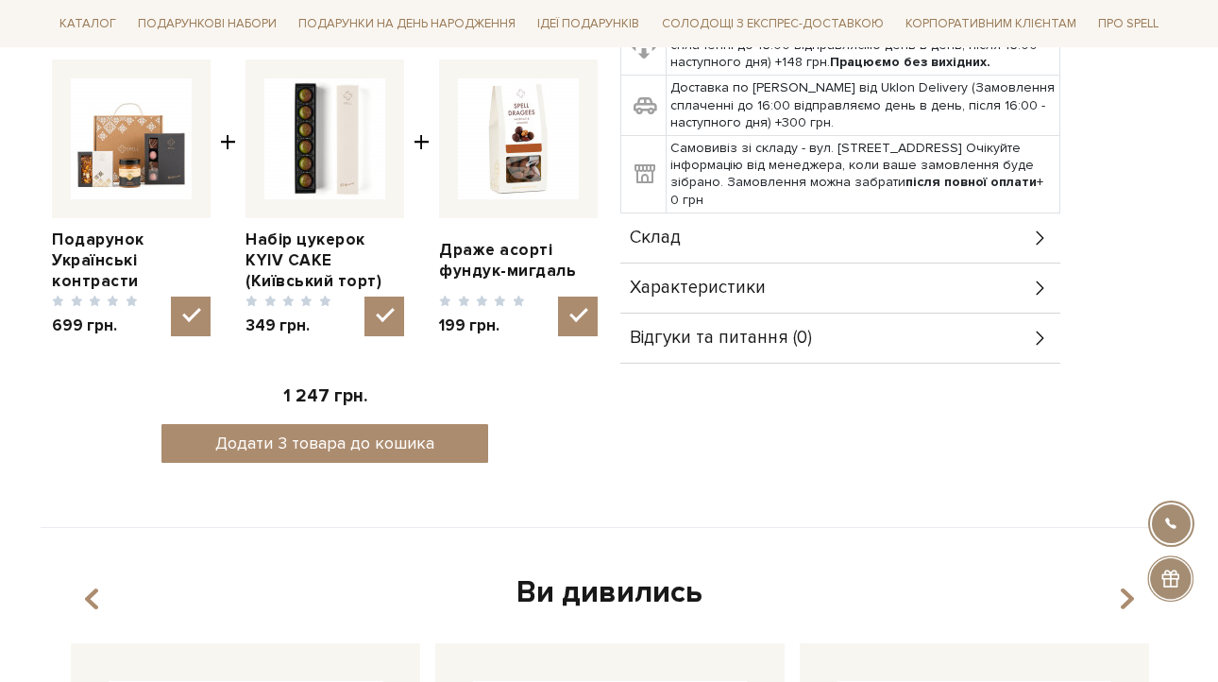
scroll to position [739, 0]
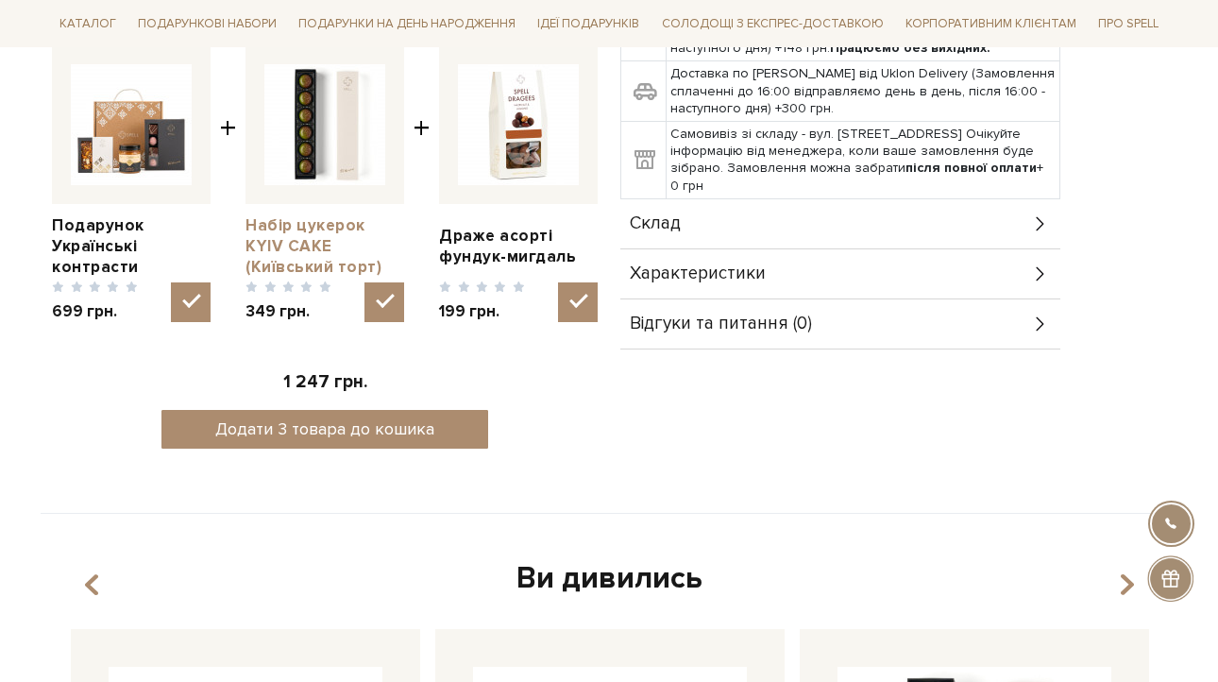
click at [349, 248] on link "Набір цукерок KYIV CAKE (Київський торт)" at bounding box center [325, 246] width 159 height 62
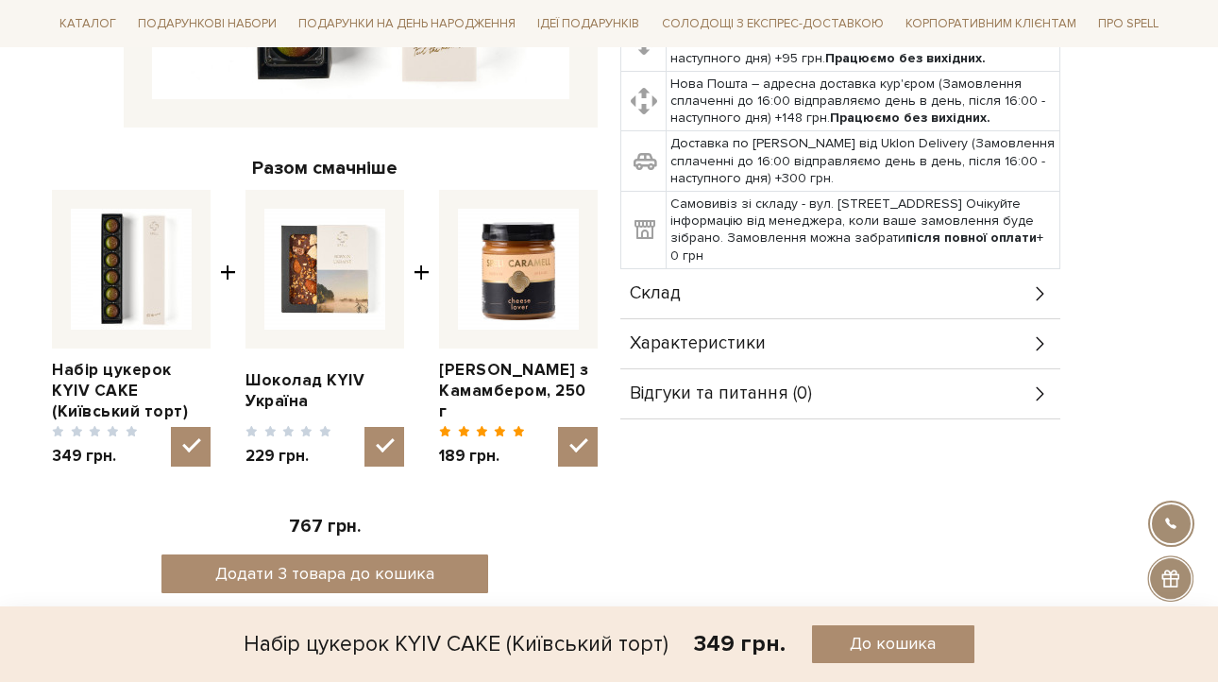
scroll to position [626, 0]
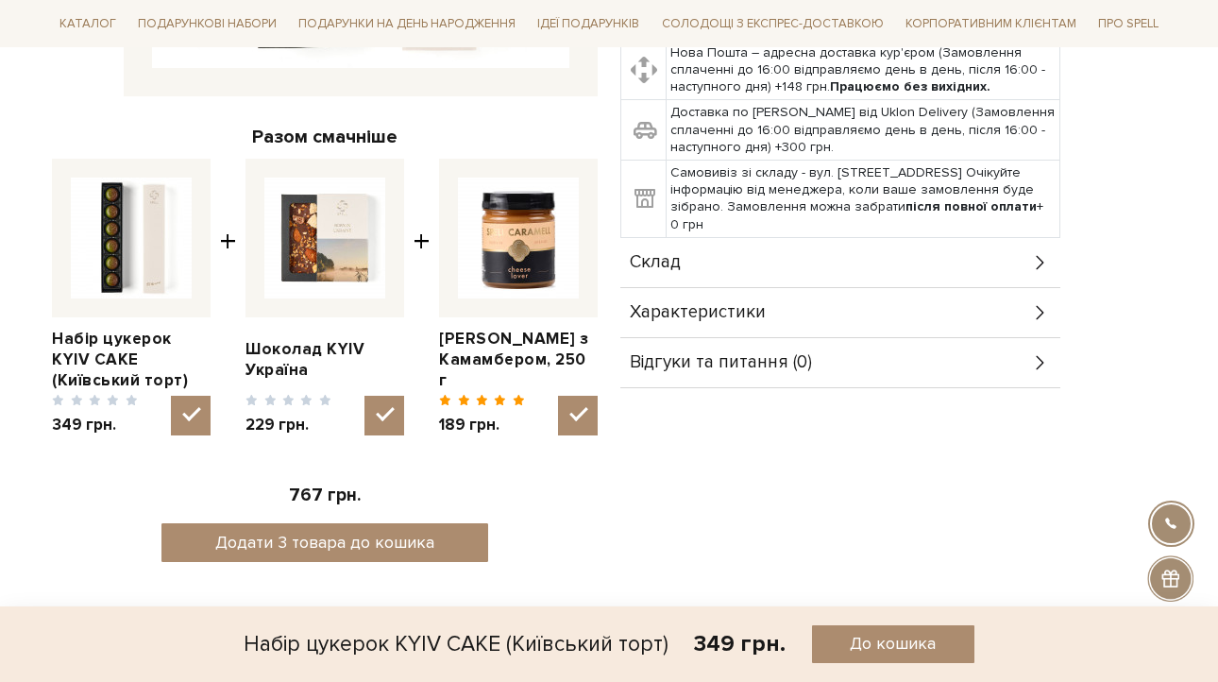
click at [760, 326] on div "Характеристики" at bounding box center [840, 312] width 440 height 49
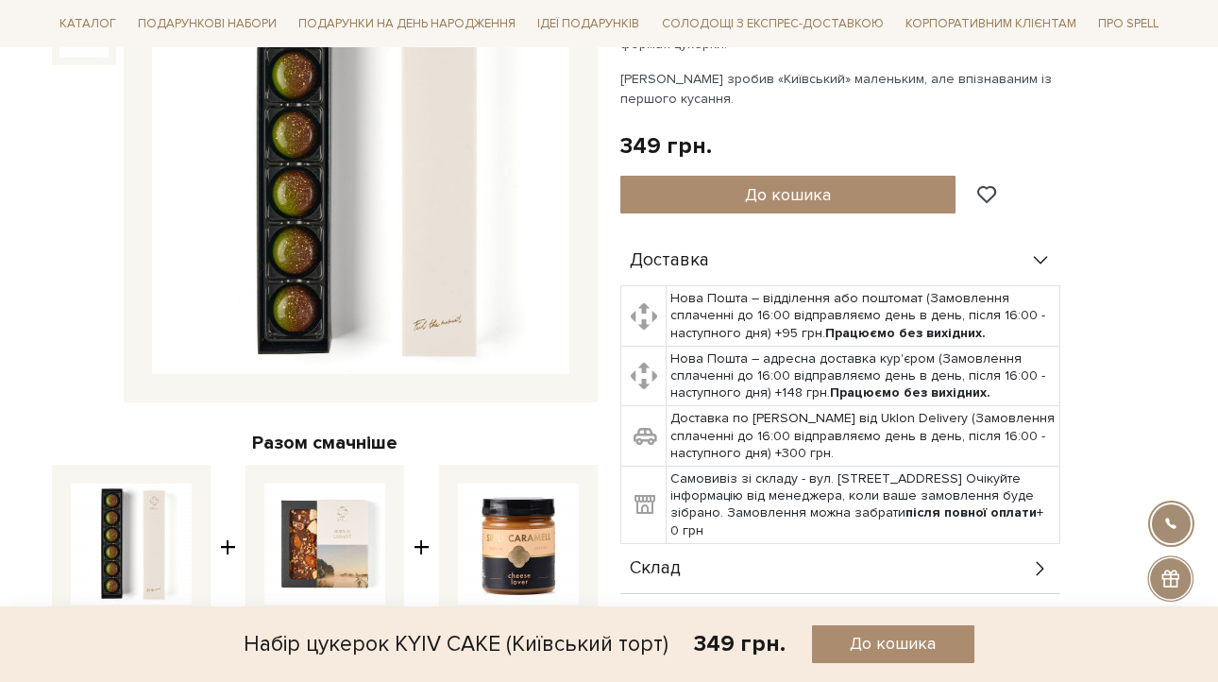
scroll to position [0, 0]
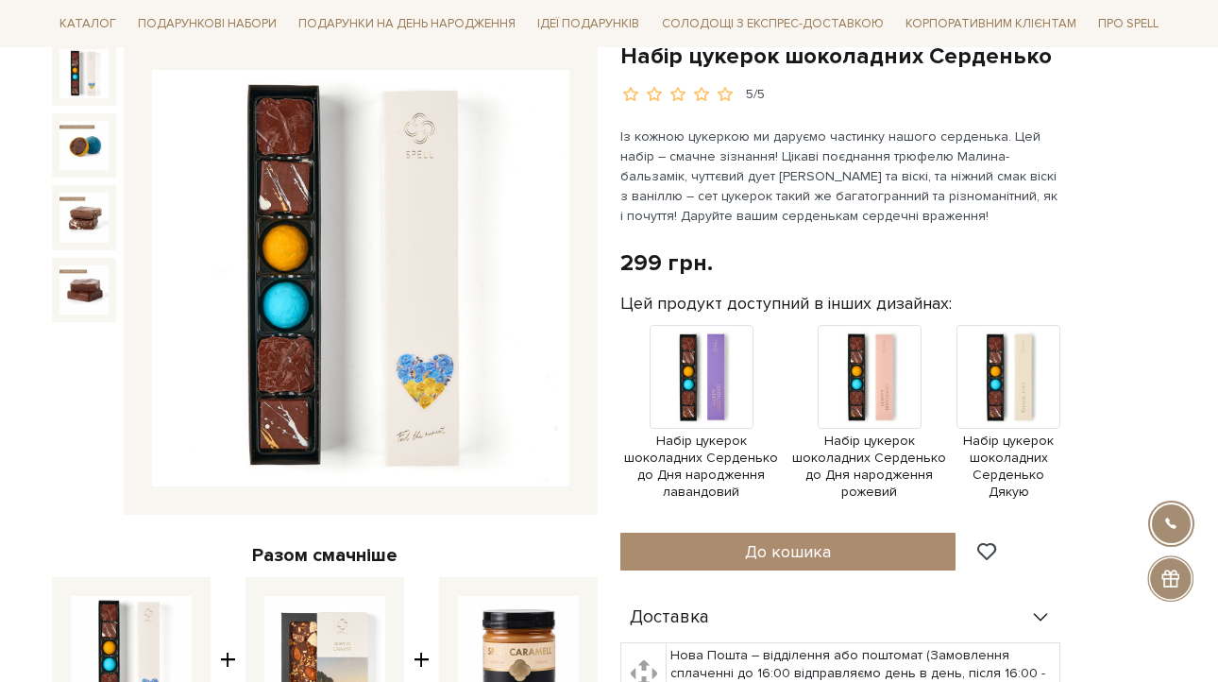
scroll to position [209, 0]
click at [1010, 392] on img at bounding box center [1009, 376] width 104 height 104
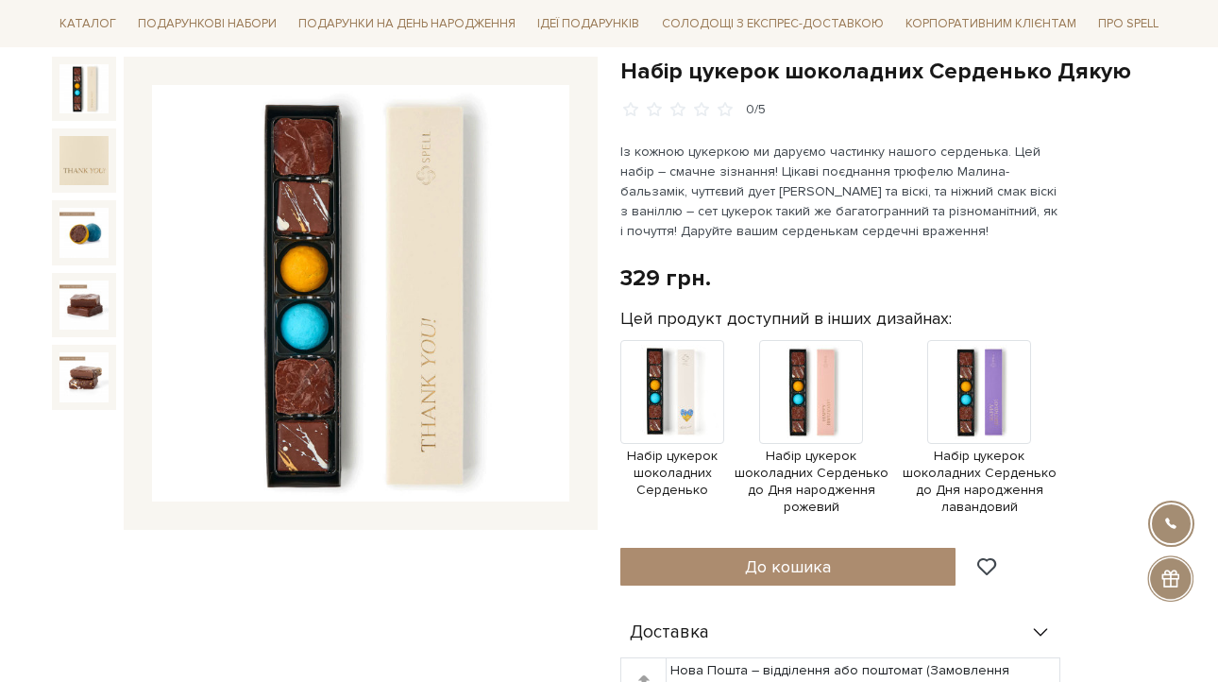
scroll to position [198, 0]
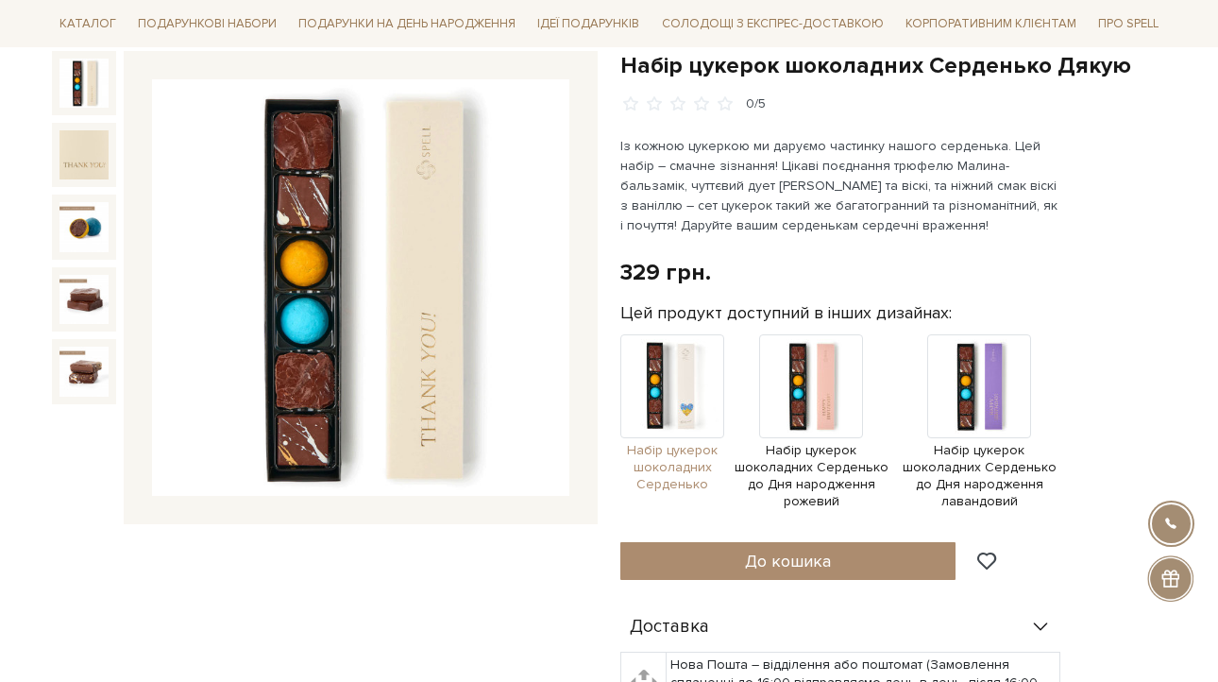
click at [683, 392] on img at bounding box center [672, 386] width 104 height 104
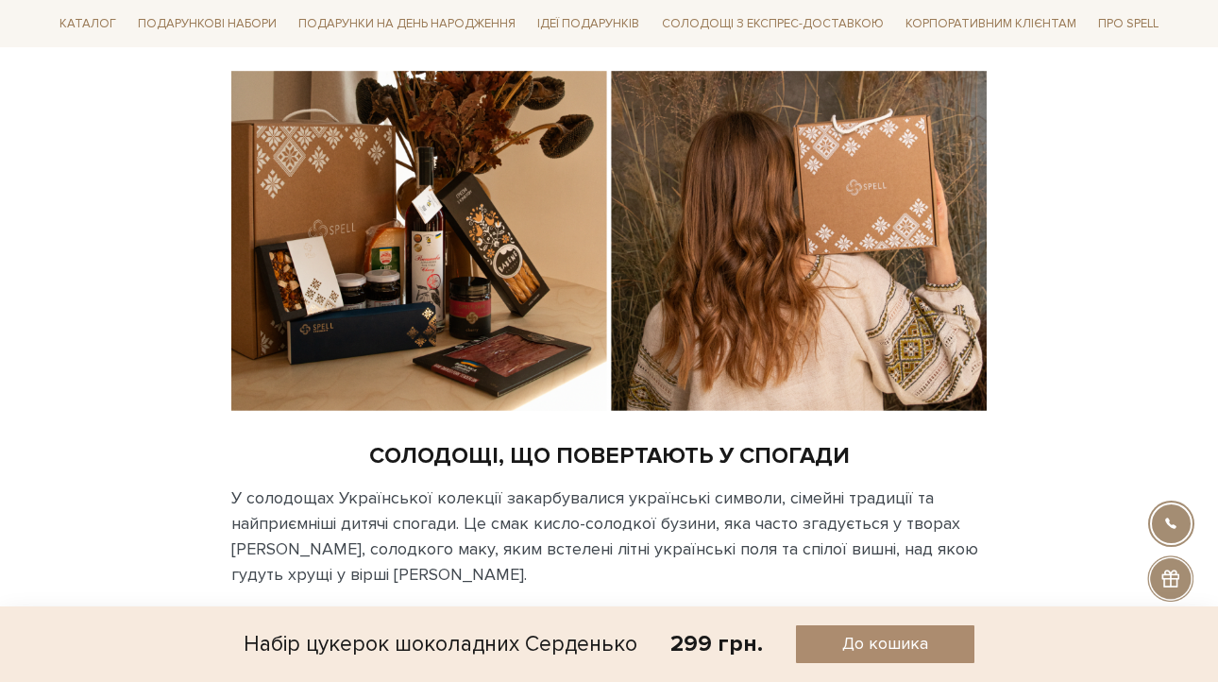
scroll to position [1720, 0]
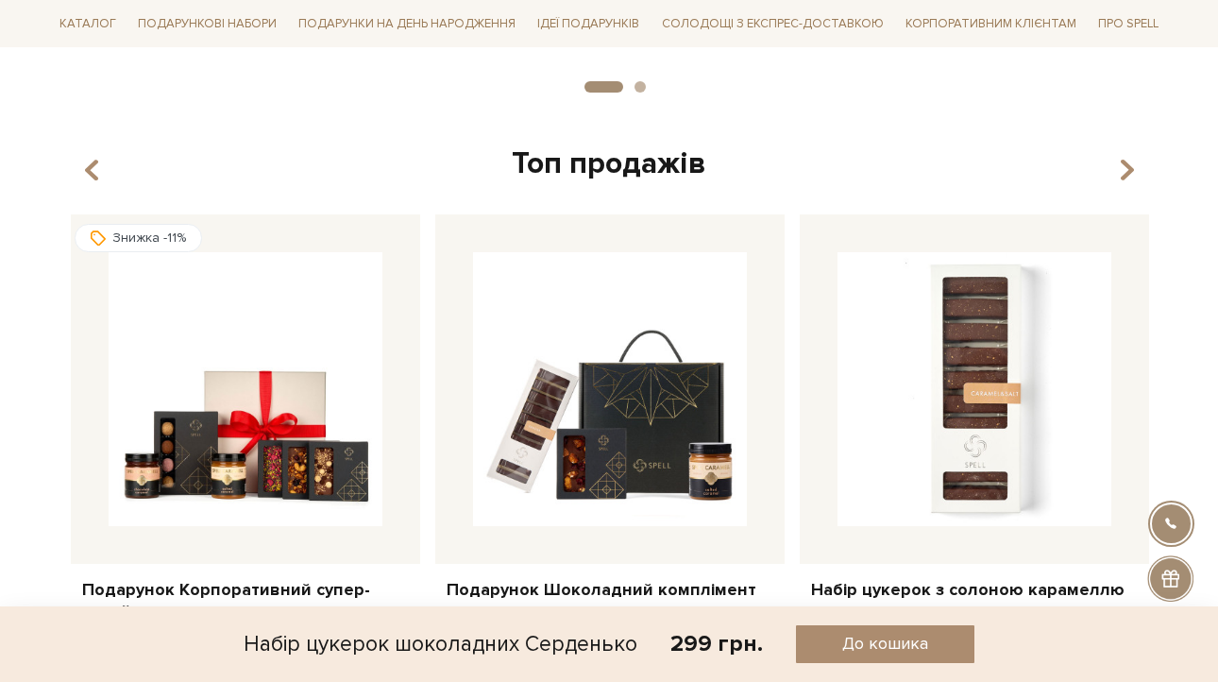
scroll to position [3941, 0]
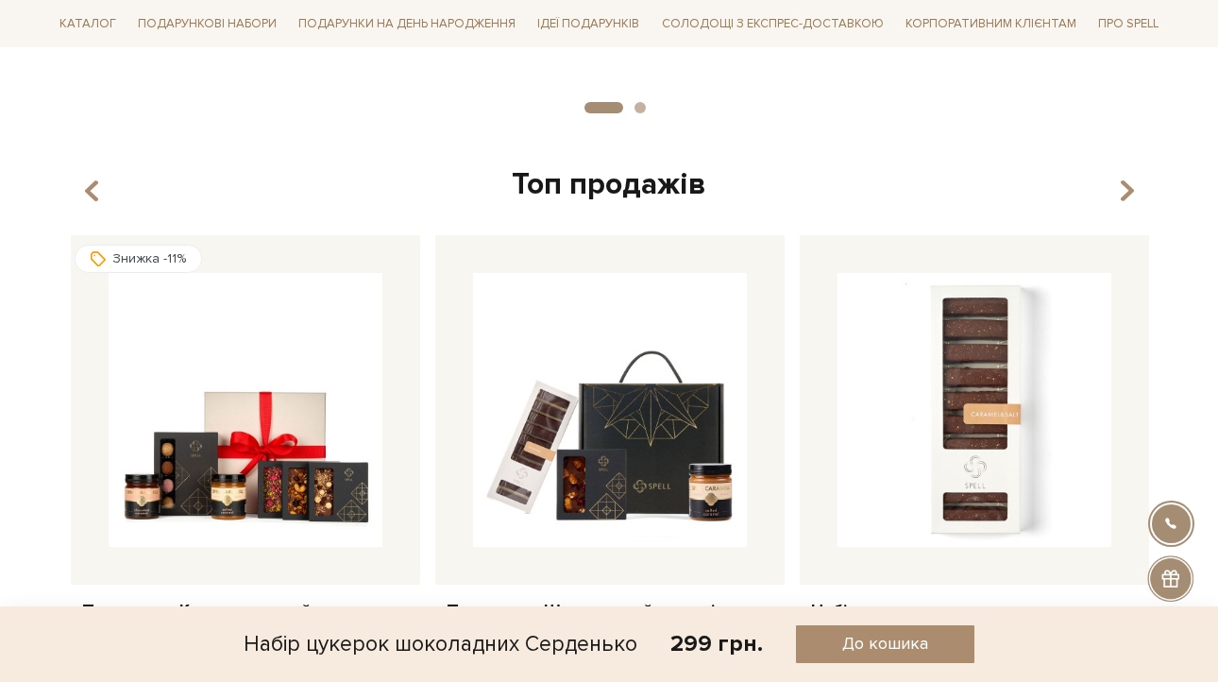
click at [635, 111] on li "2" at bounding box center [634, 107] width 23 height 11
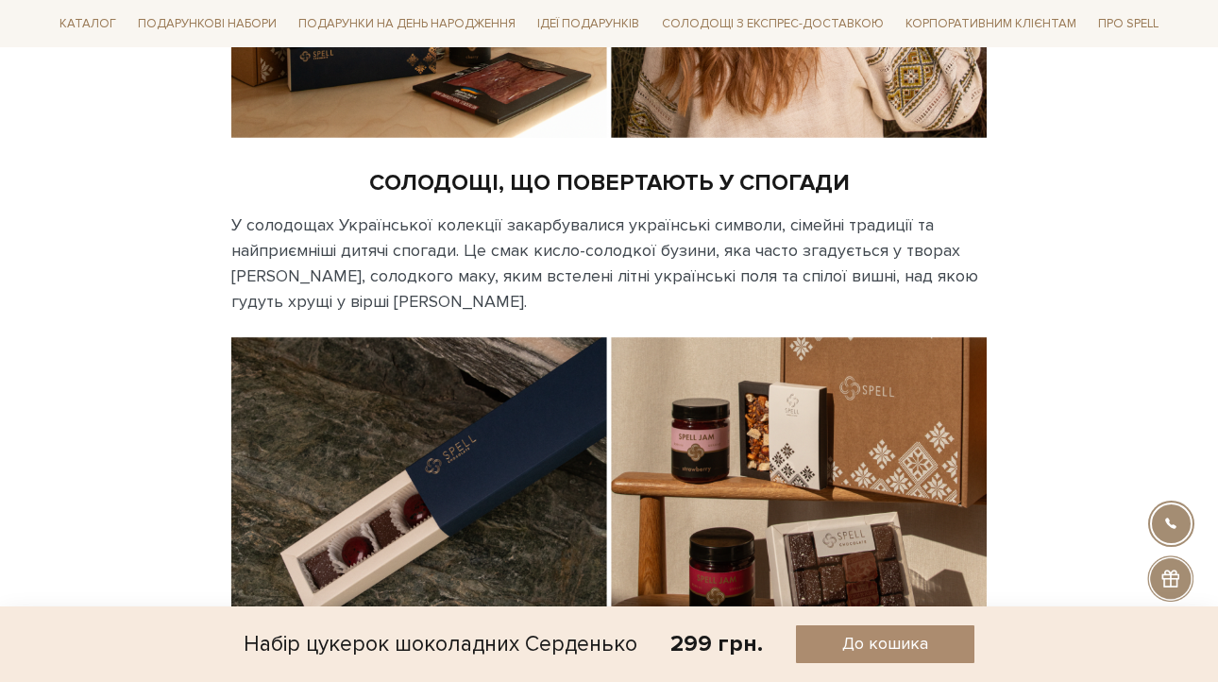
scroll to position [1486, 0]
